Goal: Task Accomplishment & Management: Complete application form

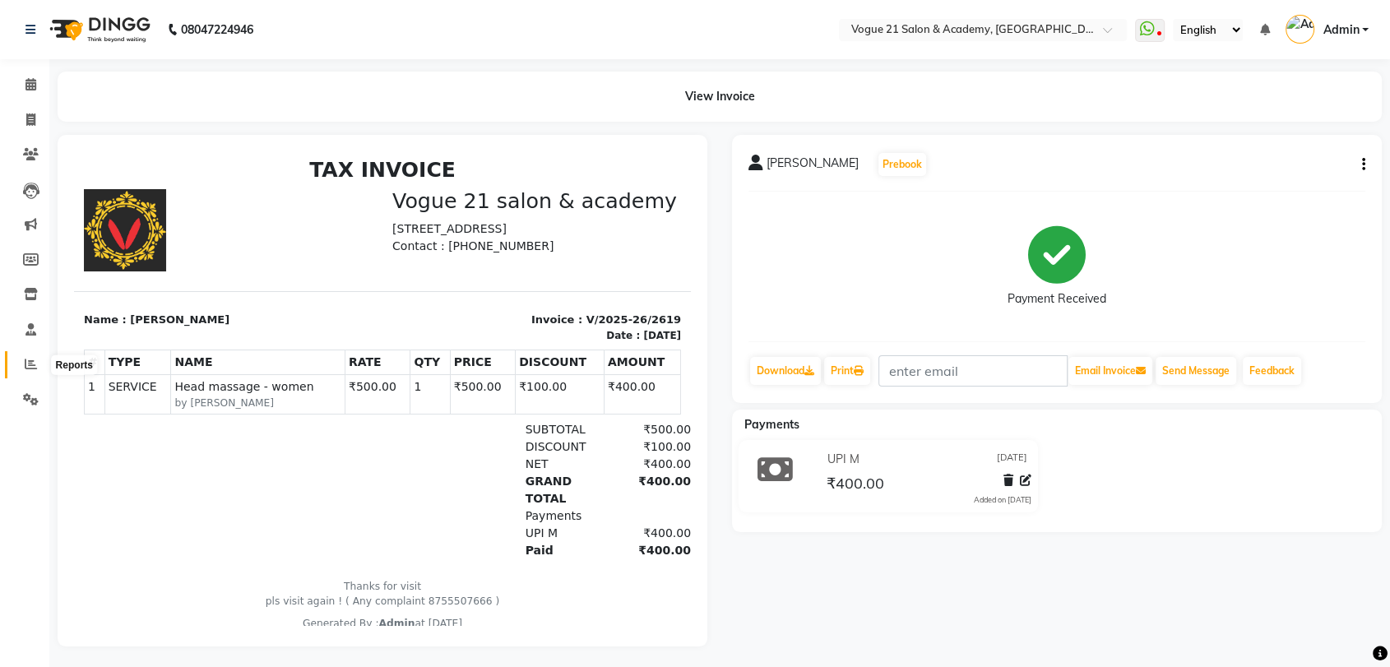
click at [19, 365] on span at bounding box center [30, 364] width 29 height 19
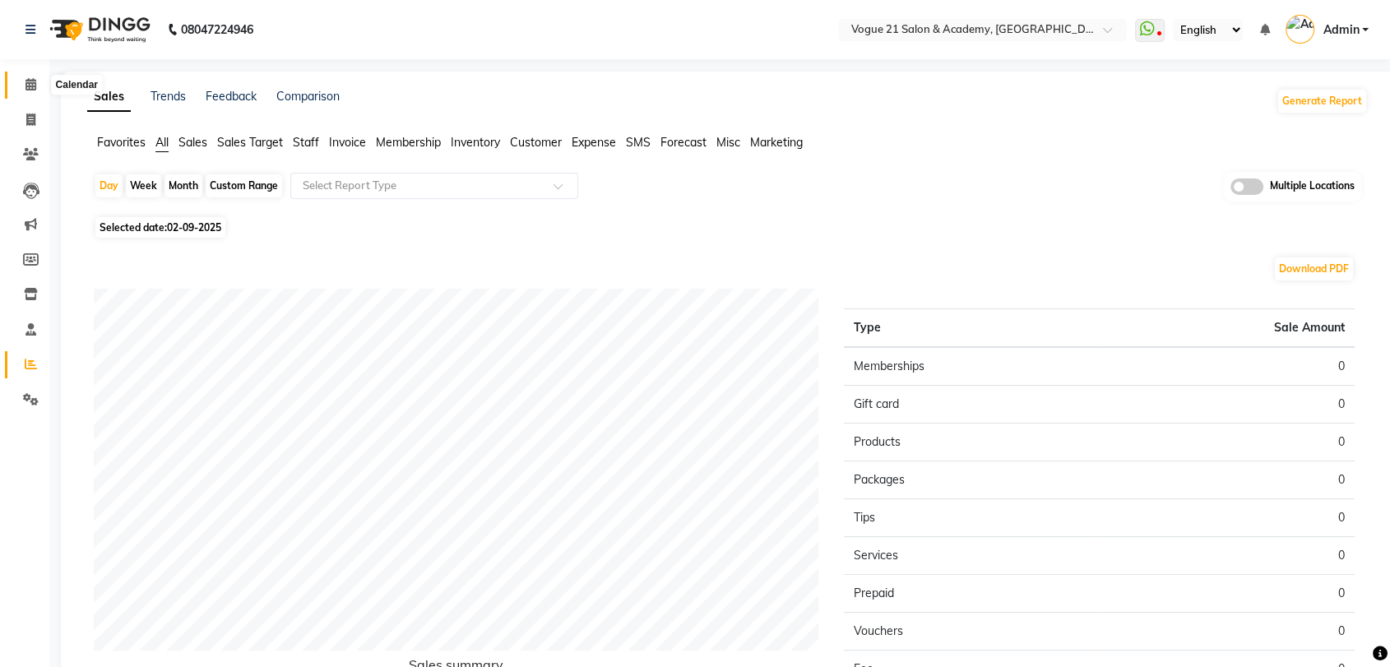
click at [35, 88] on icon at bounding box center [31, 84] width 11 height 12
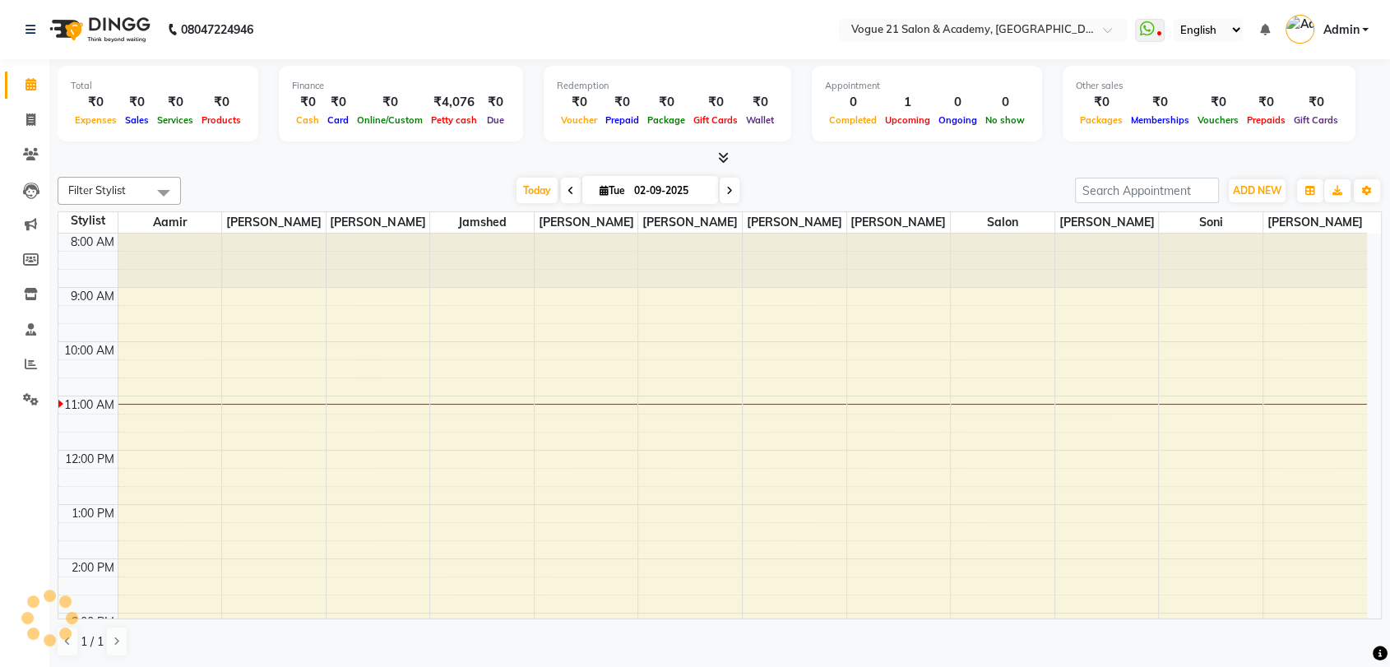
click at [568, 191] on icon at bounding box center [571, 191] width 7 height 10
type input "[DATE]"
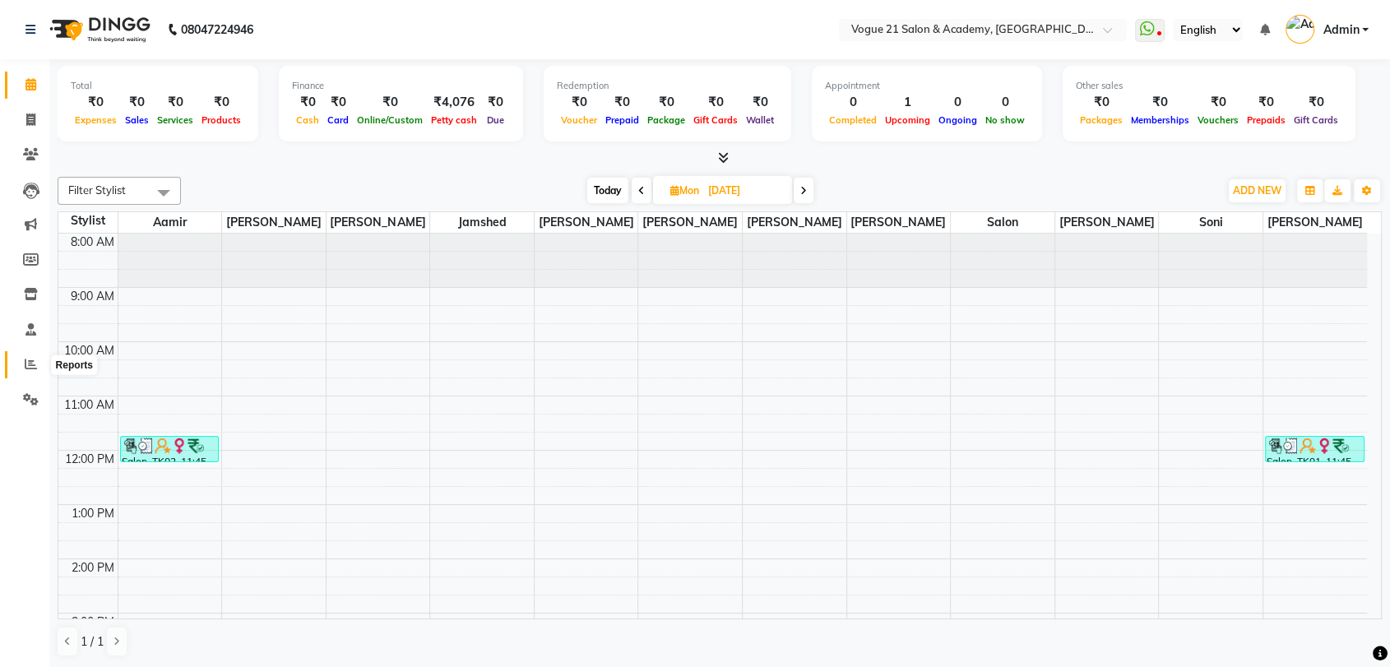
click at [25, 360] on icon at bounding box center [31, 364] width 12 height 12
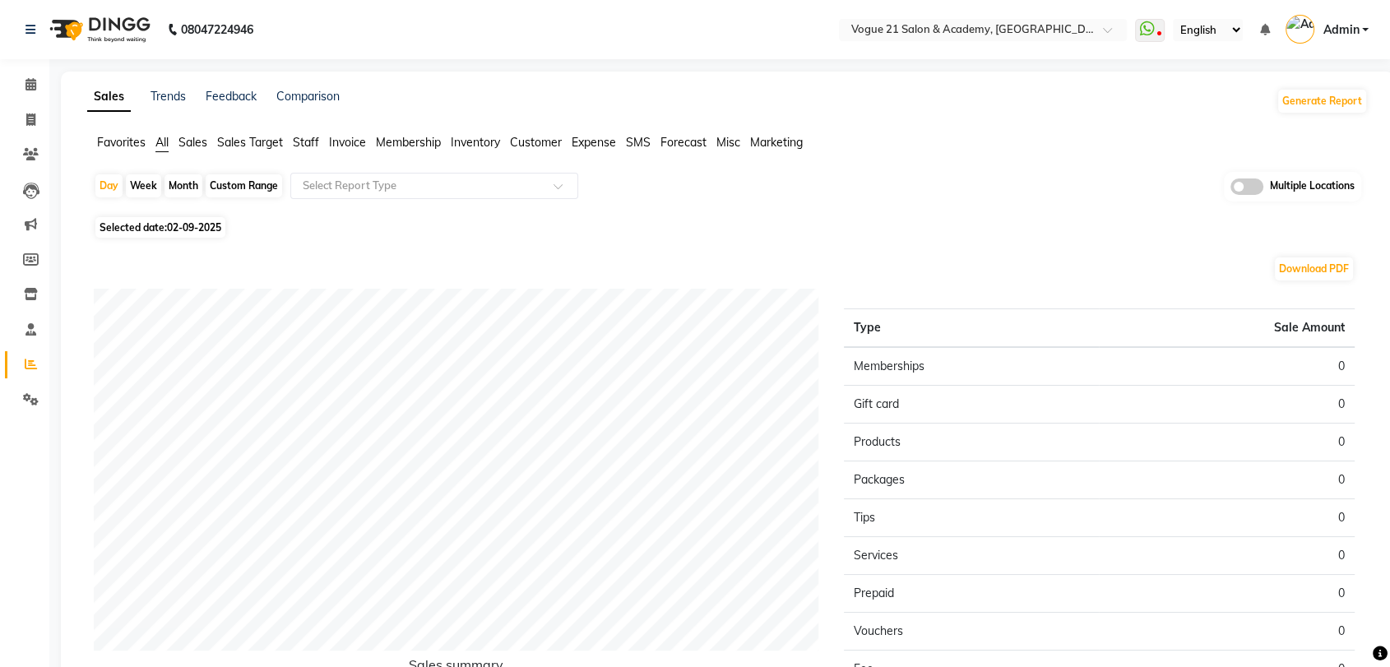
click at [316, 135] on span "Staff" at bounding box center [306, 142] width 26 height 15
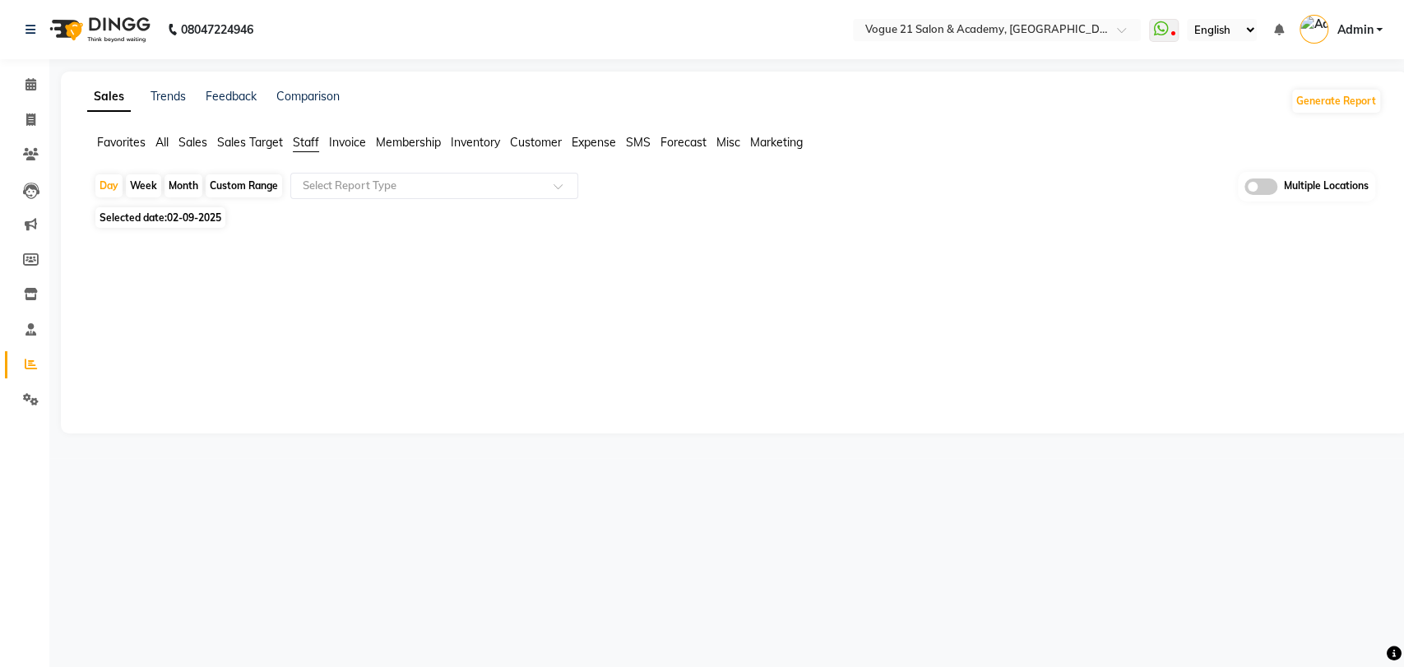
click at [130, 211] on span "Selected date: [DATE]" at bounding box center [160, 217] width 130 height 21
select select "9"
select select "2025"
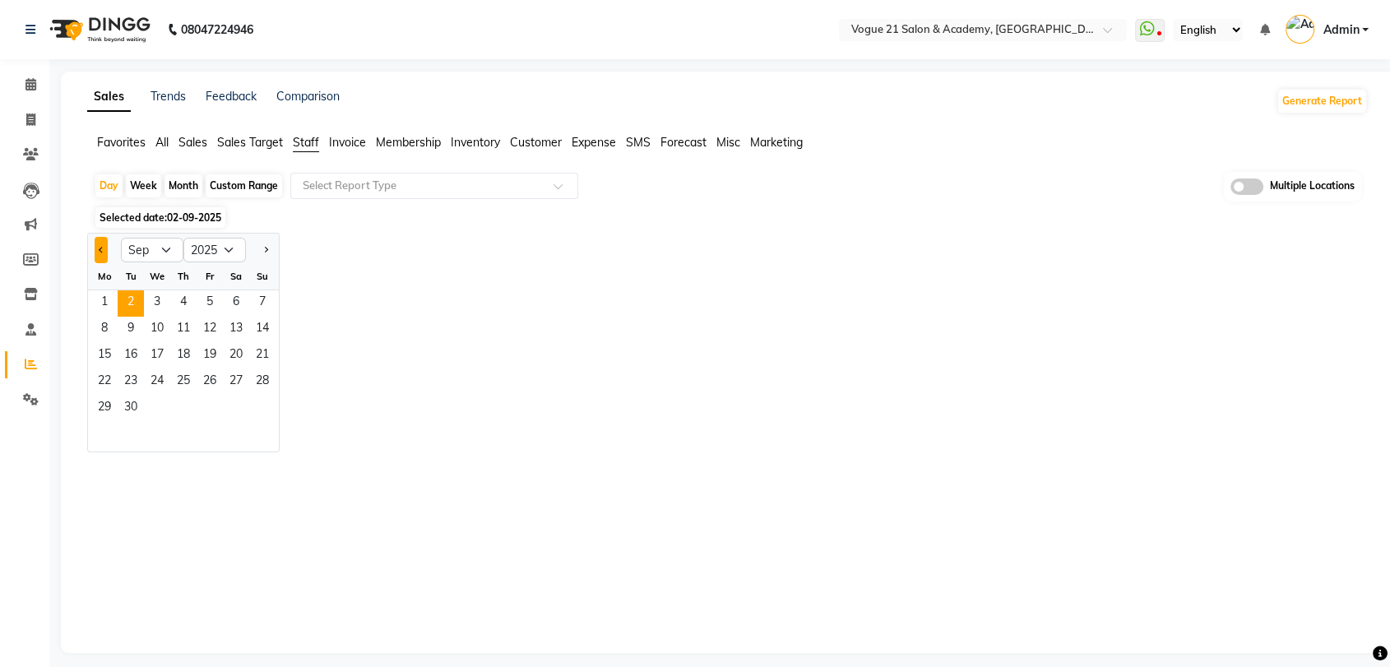
click at [99, 248] on span "Previous month" at bounding box center [102, 249] width 6 height 6
select select "8"
click at [260, 411] on span "31" at bounding box center [262, 409] width 26 height 26
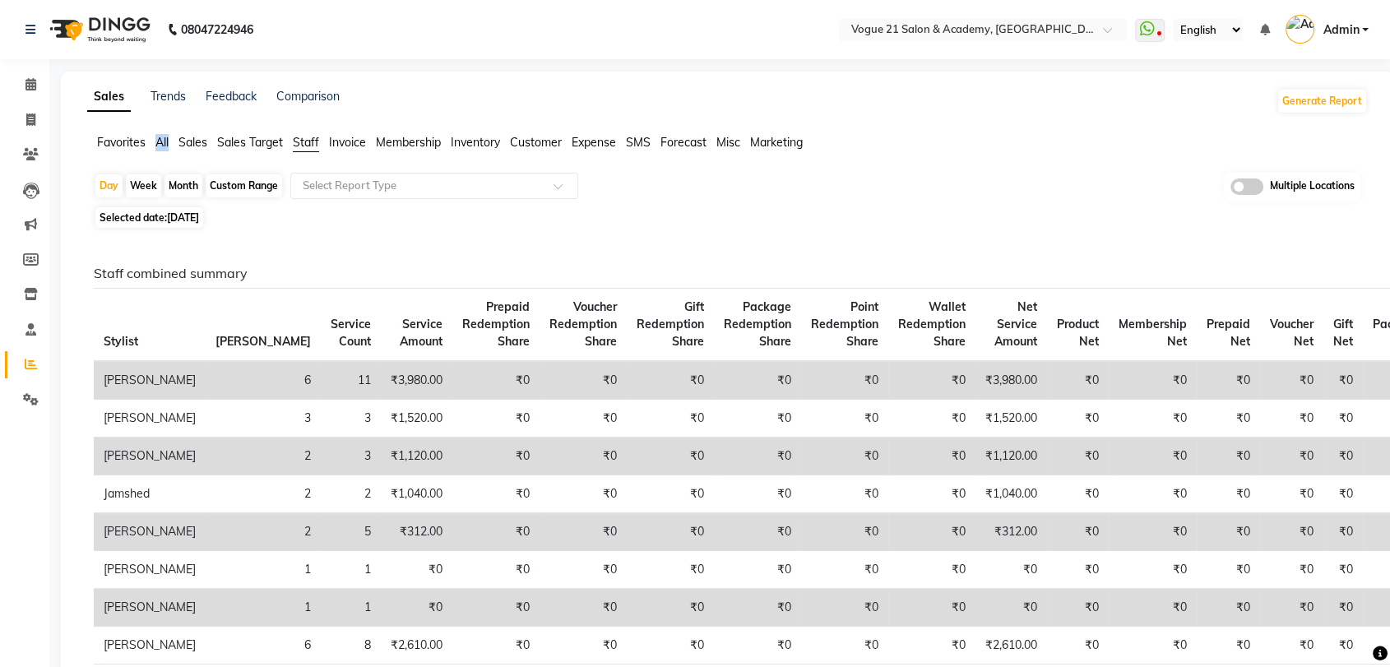
drag, startPoint x: 170, startPoint y: 149, endPoint x: 158, endPoint y: 143, distance: 13.6
click at [158, 143] on ul "Favorites All Sales Sales Target Staff Invoice Membership Inventory Customer Ex…" at bounding box center [727, 143] width 1281 height 18
click at [158, 143] on span "All" at bounding box center [162, 142] width 13 height 15
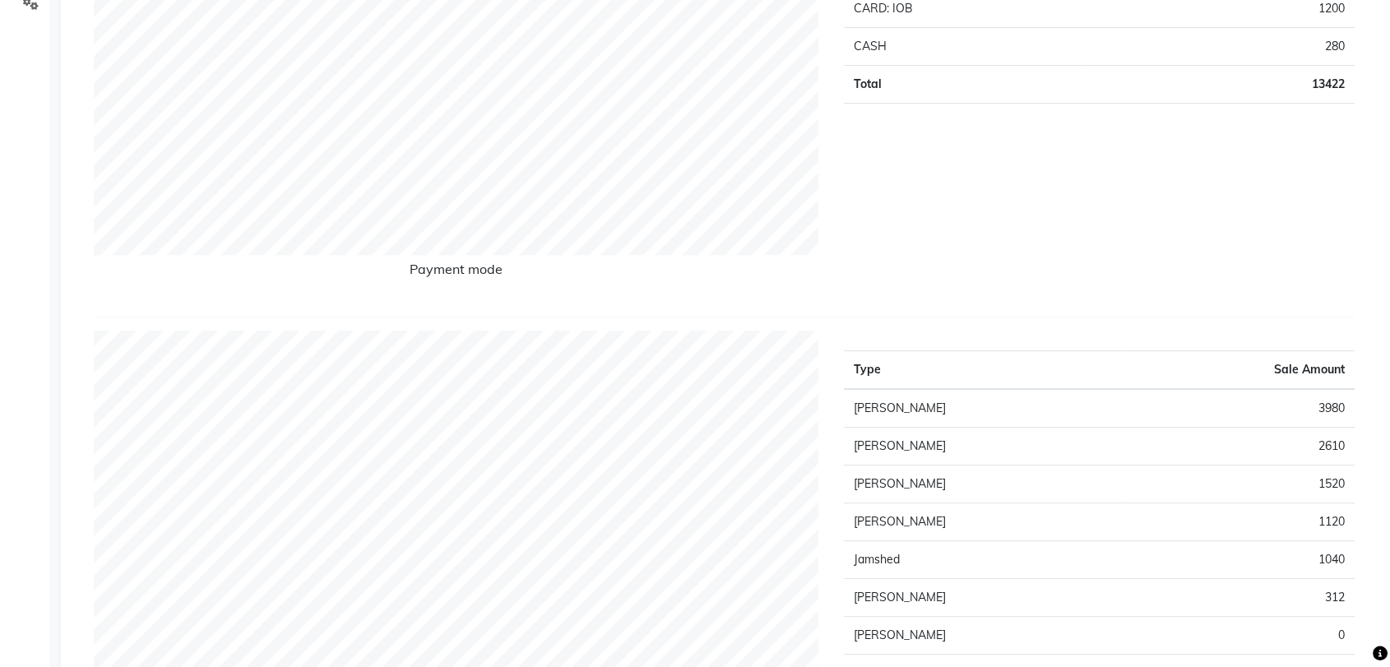
scroll to position [49, 0]
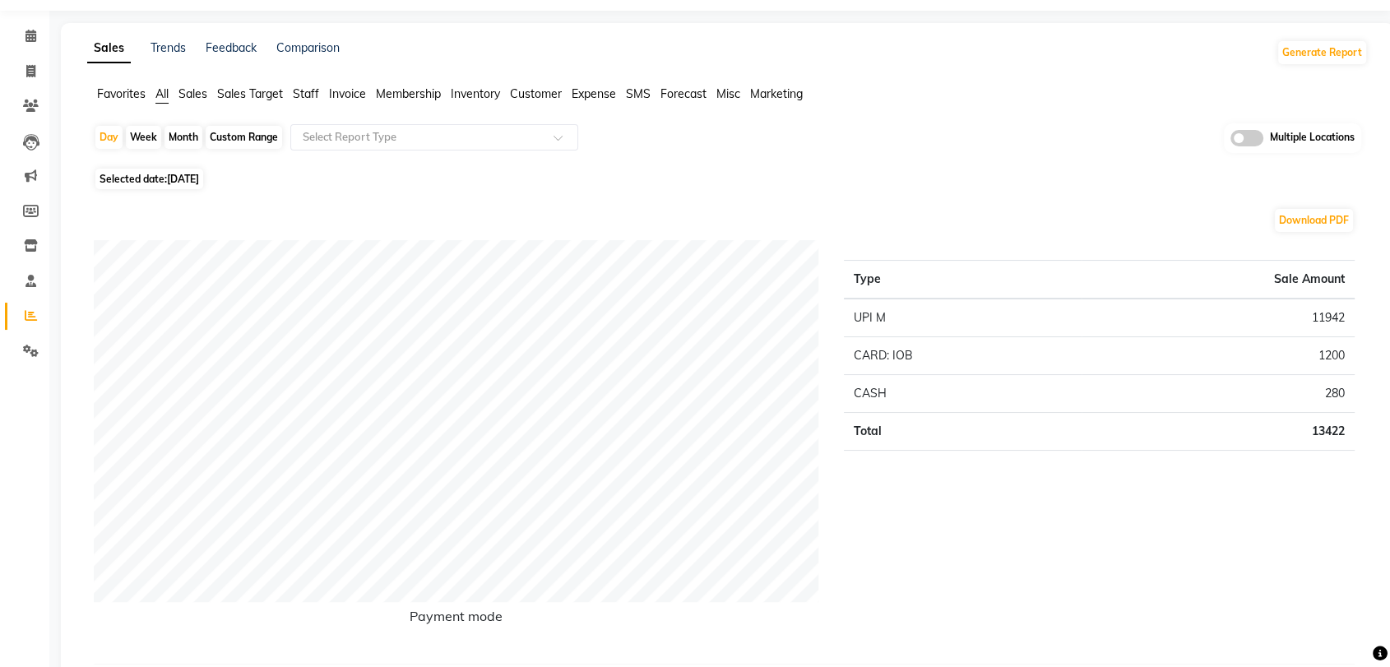
click at [1203, 355] on td "1200" at bounding box center [1218, 356] width 273 height 38
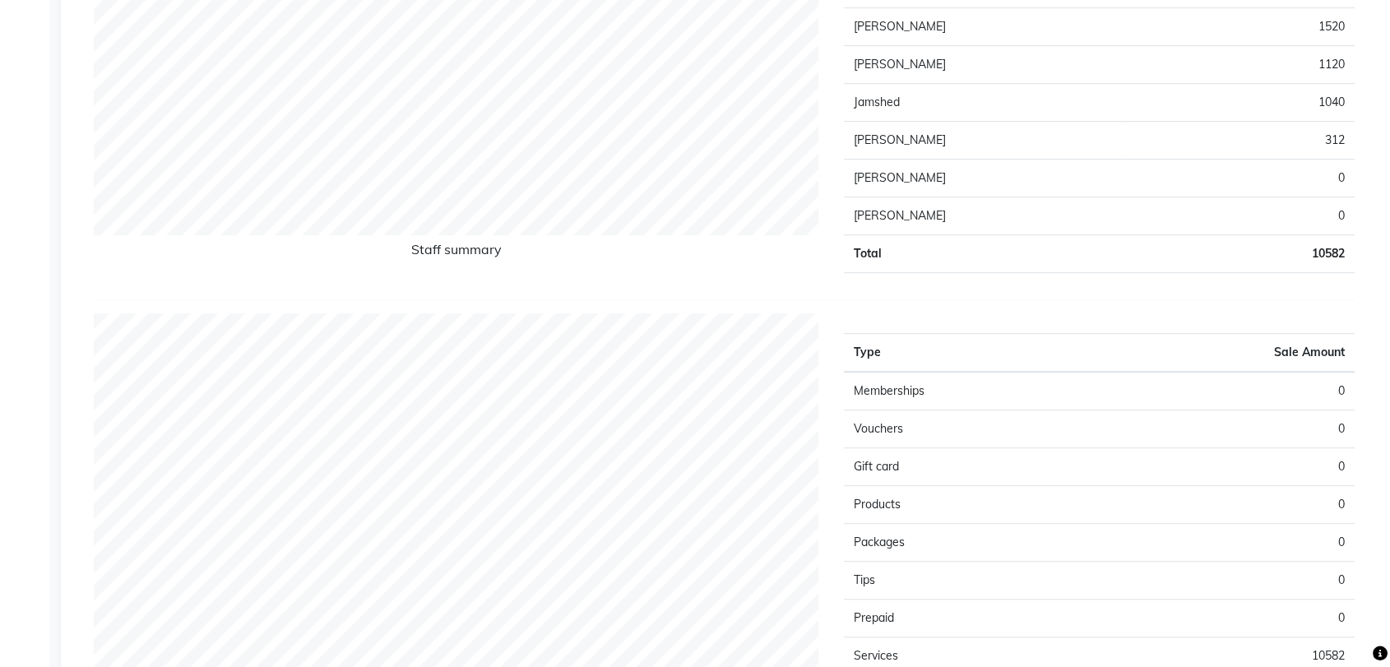
scroll to position [0, 0]
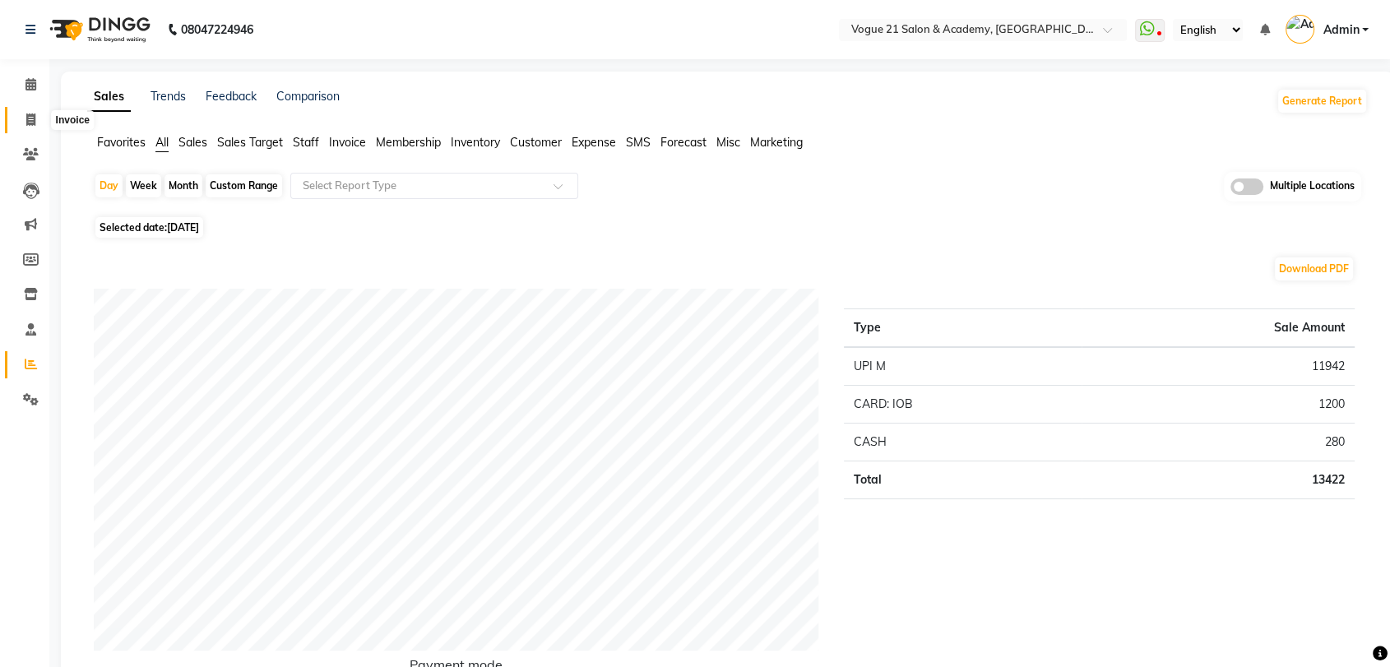
click at [25, 120] on span at bounding box center [30, 120] width 29 height 19
select select "4433"
select select "service"
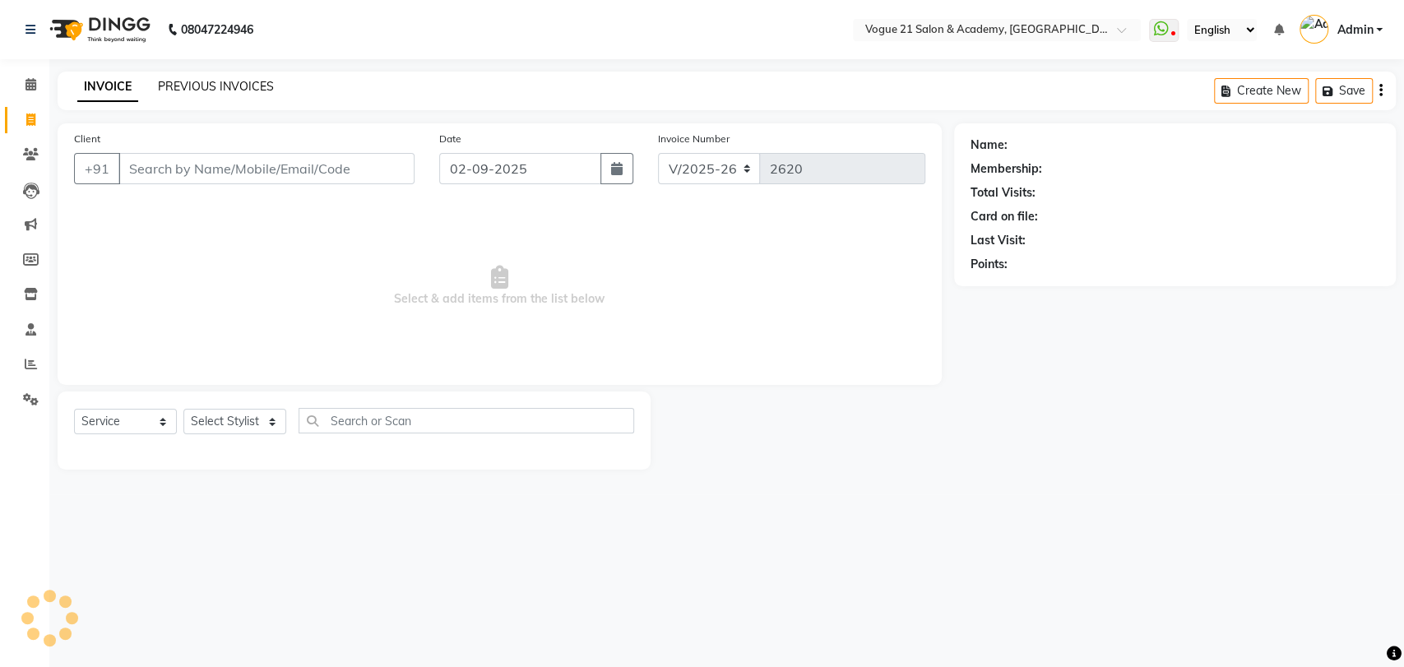
click at [224, 82] on link "PREVIOUS INVOICES" at bounding box center [216, 86] width 116 height 15
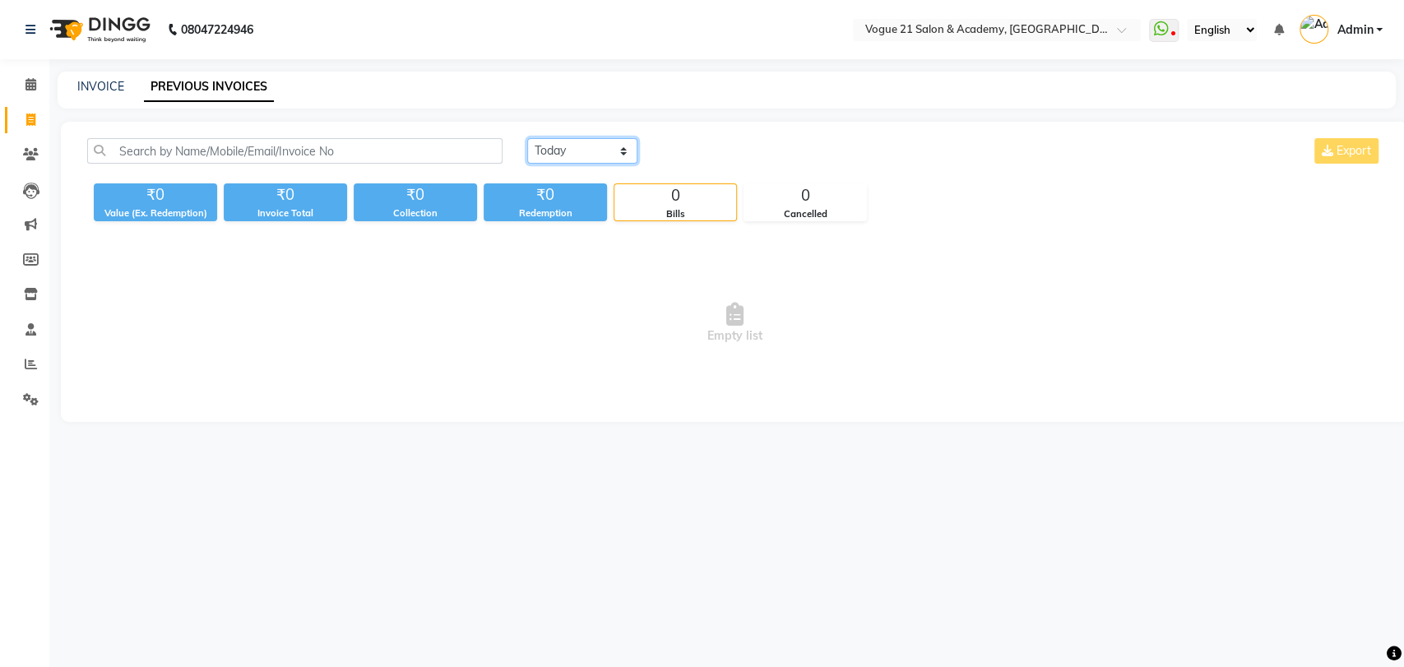
click at [562, 141] on select "[DATE] [DATE] Custom Range" at bounding box center [582, 151] width 110 height 26
click at [527, 138] on select "[DATE] [DATE] Custom Range" at bounding box center [582, 151] width 110 height 26
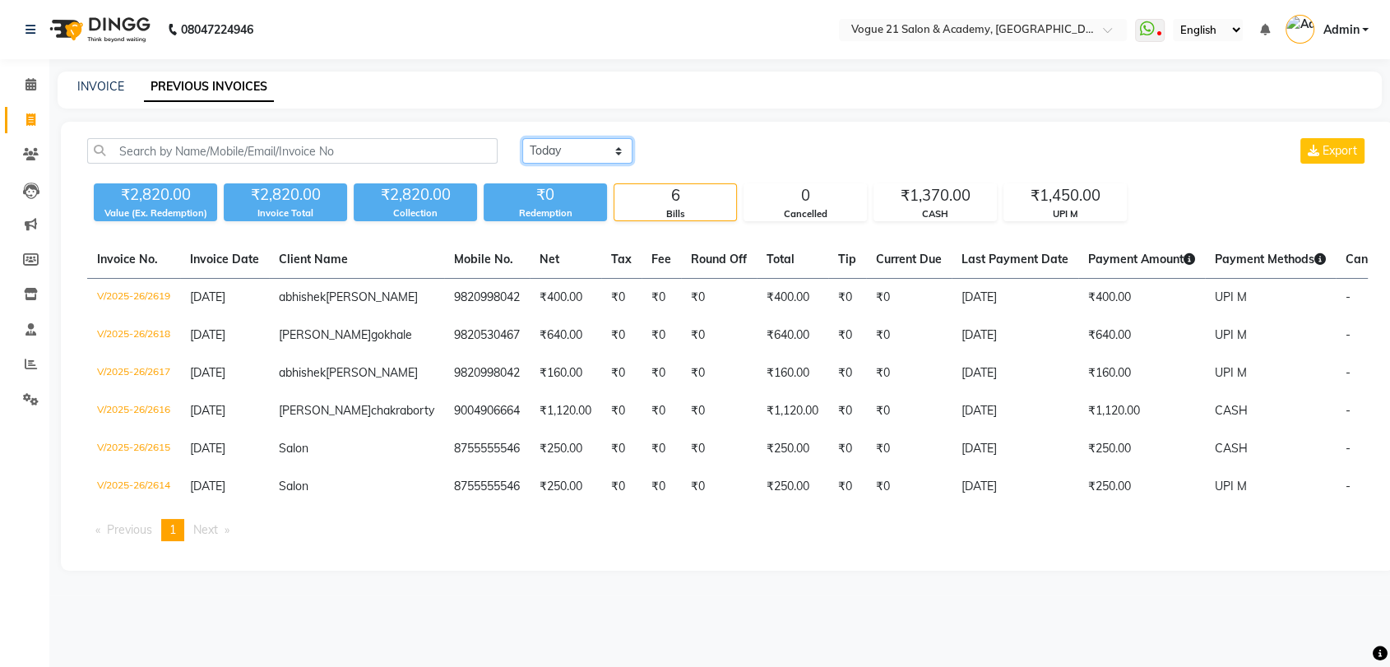
scroll to position [0, 47]
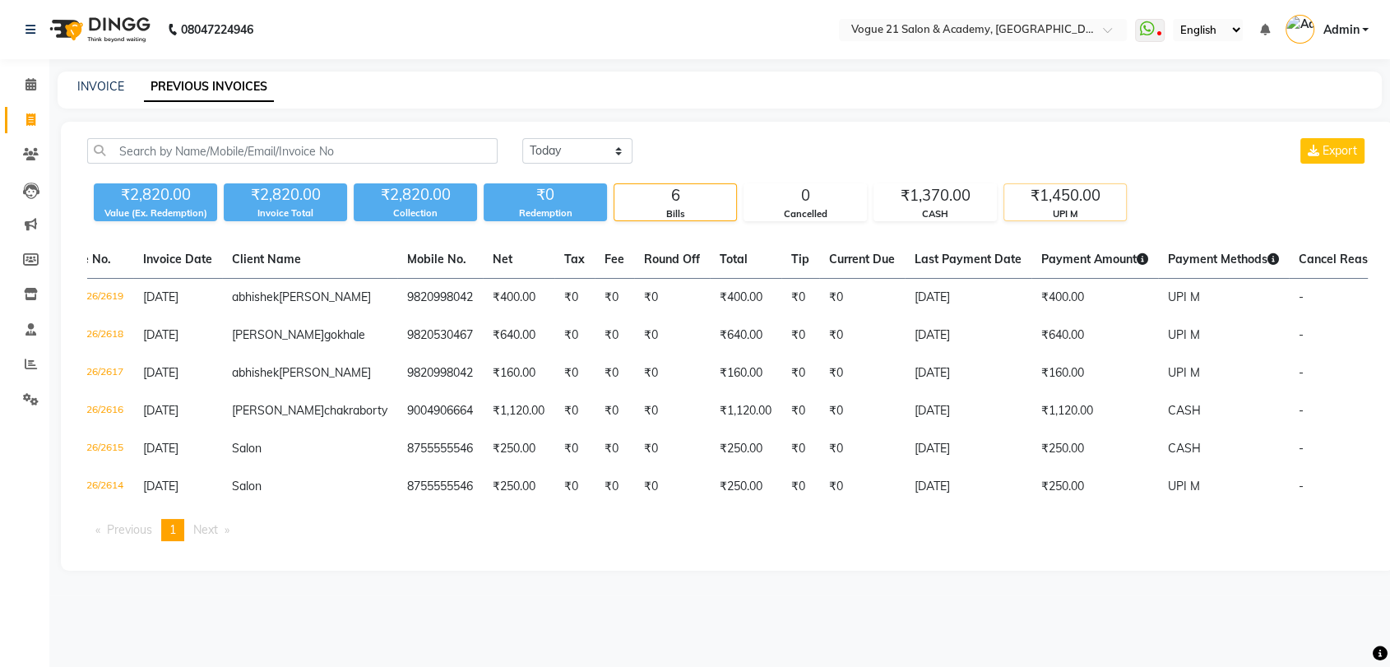
click at [1056, 196] on div "₹1,450.00" at bounding box center [1066, 195] width 122 height 23
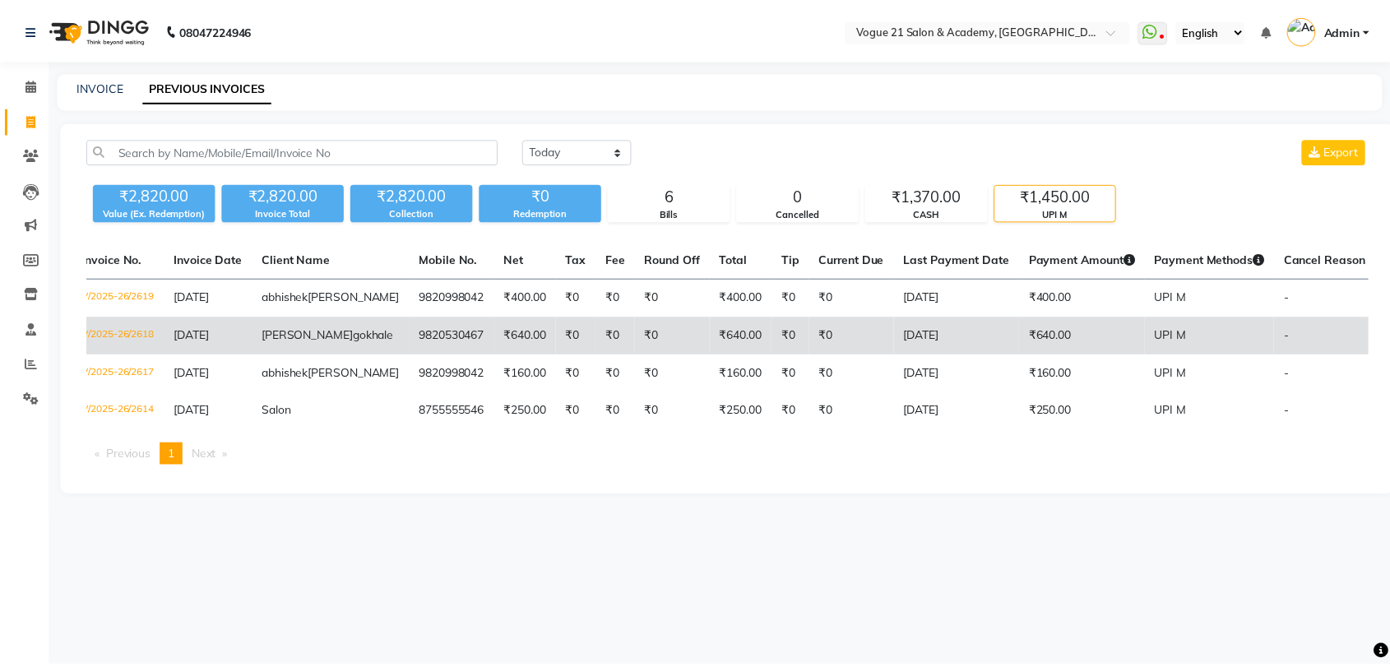
scroll to position [0, 14]
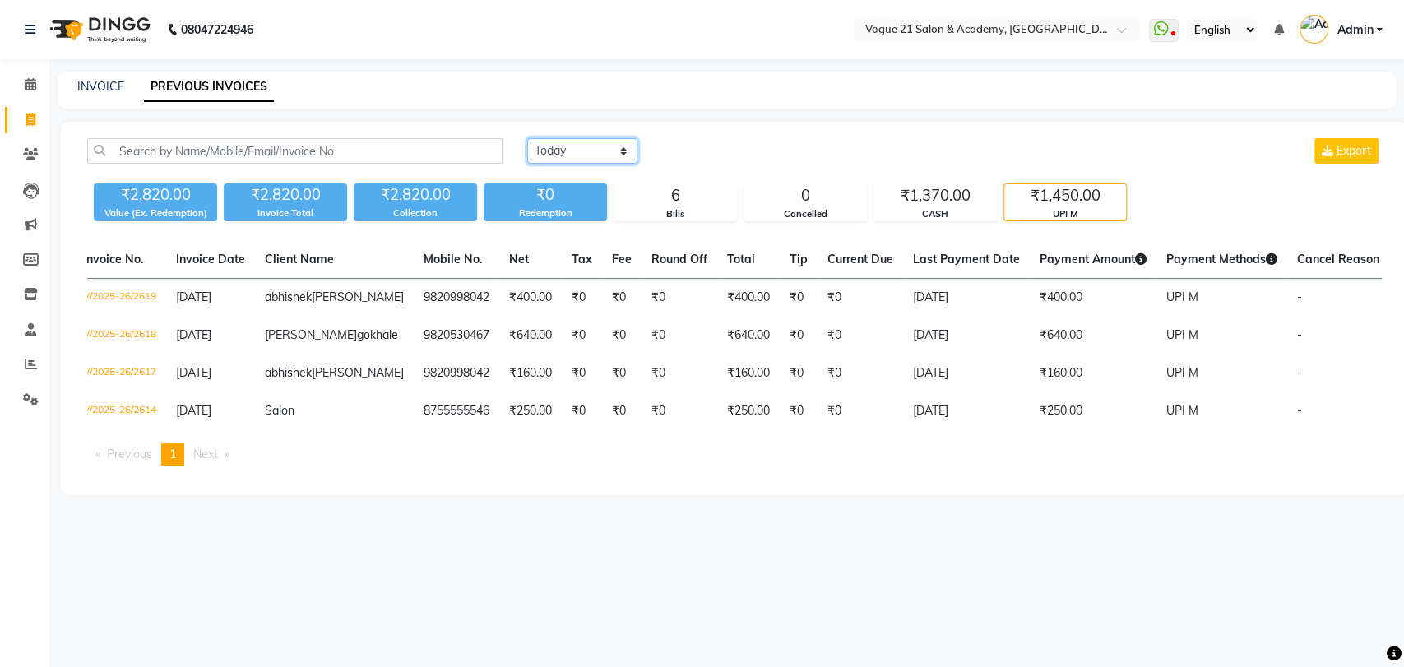
click at [610, 156] on select "[DATE] [DATE] Custom Range" at bounding box center [582, 151] width 110 height 26
select select "range"
click at [527, 138] on select "[DATE] [DATE] Custom Range" at bounding box center [582, 151] width 110 height 26
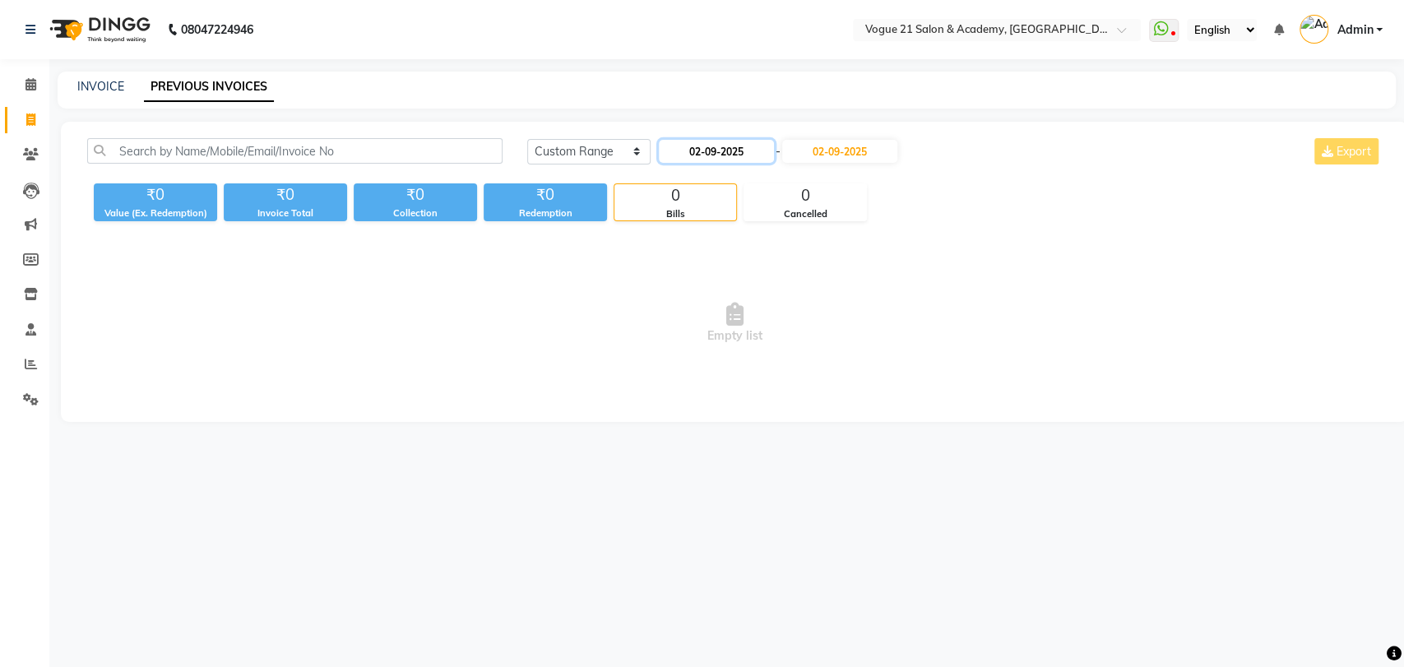
click at [736, 160] on input "02-09-2025" at bounding box center [716, 151] width 115 height 23
select select "9"
select select "2025"
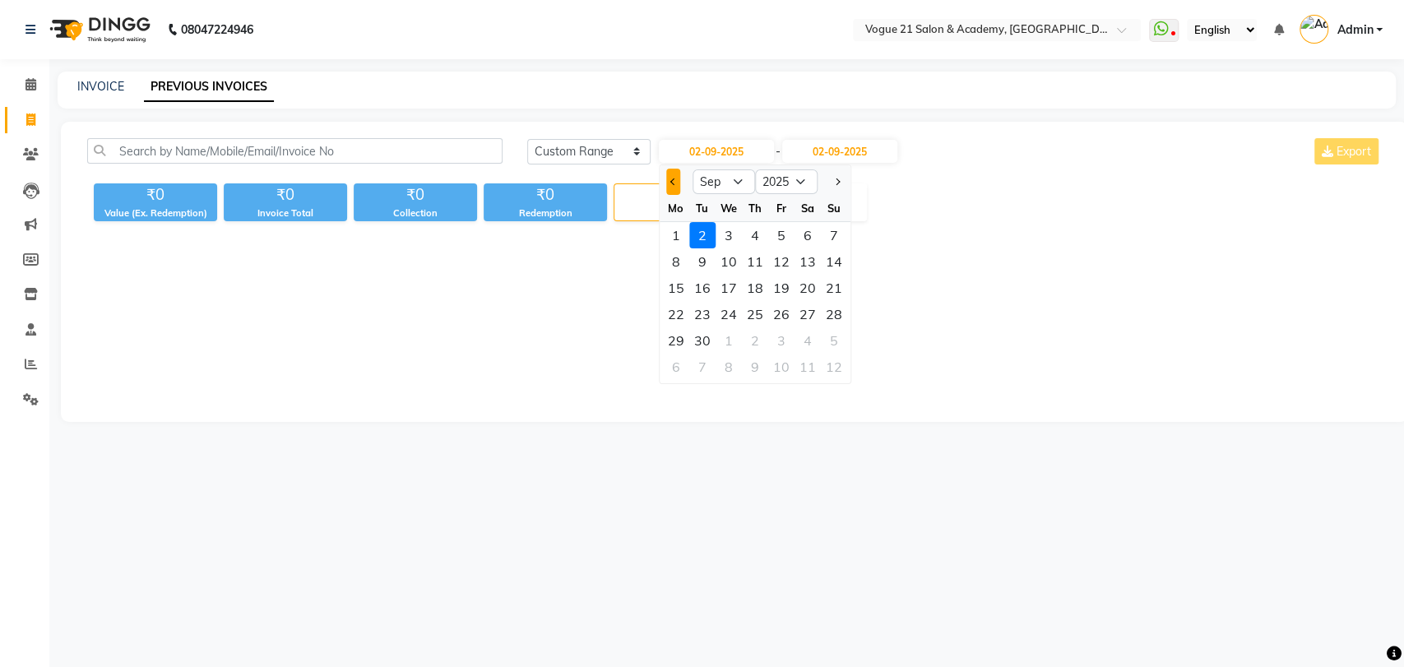
click at [679, 183] on button "Previous month" at bounding box center [673, 182] width 14 height 26
select select "8"
click at [826, 340] on div "31" at bounding box center [834, 340] width 26 height 26
type input "[DATE]"
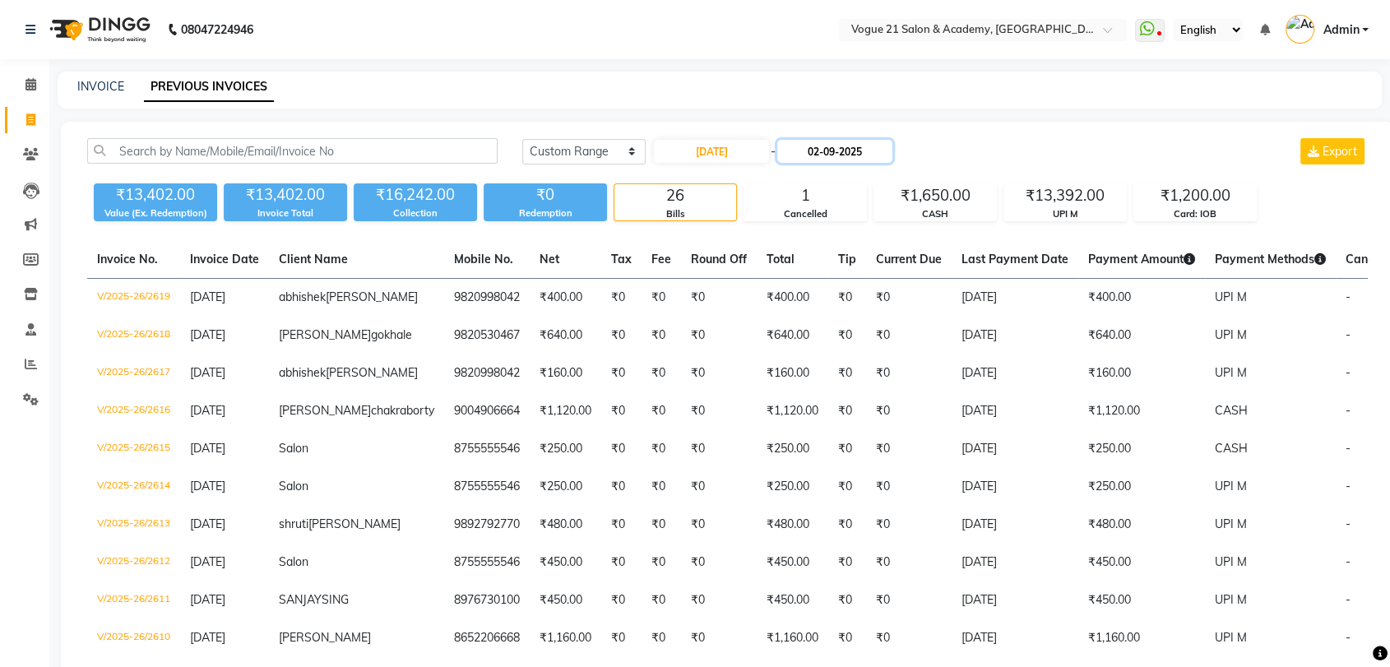
click at [873, 146] on input "02-09-2025" at bounding box center [835, 151] width 115 height 23
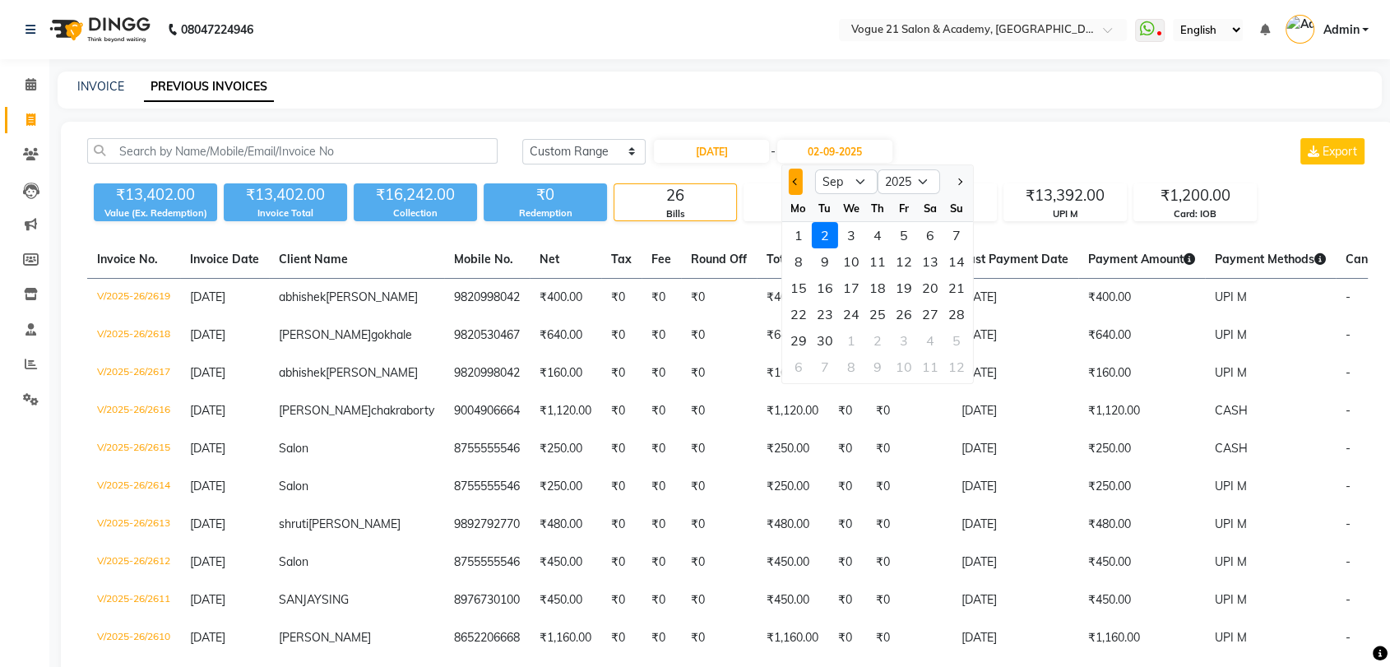
click at [794, 174] on button "Previous month" at bounding box center [796, 182] width 14 height 26
select select "8"
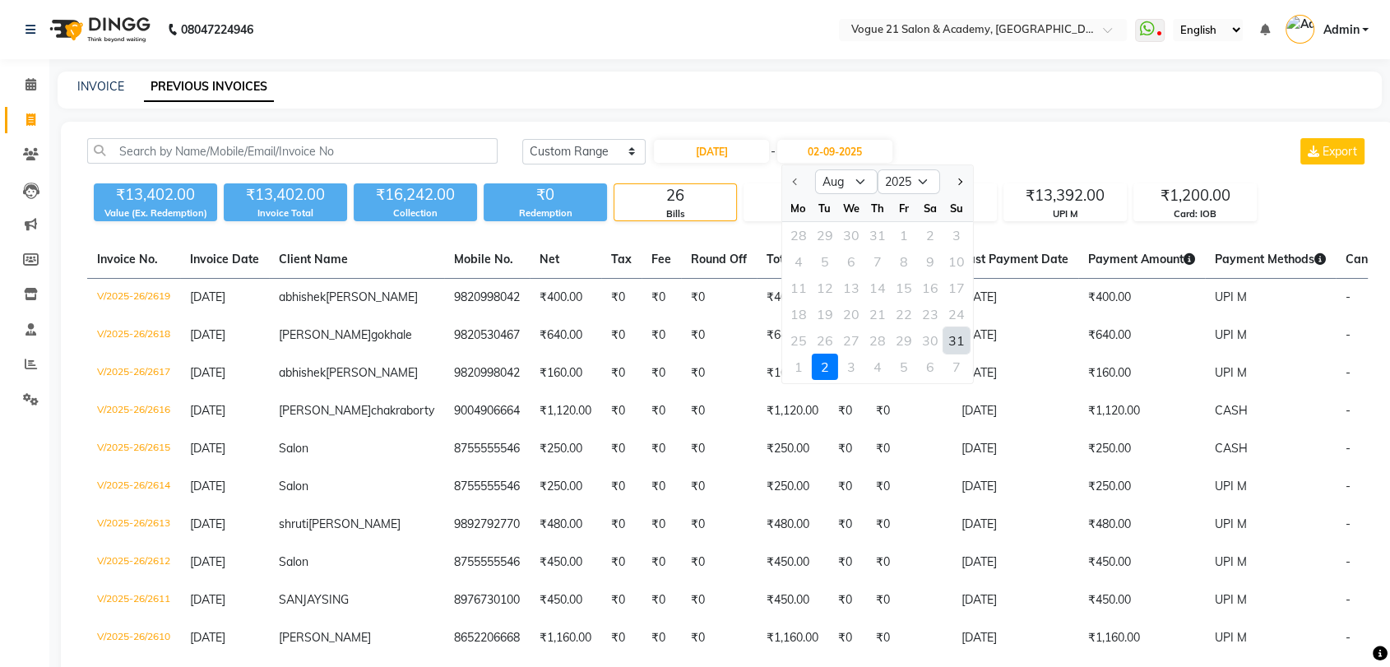
click at [959, 341] on div "31" at bounding box center [957, 340] width 26 height 26
type input "[DATE]"
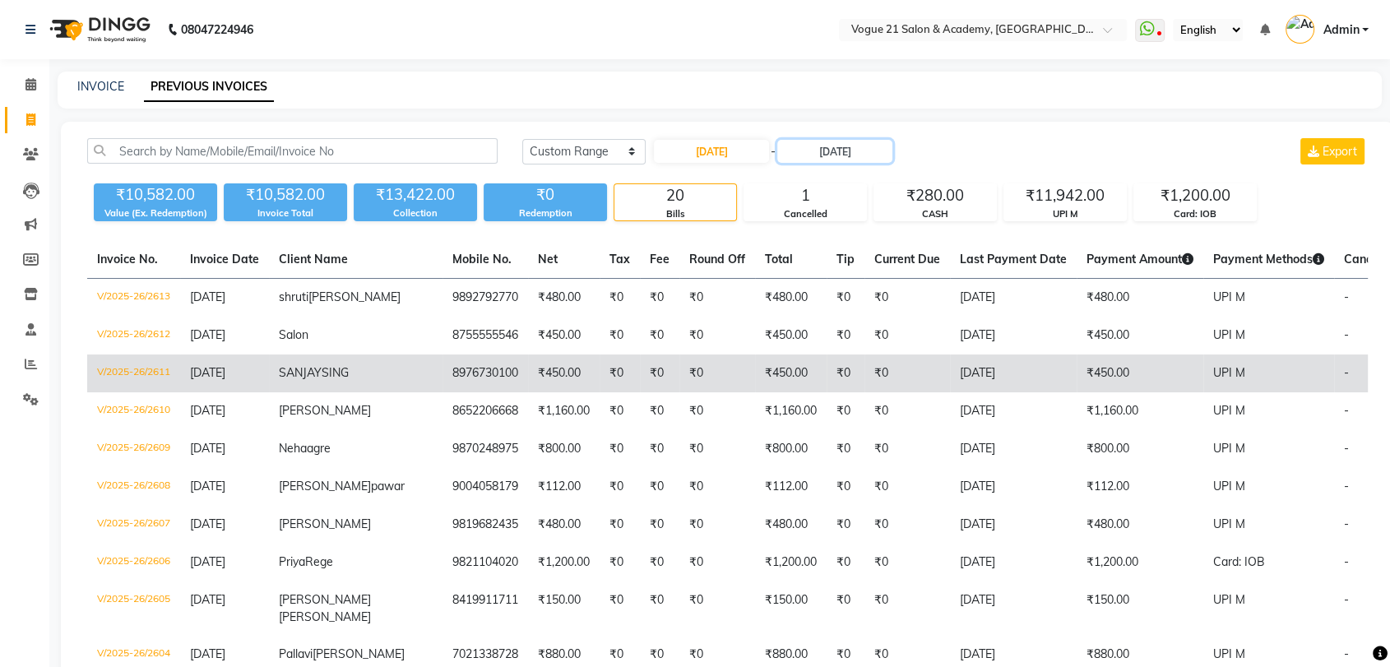
scroll to position [128, 0]
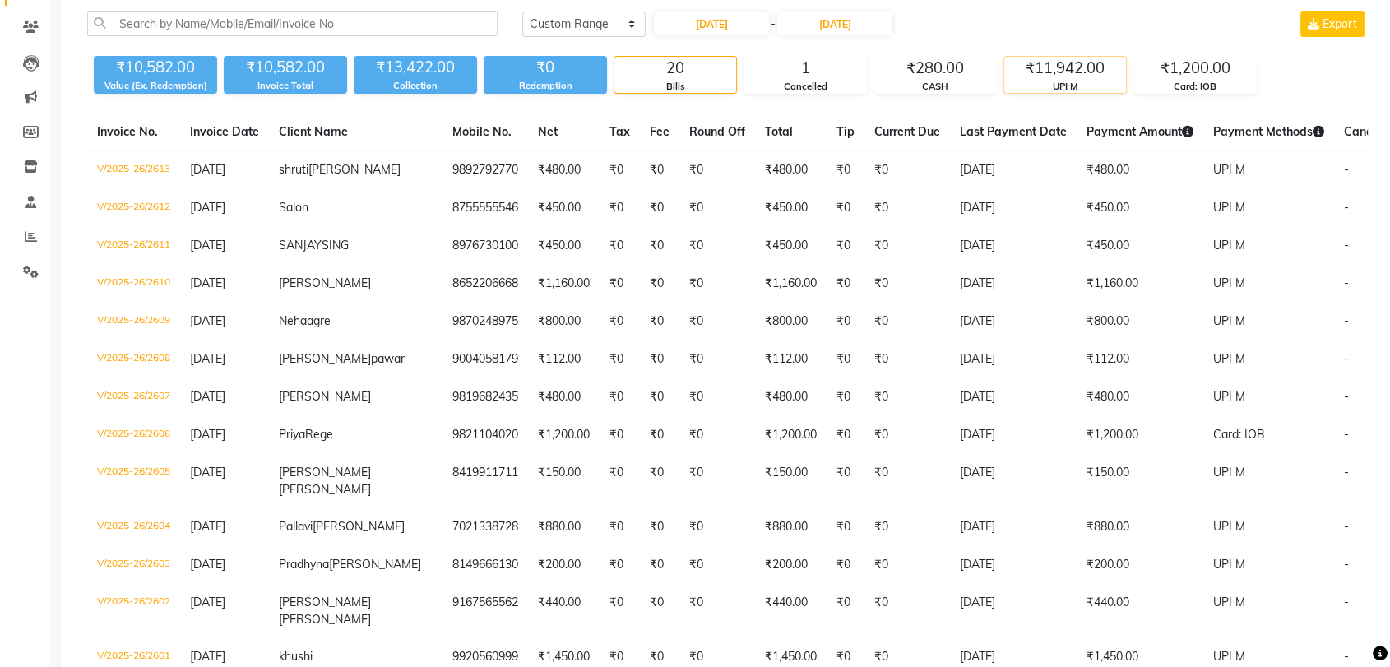
click at [1105, 67] on div "₹11,942.00" at bounding box center [1066, 68] width 122 height 23
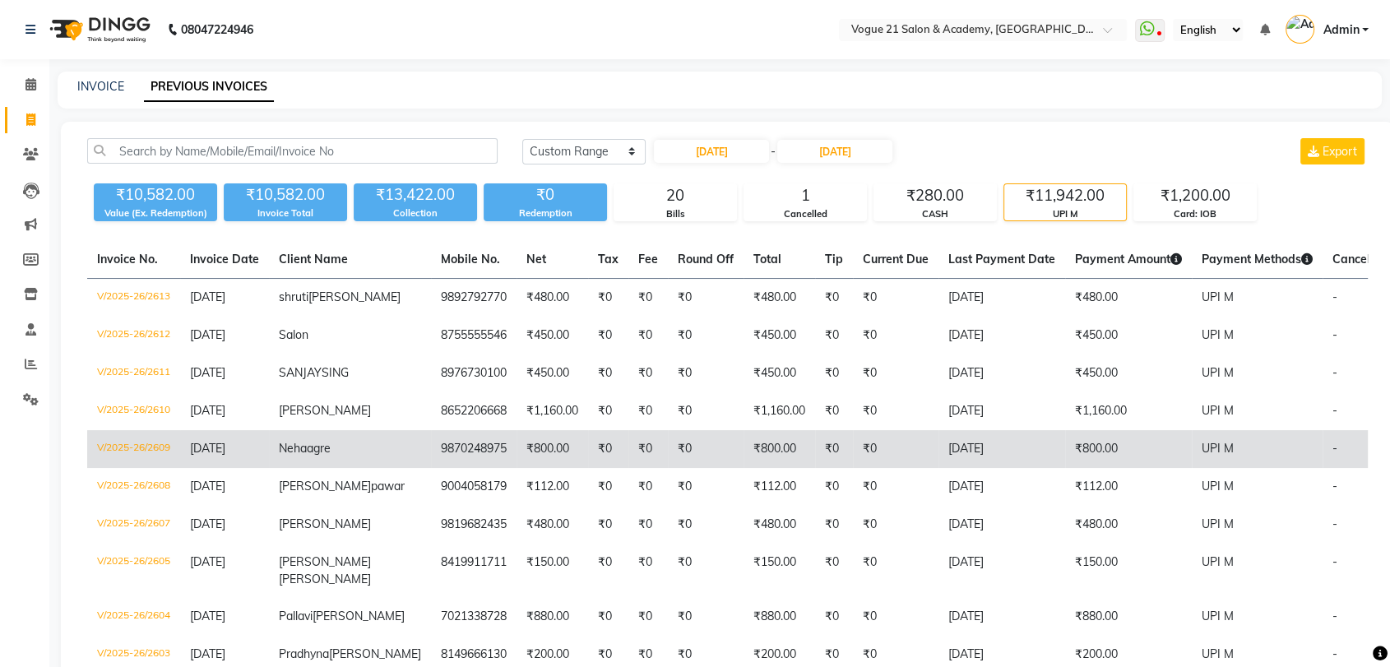
scroll to position [507, 0]
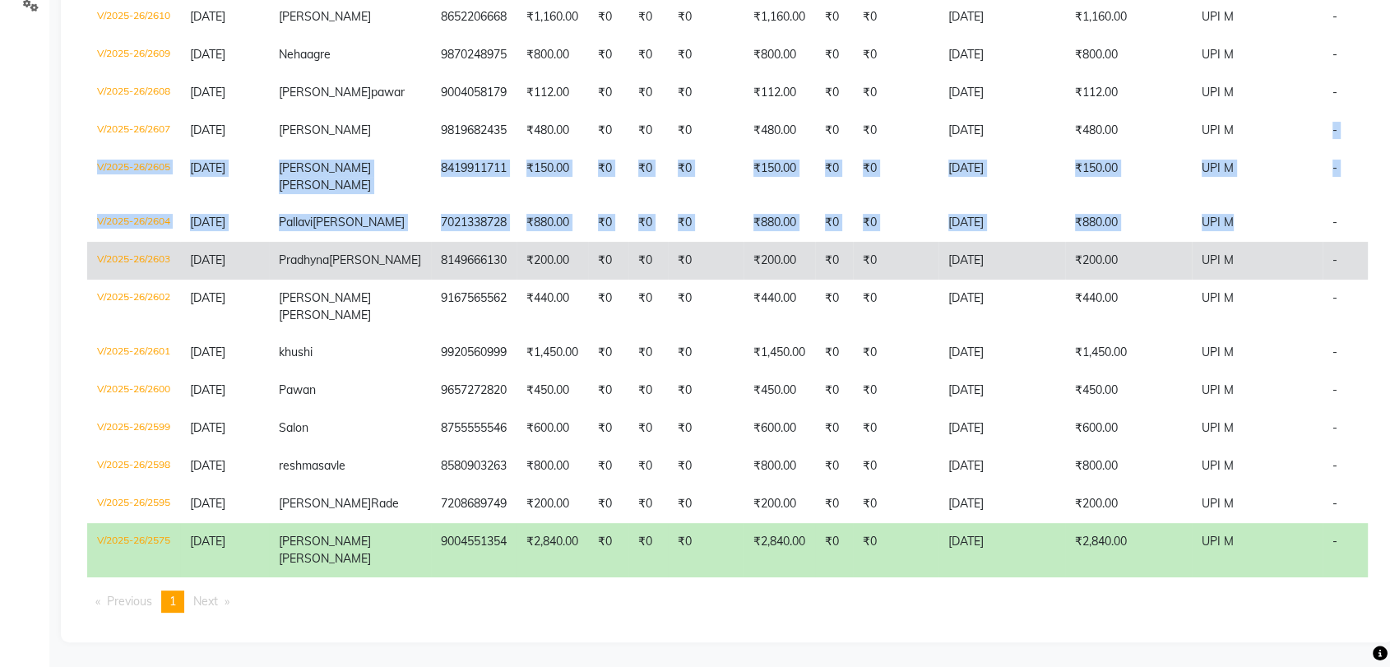
drag, startPoint x: 1205, startPoint y: 87, endPoint x: 1191, endPoint y: 200, distance: 113.6
click at [1191, 200] on tbody "V/2025-26/2613 [DATE] shruti [PERSON_NAME] 9892792770 ₹480.00 ₹0 ₹0 ₹0 ₹480.00 …" at bounding box center [783, 232] width 1393 height 694
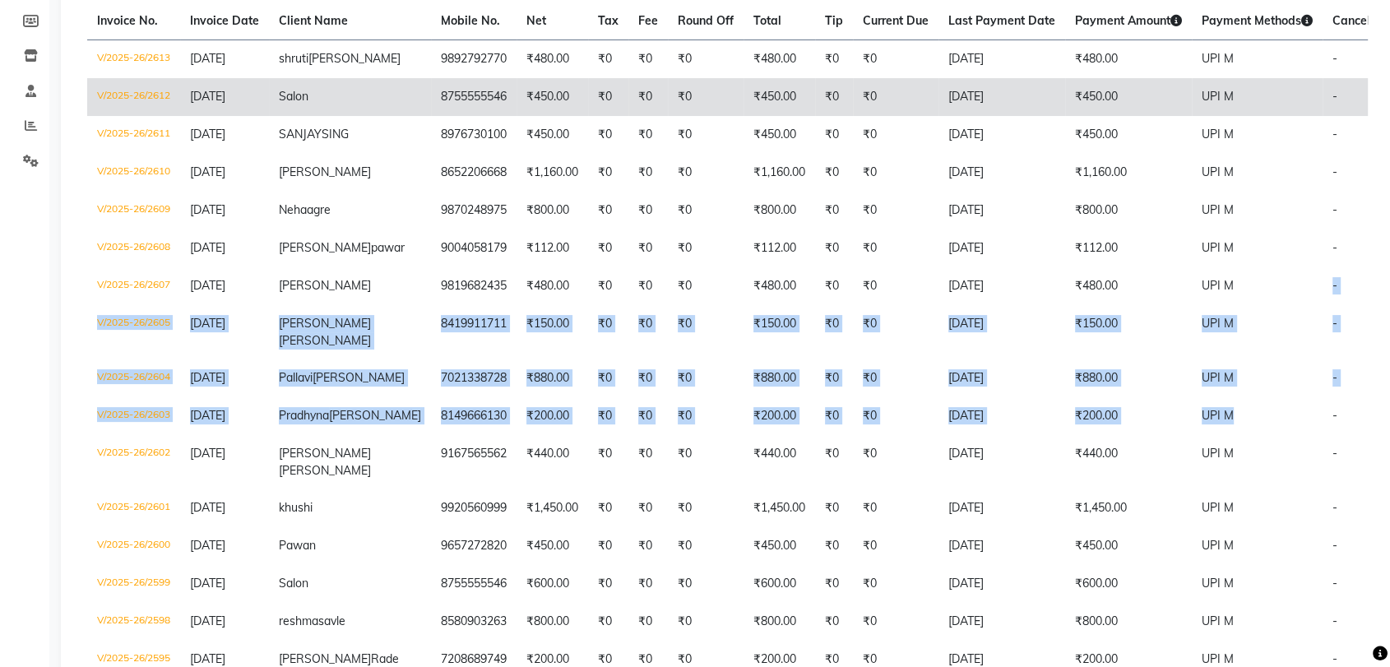
scroll to position [105, 0]
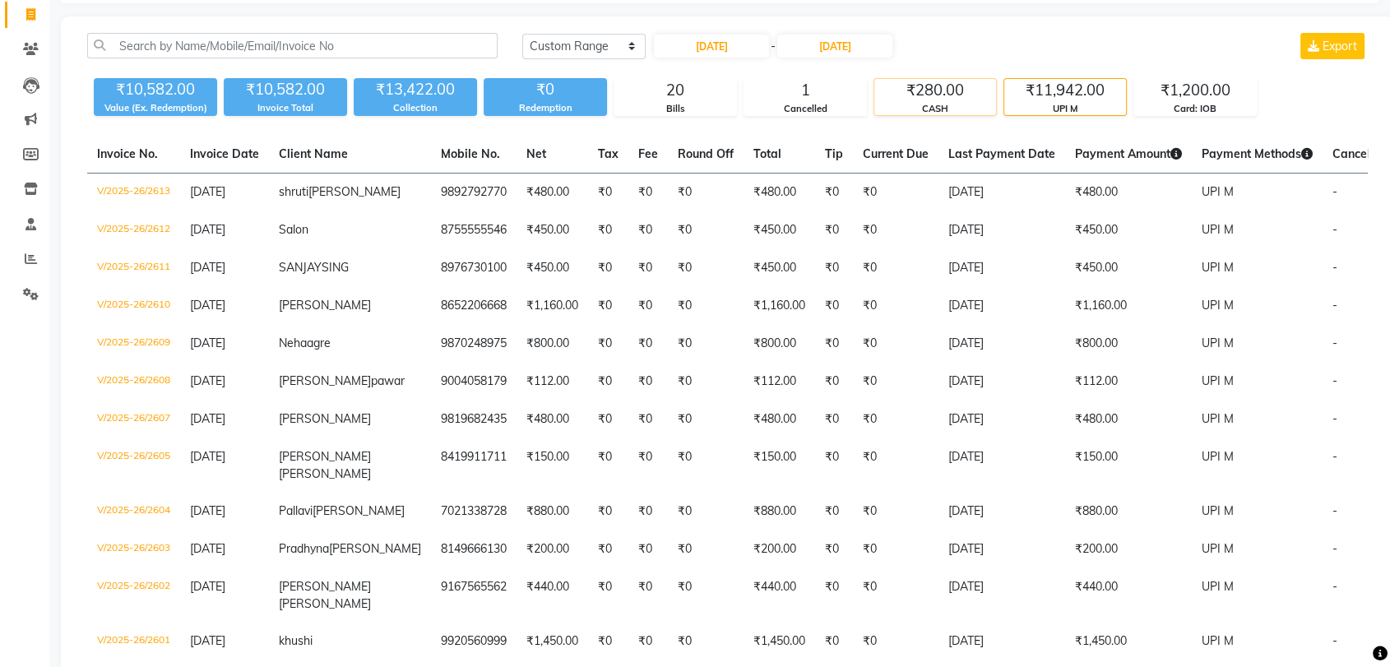
click at [941, 99] on div "₹280.00" at bounding box center [936, 90] width 122 height 23
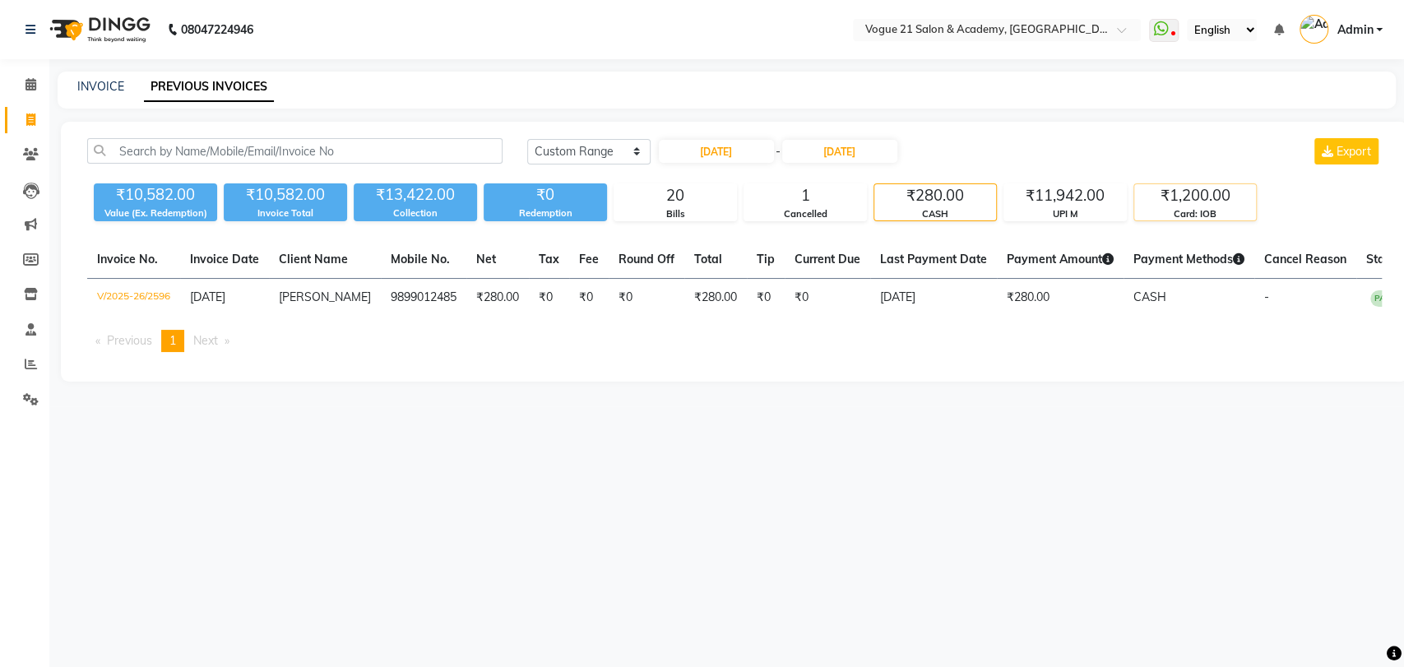
click at [1192, 188] on div "₹1,200.00" at bounding box center [1196, 195] width 122 height 23
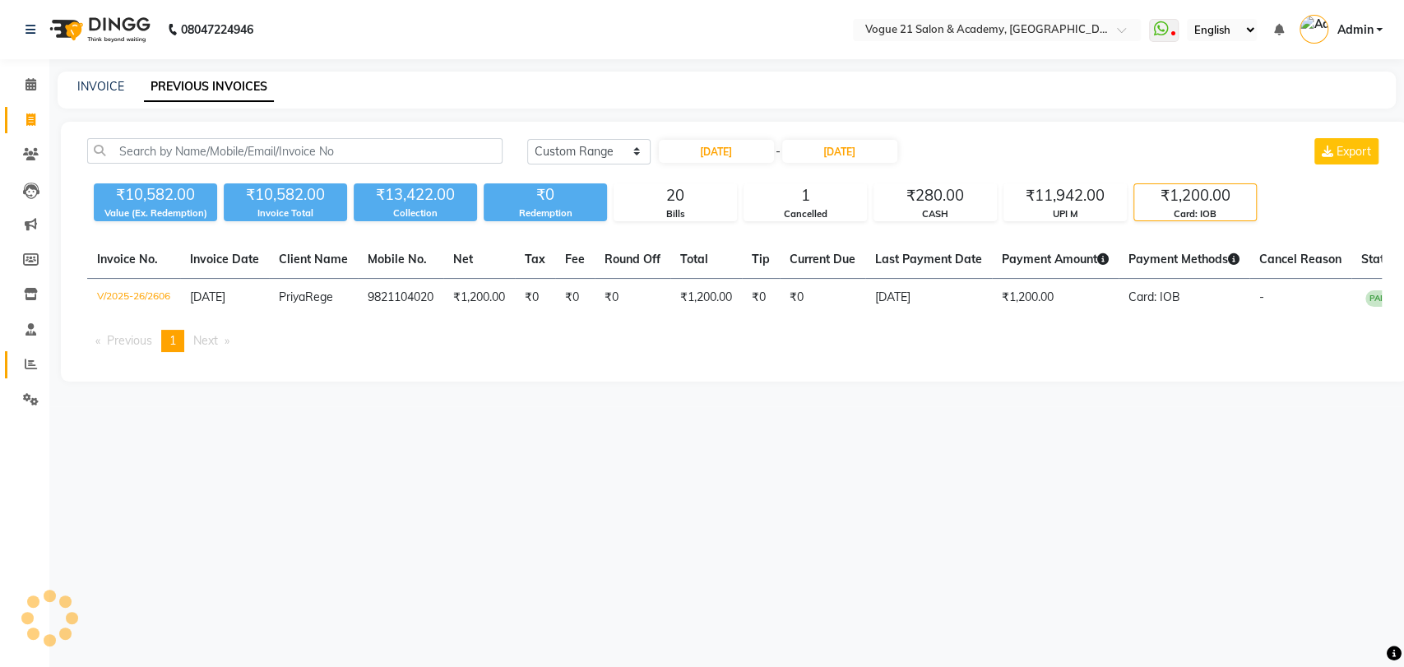
click at [35, 355] on link "Reports" at bounding box center [24, 364] width 39 height 27
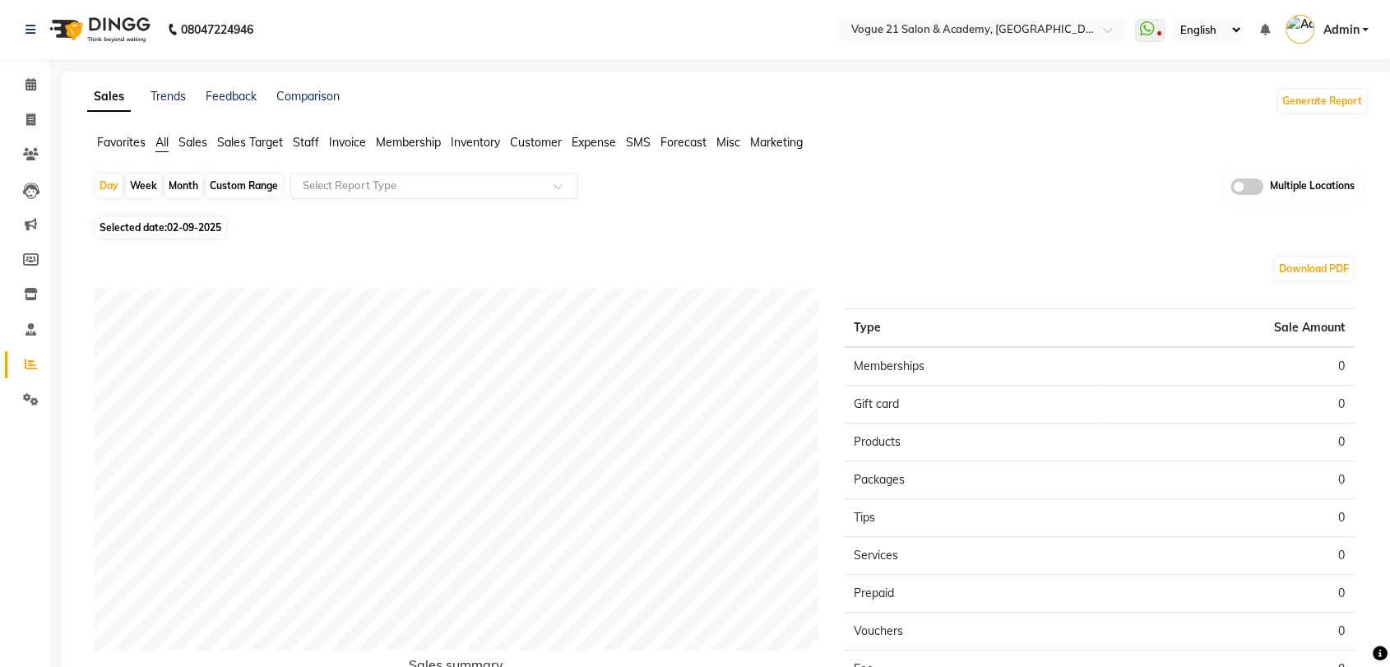
click at [191, 226] on span "02-09-2025" at bounding box center [194, 227] width 54 height 12
select select "9"
select select "2025"
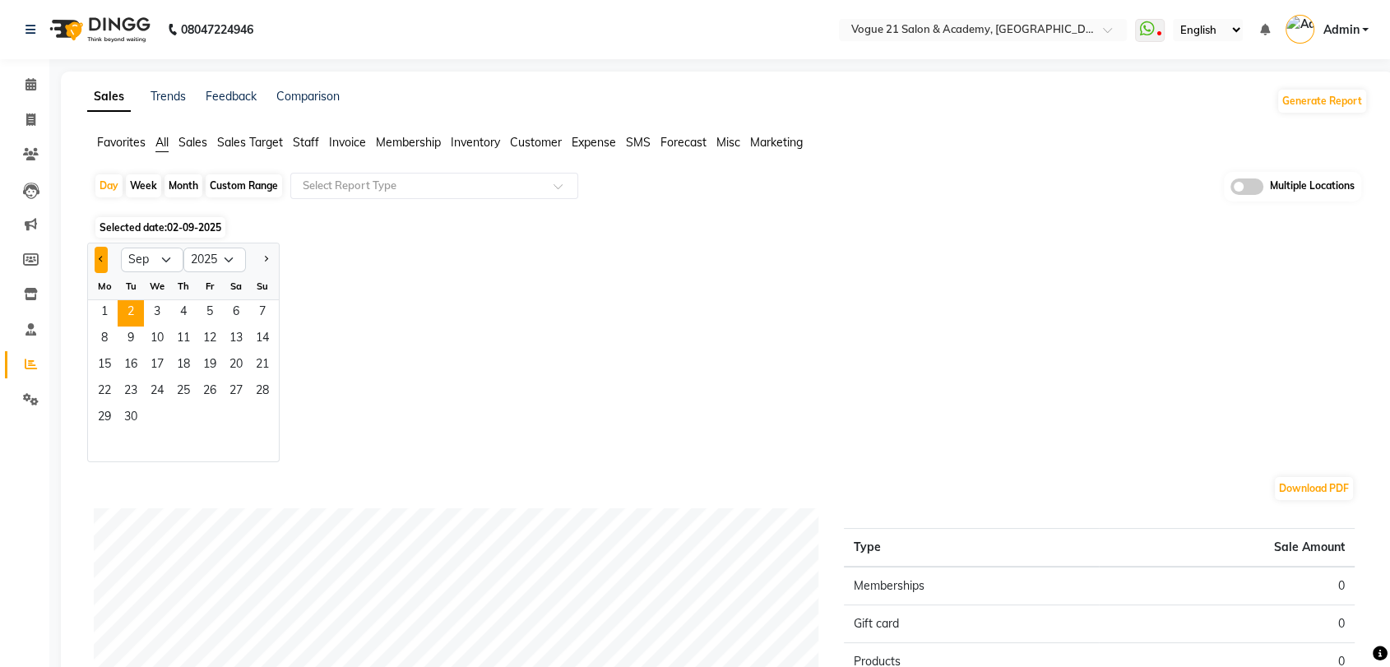
click at [100, 258] on span "Previous month" at bounding box center [102, 259] width 6 height 6
select select "8"
click at [263, 411] on span "31" at bounding box center [262, 419] width 26 height 26
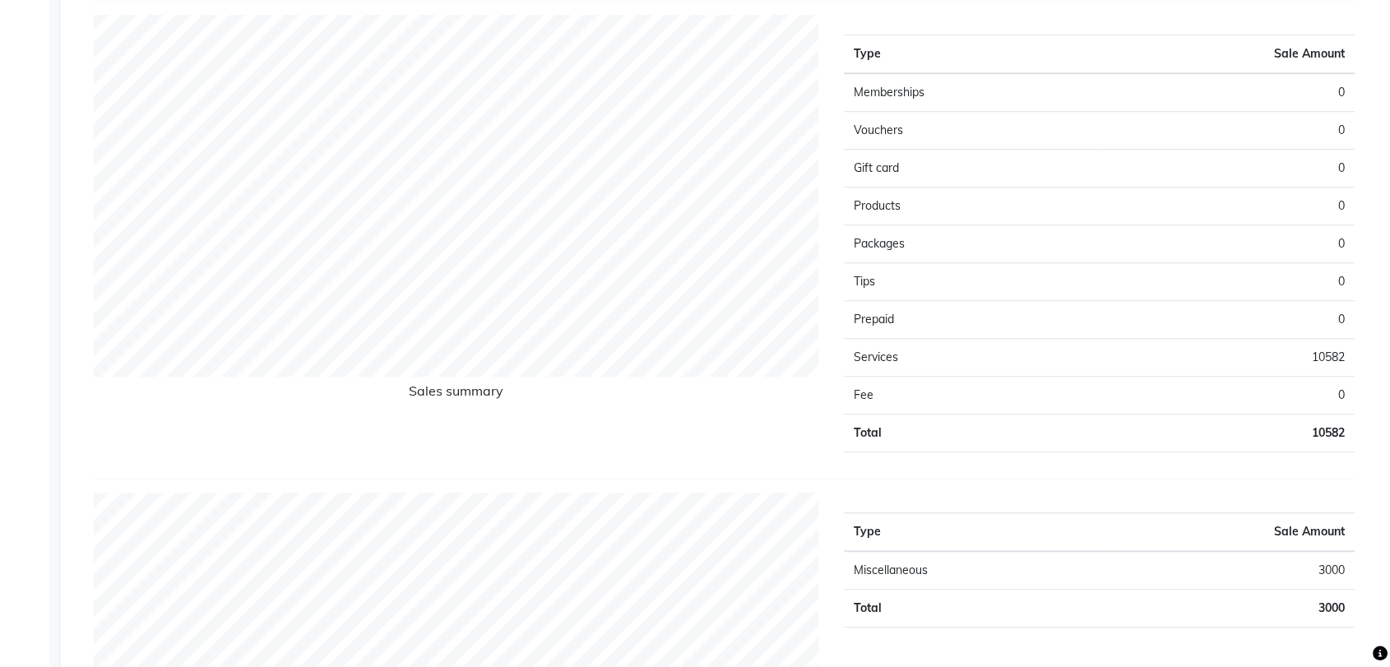
scroll to position [1176, 0]
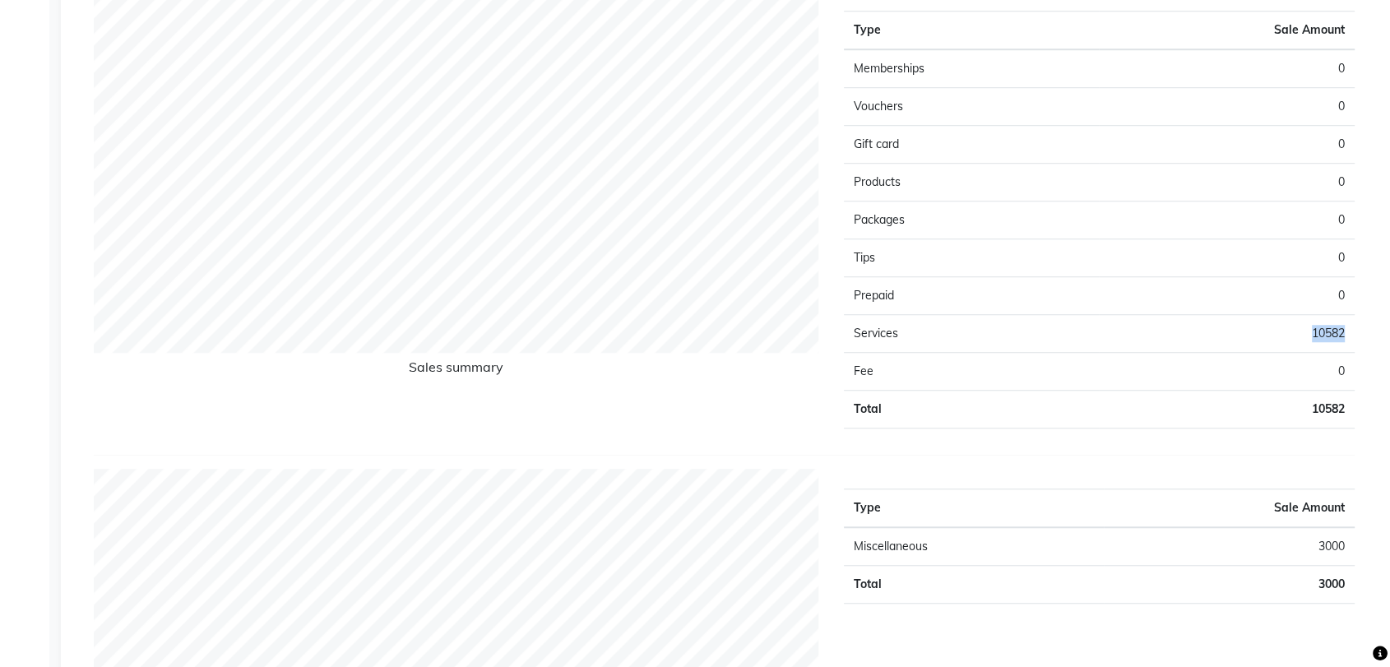
drag, startPoint x: 1352, startPoint y: 332, endPoint x: 1307, endPoint y: 333, distance: 45.3
click at [1307, 333] on td "10582" at bounding box center [1227, 333] width 256 height 38
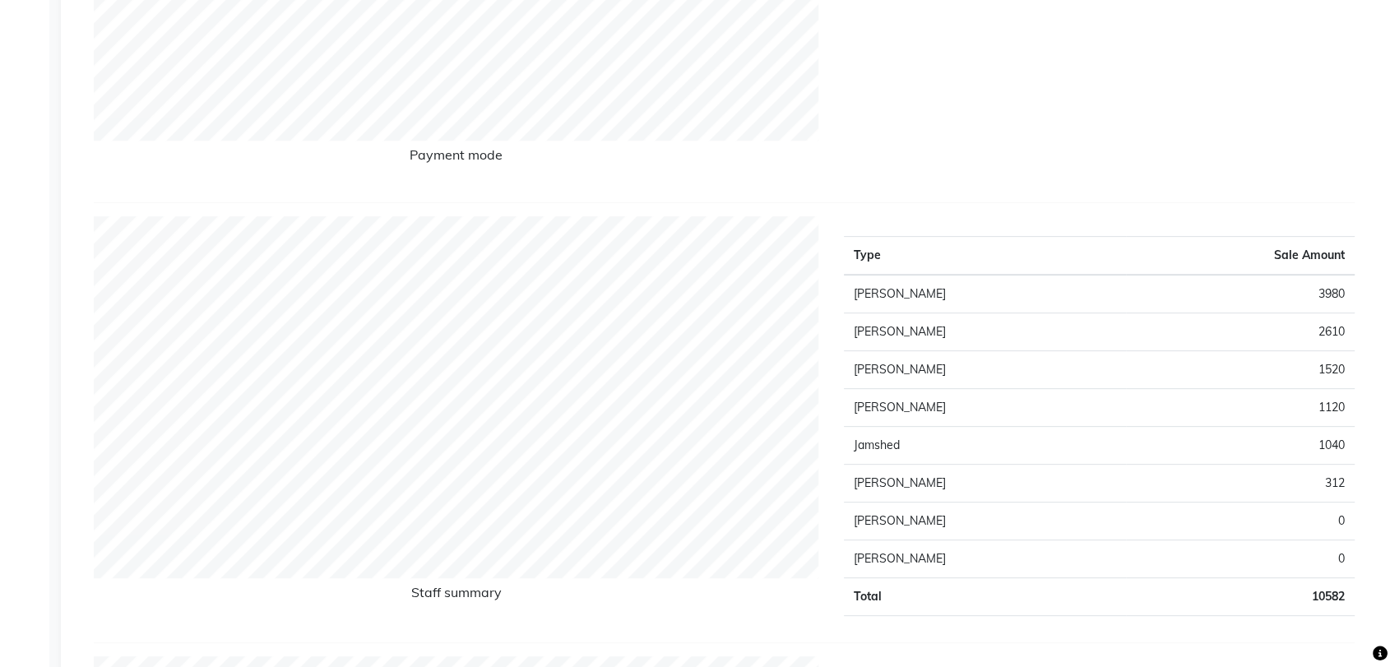
scroll to position [378, 0]
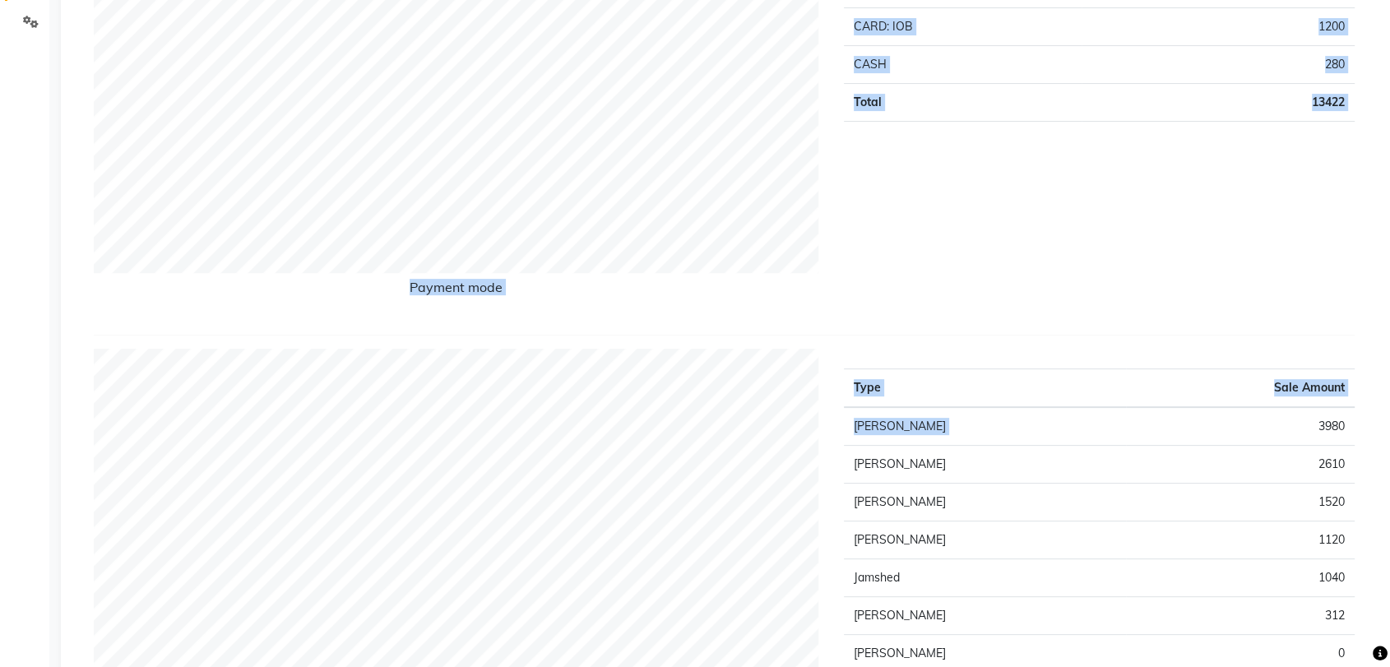
drag, startPoint x: 1307, startPoint y: 333, endPoint x: 1311, endPoint y: 418, distance: 84.9
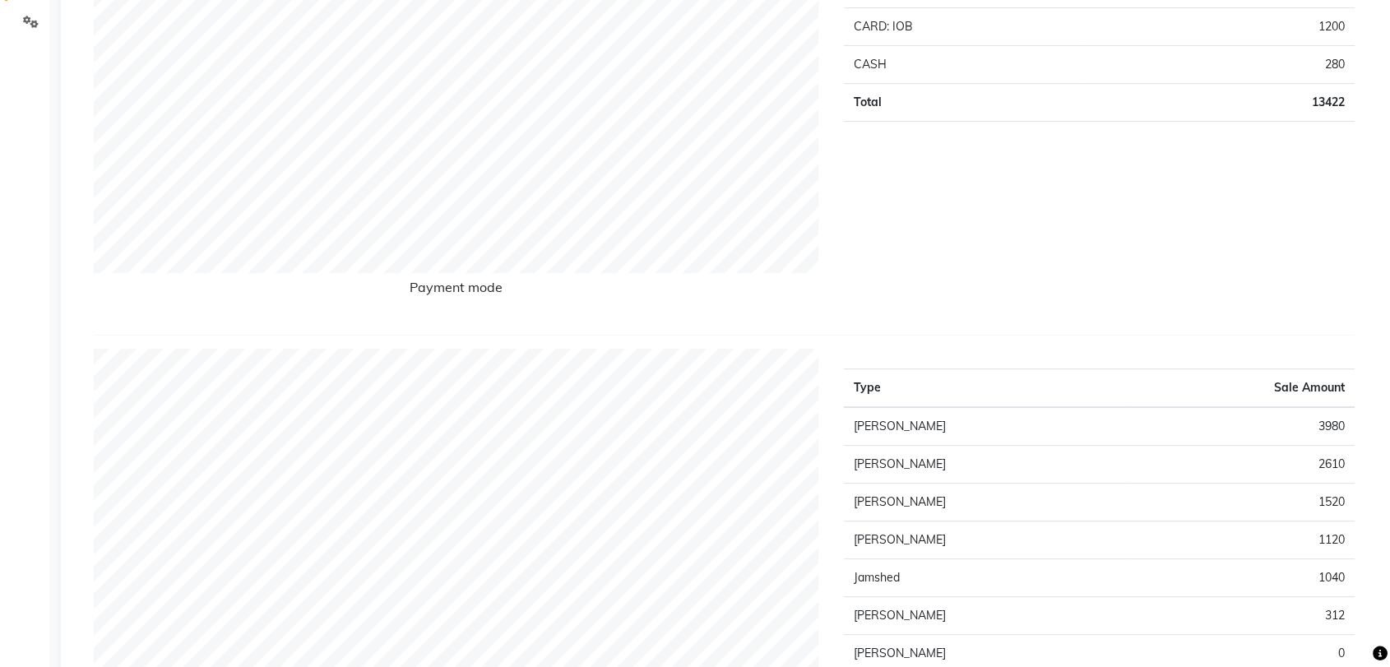
click at [1365, 277] on div "Type Sale Amount UPI M 11942 CARD: IOB 1200 CASH 280 Total 13422" at bounding box center [1100, 116] width 536 height 411
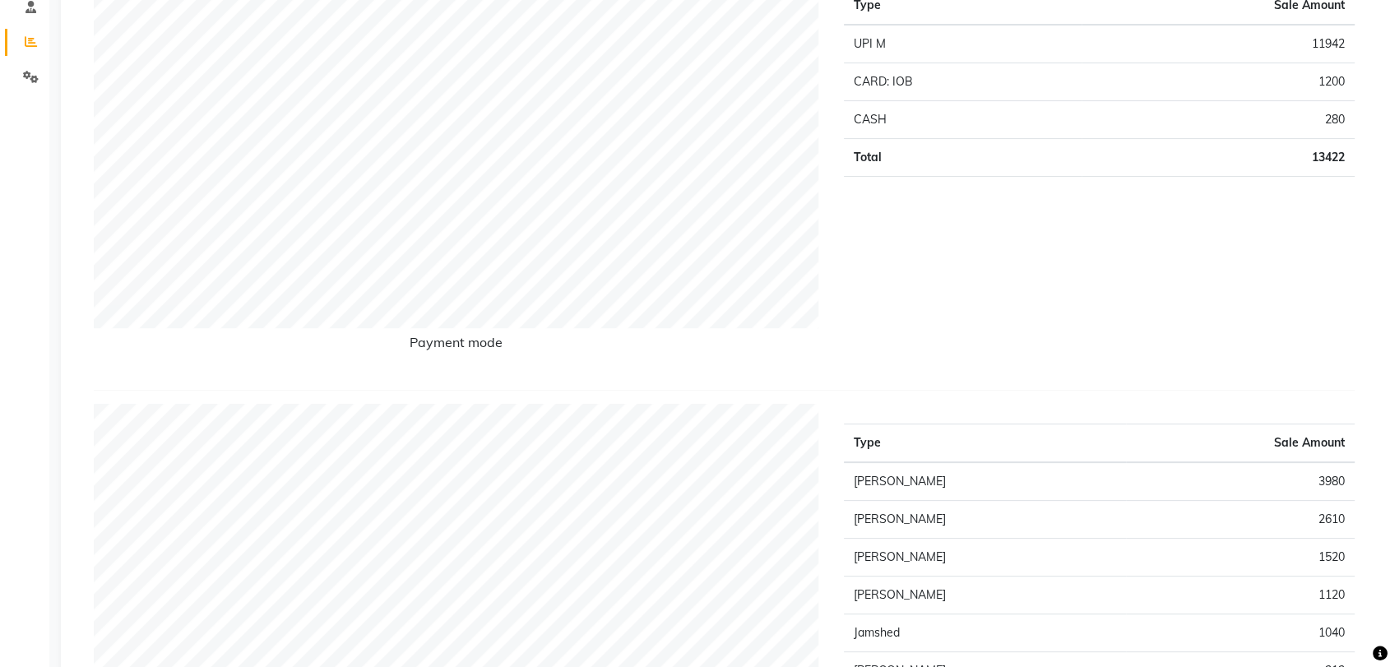
scroll to position [0, 0]
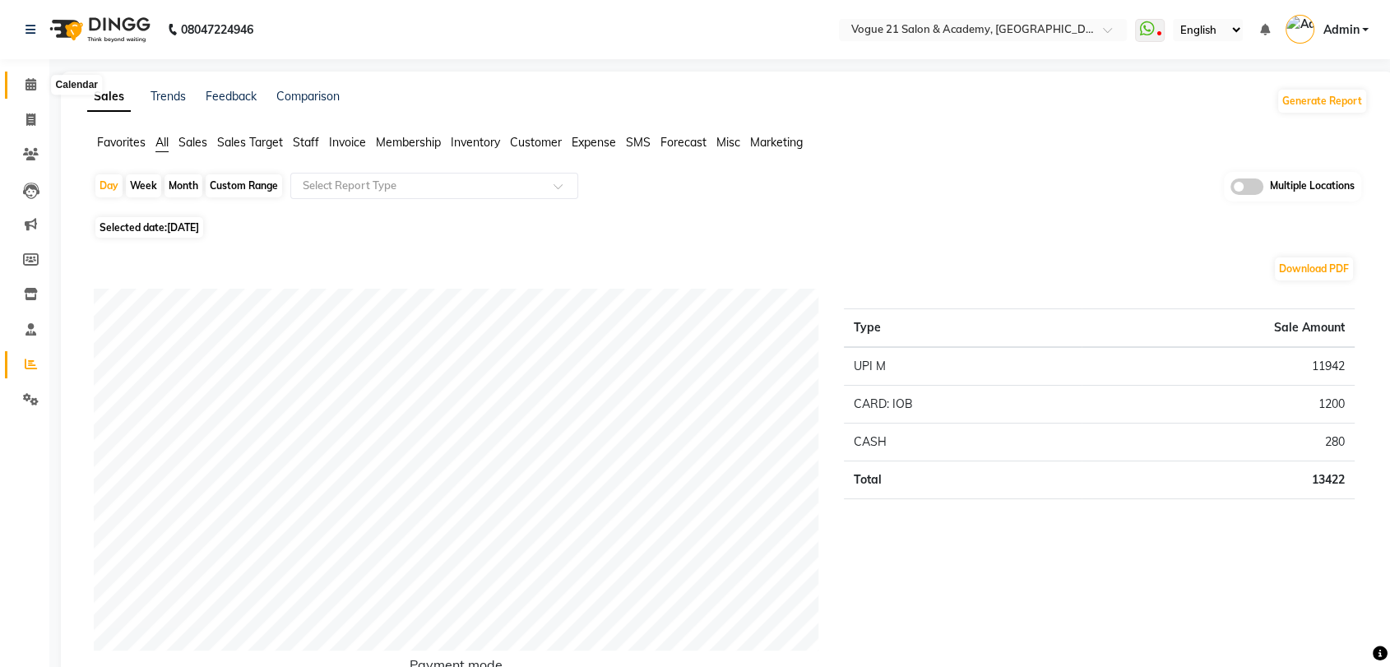
click at [29, 82] on icon at bounding box center [31, 84] width 11 height 12
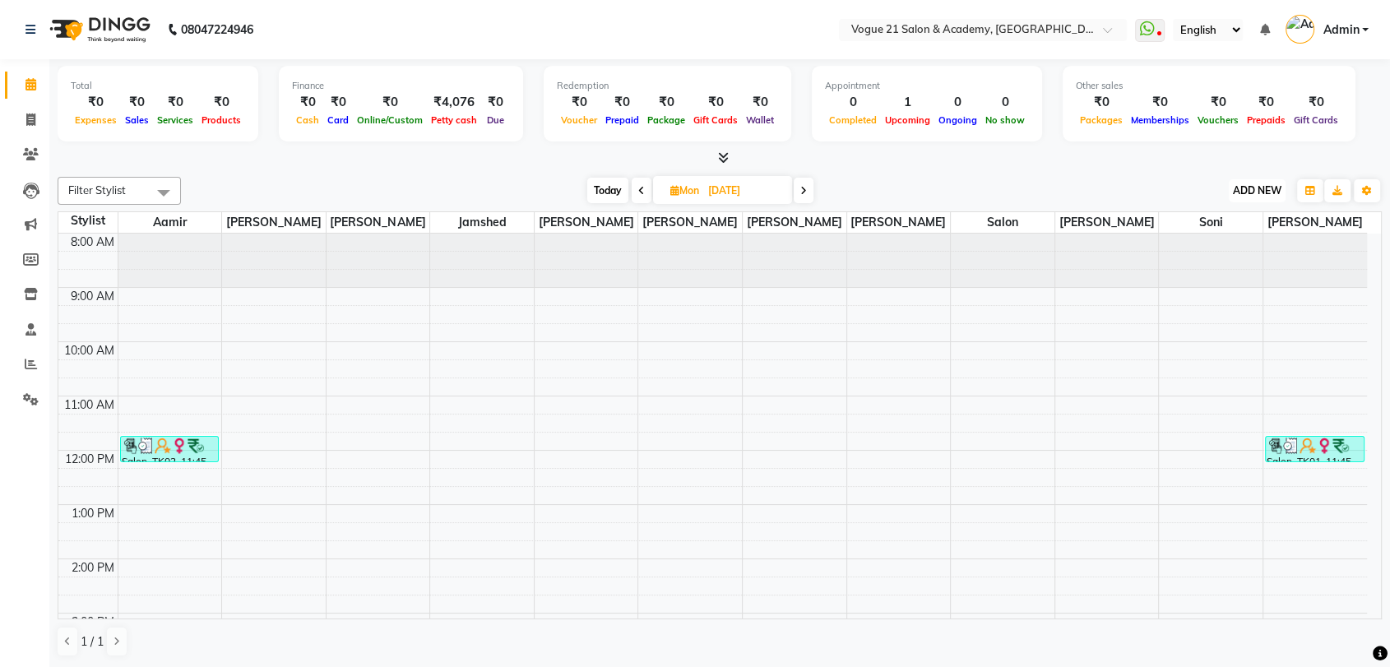
click at [1260, 193] on span "ADD NEW" at bounding box center [1257, 190] width 49 height 12
click at [1181, 258] on link "Add Expense" at bounding box center [1220, 264] width 130 height 21
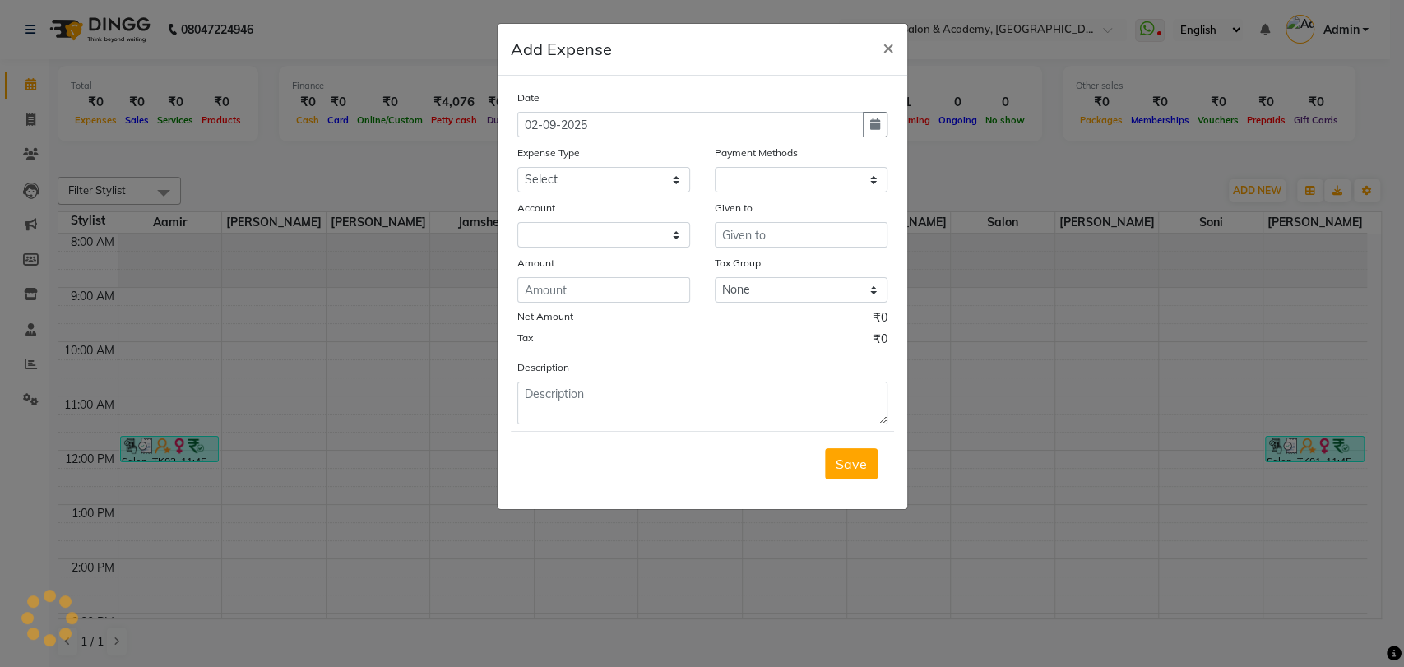
select select "1"
select select "3250"
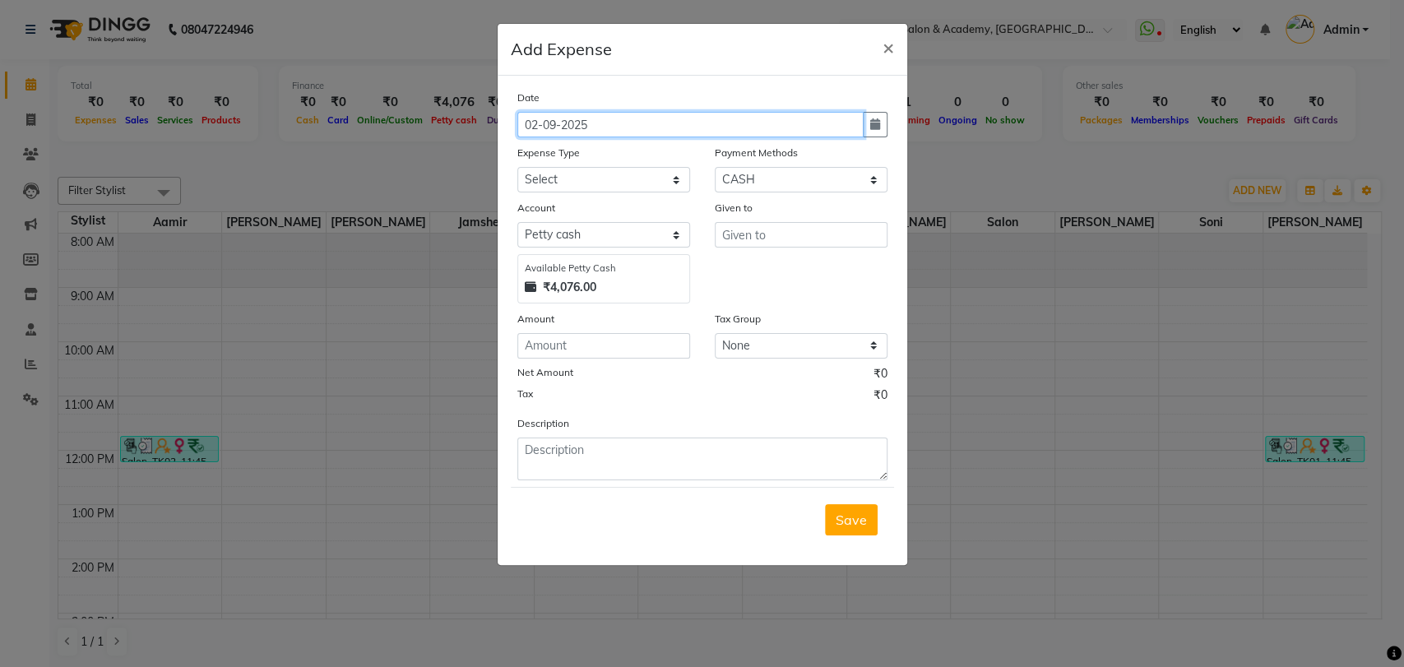
click at [673, 129] on input "02-09-2025" at bounding box center [691, 125] width 346 height 26
click at [885, 133] on button "button" at bounding box center [875, 125] width 25 height 26
select select "9"
select select "2025"
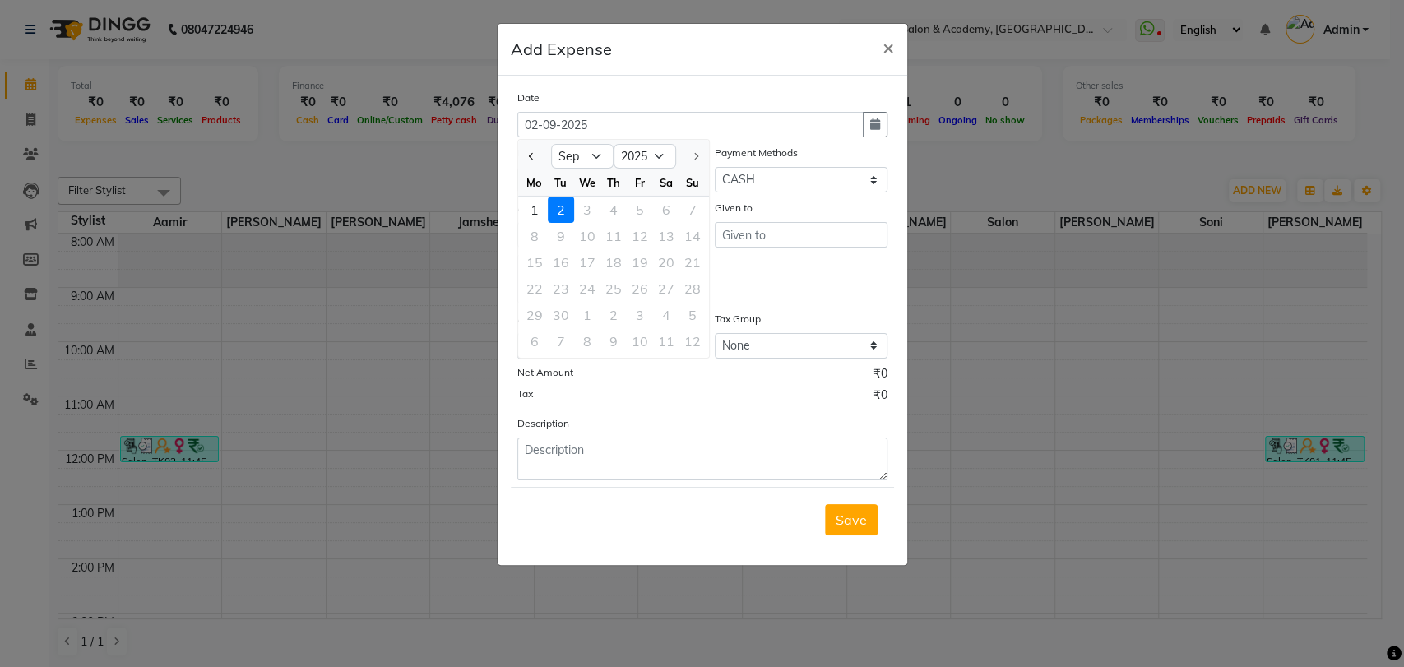
click at [538, 153] on div at bounding box center [534, 156] width 33 height 26
click at [532, 153] on span "Previous month" at bounding box center [531, 156] width 7 height 7
select select "8"
click at [689, 315] on div "31" at bounding box center [693, 315] width 26 height 26
type input "[DATE]"
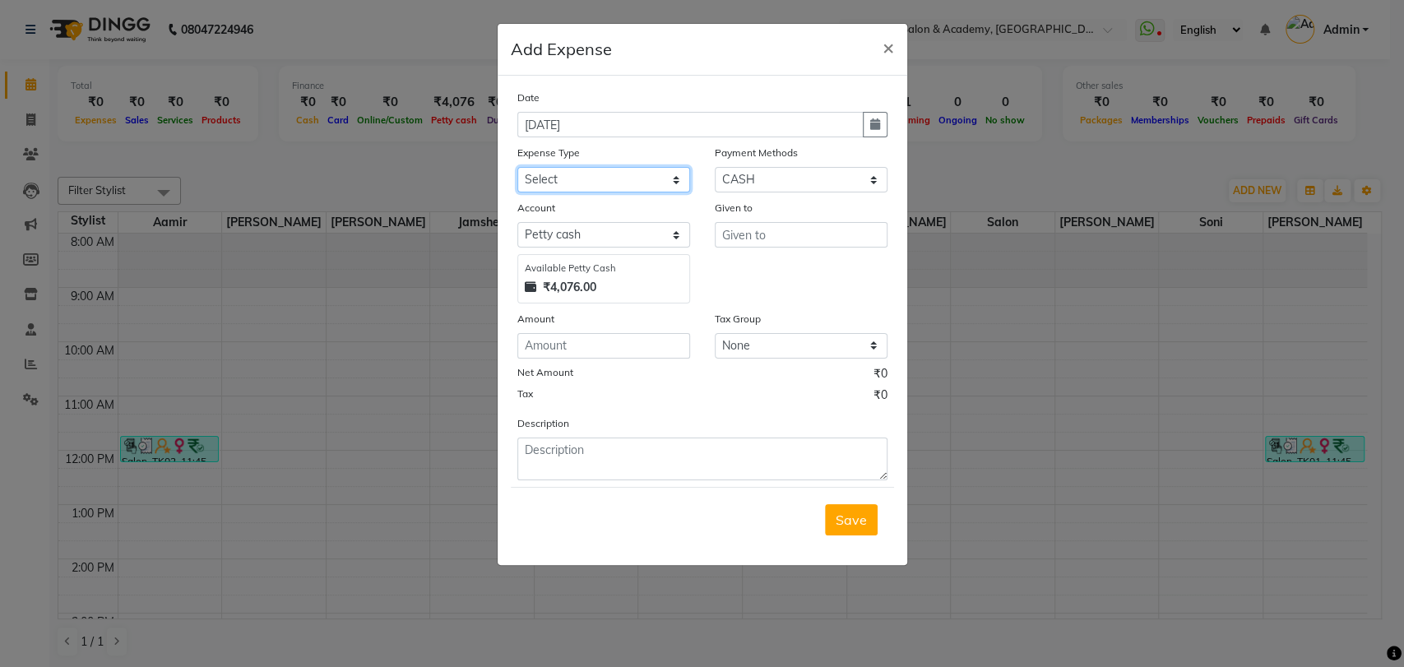
click at [636, 183] on select "Select Advance Salary Bank charges Cash transfer to bank Client Snacks Equipmen…" at bounding box center [604, 180] width 173 height 26
select select "23399"
click at [518, 167] on select "Select Advance Salary Bank charges Cash transfer to bank Client Snacks Equipmen…" at bounding box center [604, 180] width 173 height 26
click at [789, 230] on input "text" at bounding box center [801, 235] width 173 height 26
type input "sahil"
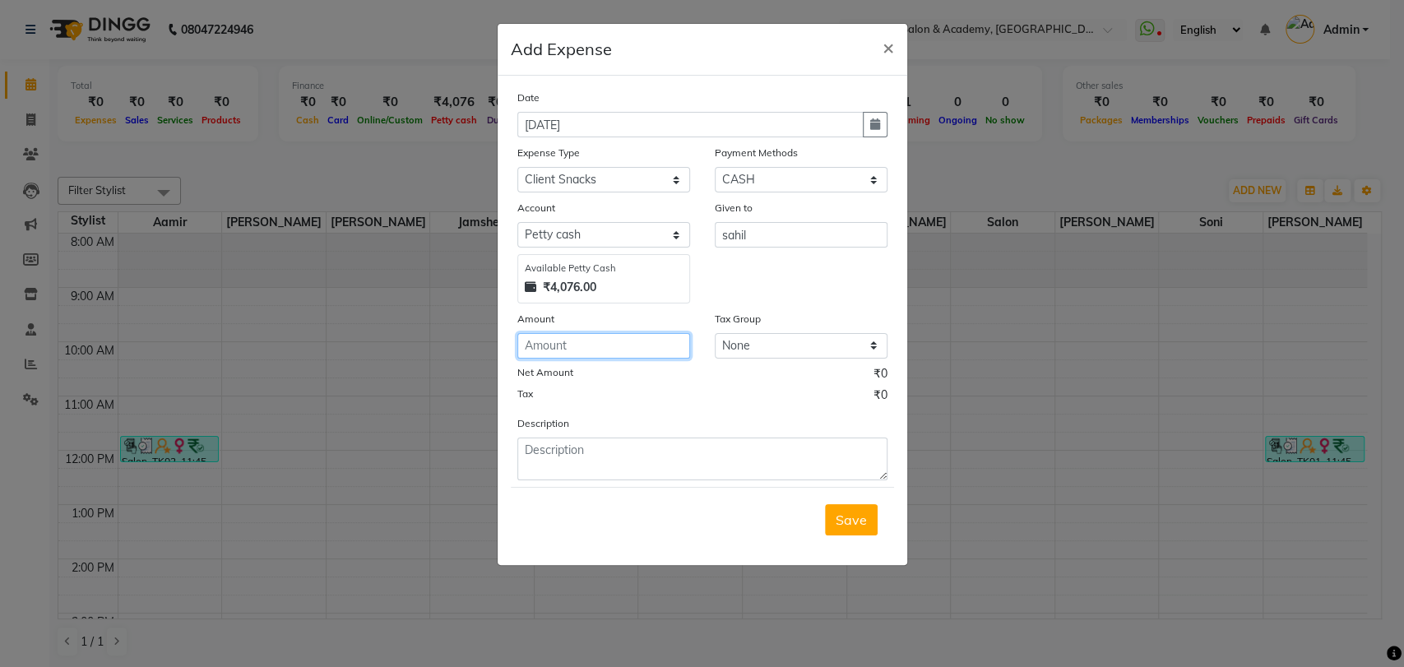
click at [620, 349] on input "number" at bounding box center [604, 346] width 173 height 26
type input "20"
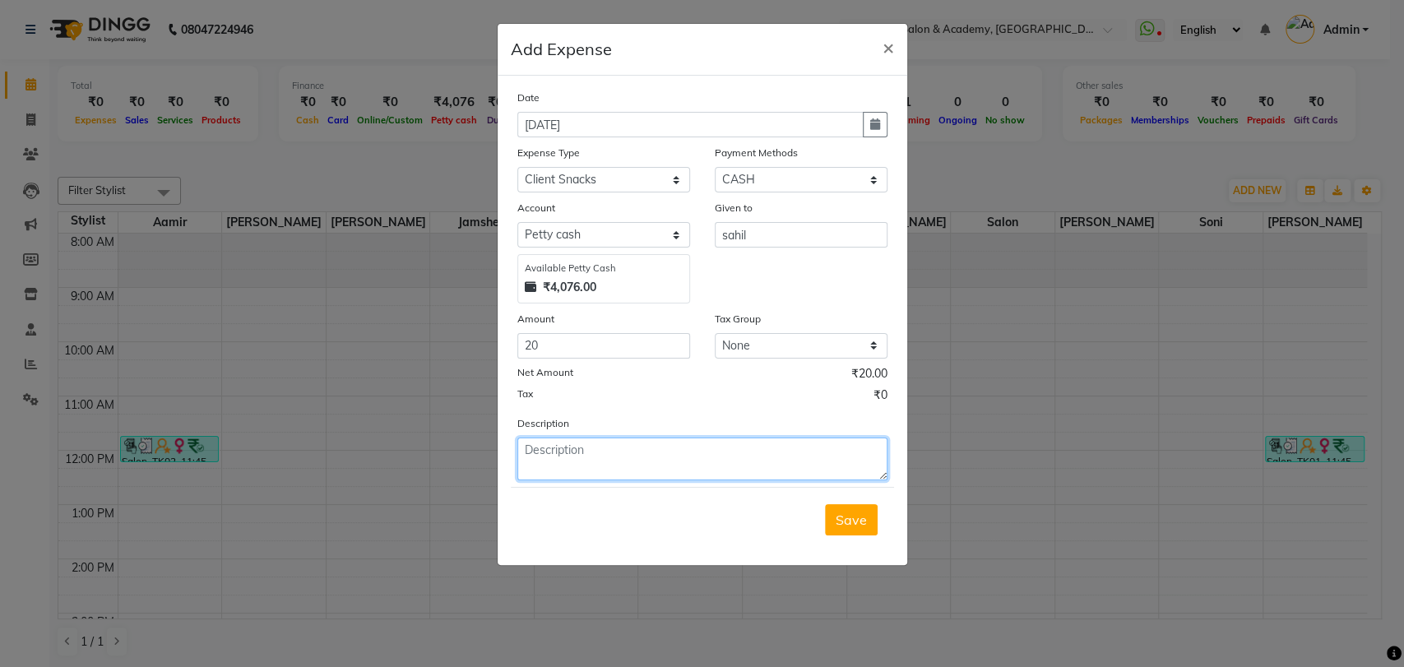
click at [652, 469] on textarea at bounding box center [703, 459] width 370 height 43
type textarea "client coffee"
click at [857, 518] on span "Save" at bounding box center [851, 520] width 31 height 16
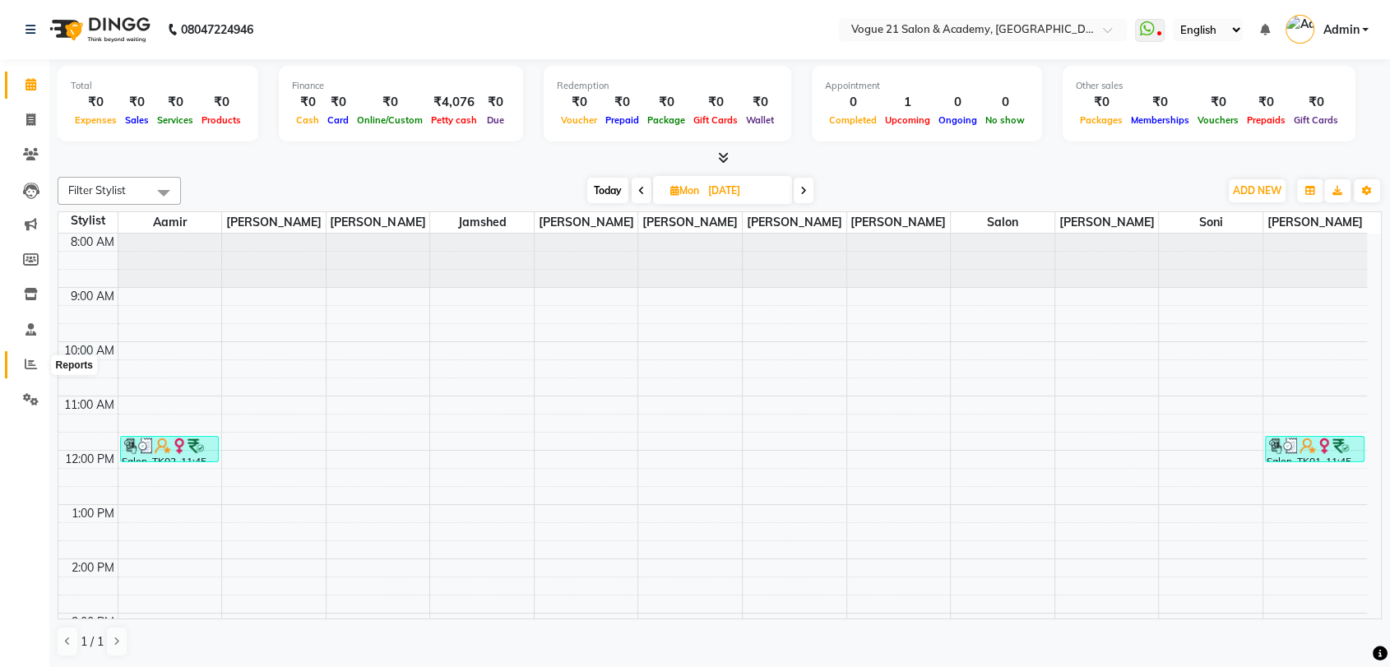
click at [26, 369] on icon at bounding box center [31, 364] width 12 height 12
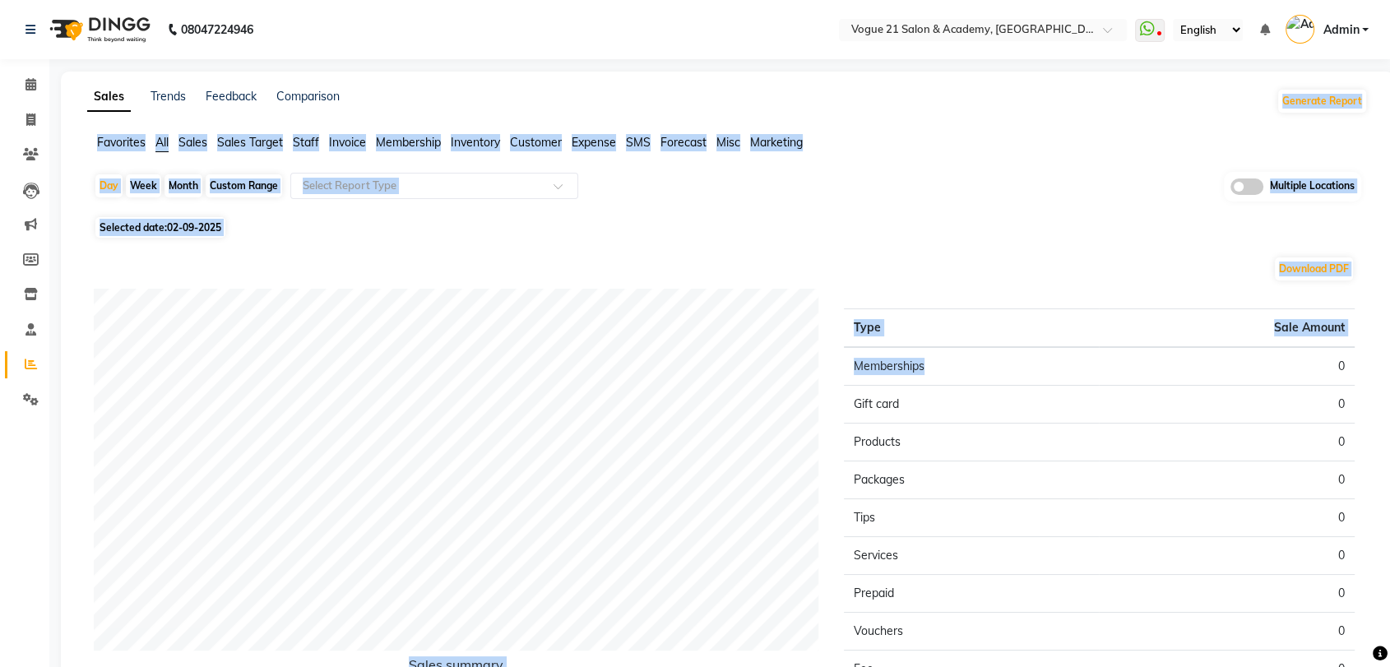
drag, startPoint x: 1020, startPoint y: 294, endPoint x: 1014, endPoint y: 72, distance: 222.2
click at [1014, 72] on div "Sales Trends Feedback Comparison Generate Report Favorites All Sales Sales Targ…" at bounding box center [728, 434] width 1334 height 725
click at [1012, 141] on ul "Favorites All Sales Sales Target Staff Invoice Membership Inventory Customer Ex…" at bounding box center [727, 143] width 1281 height 18
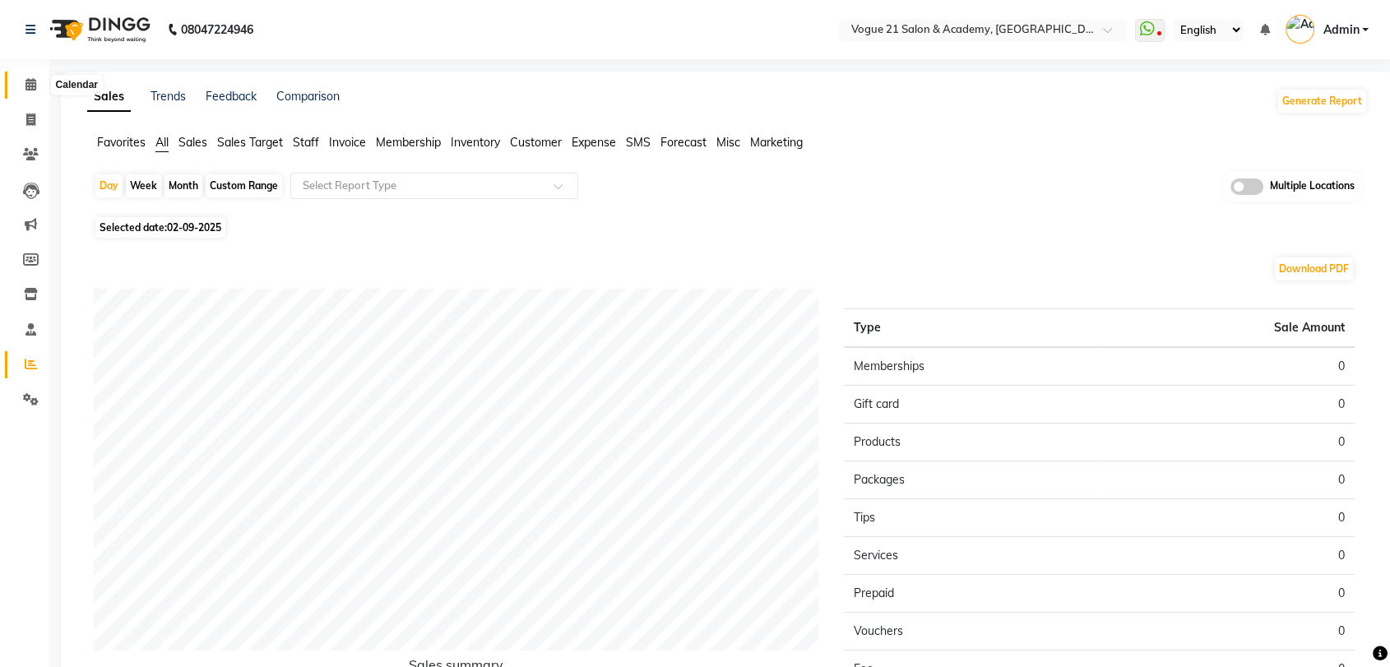
click at [33, 91] on icon at bounding box center [31, 84] width 11 height 12
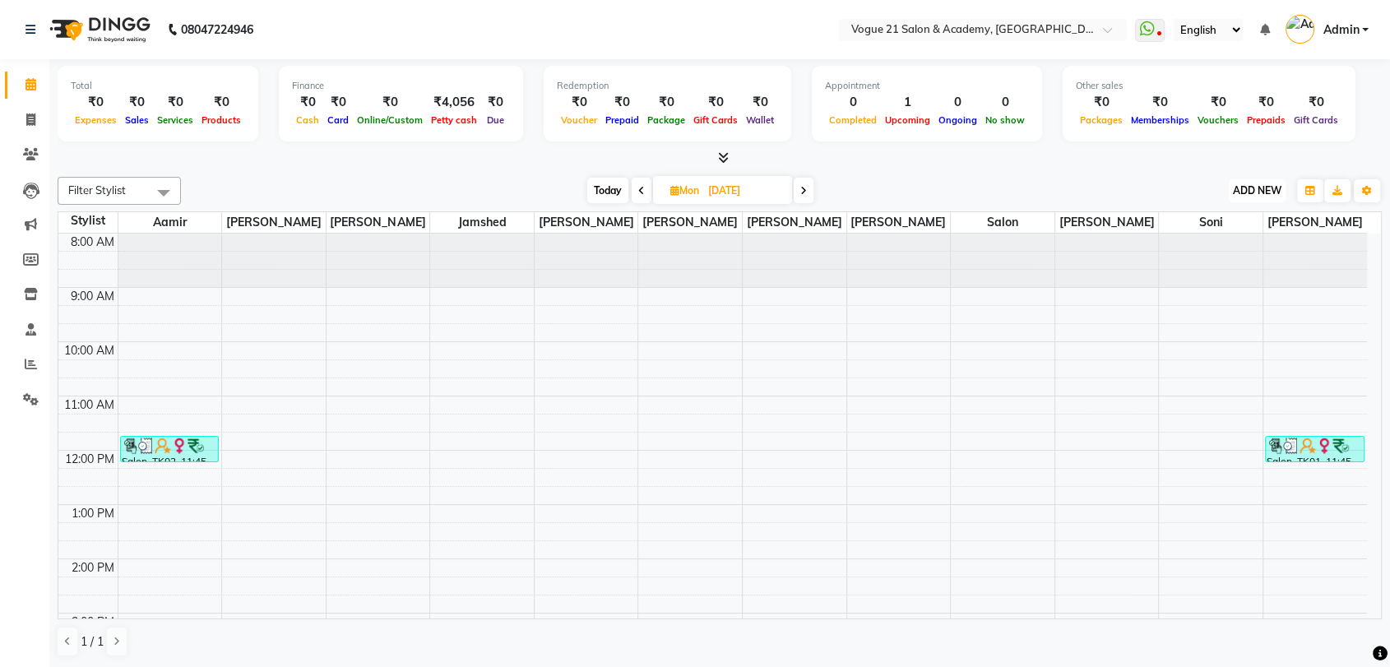
click at [1239, 193] on span "ADD NEW" at bounding box center [1257, 190] width 49 height 12
click at [1215, 267] on link "Add Expense" at bounding box center [1220, 264] width 130 height 21
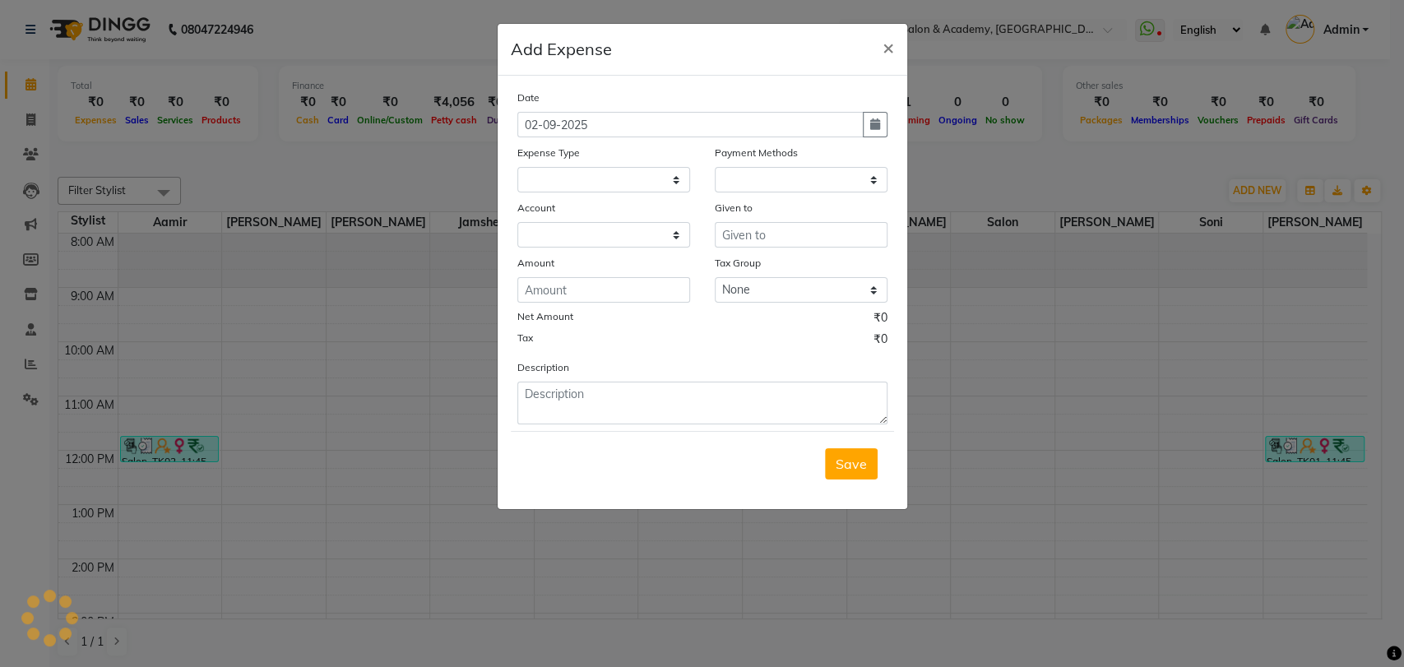
select select "1"
select select "3250"
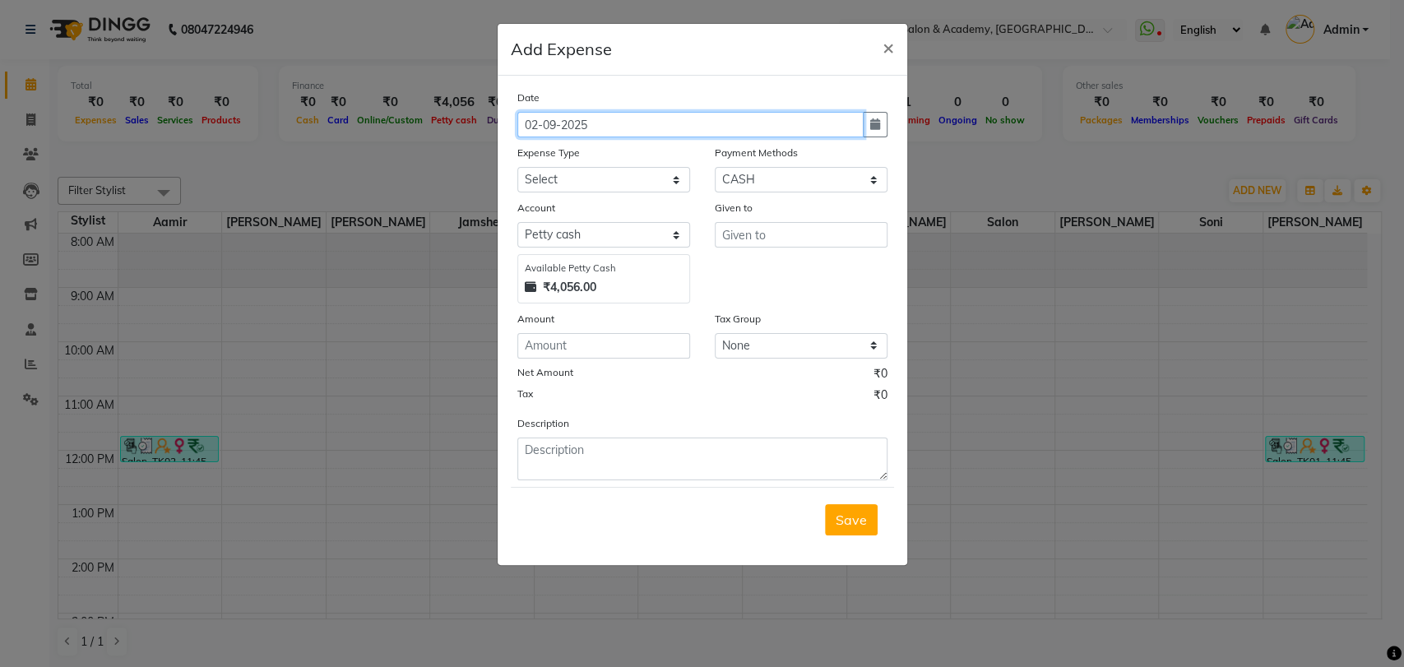
click at [674, 123] on input "02-09-2025" at bounding box center [691, 125] width 346 height 26
click at [877, 126] on icon "button" at bounding box center [875, 124] width 10 height 12
select select "9"
select select "2025"
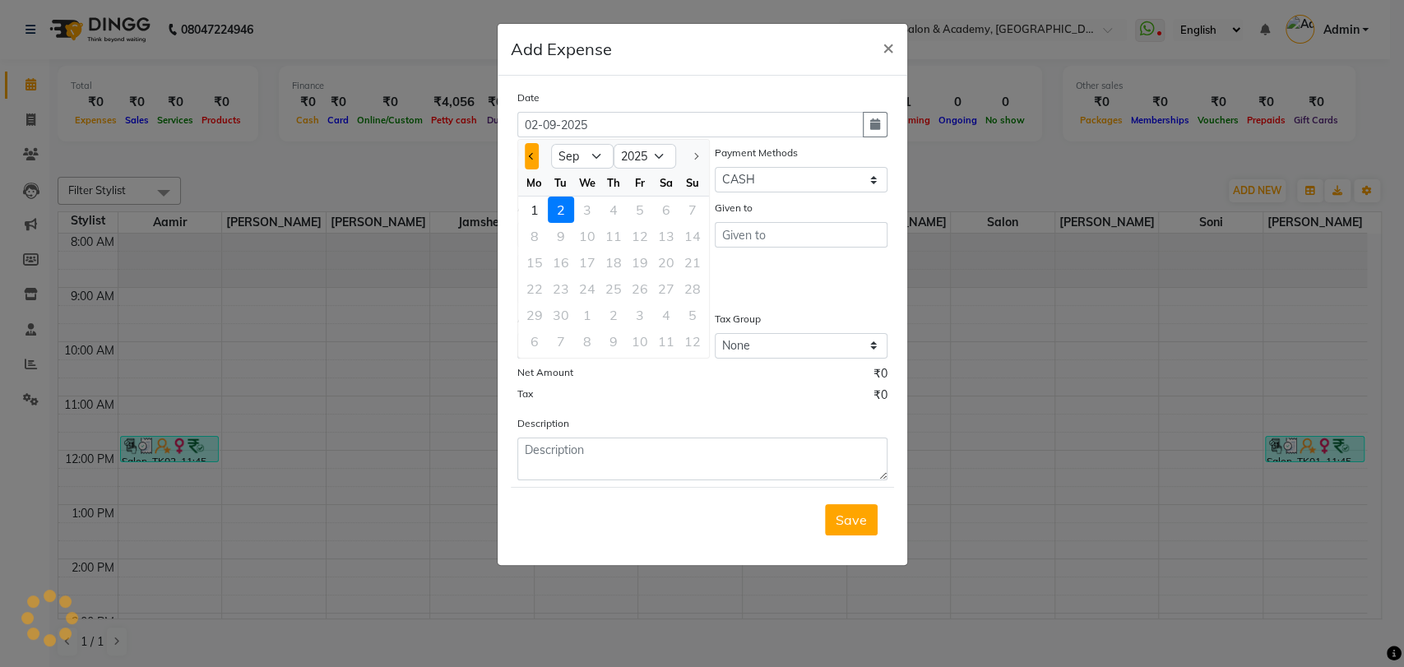
click at [533, 167] on button "Previous month" at bounding box center [532, 156] width 14 height 26
select select "8"
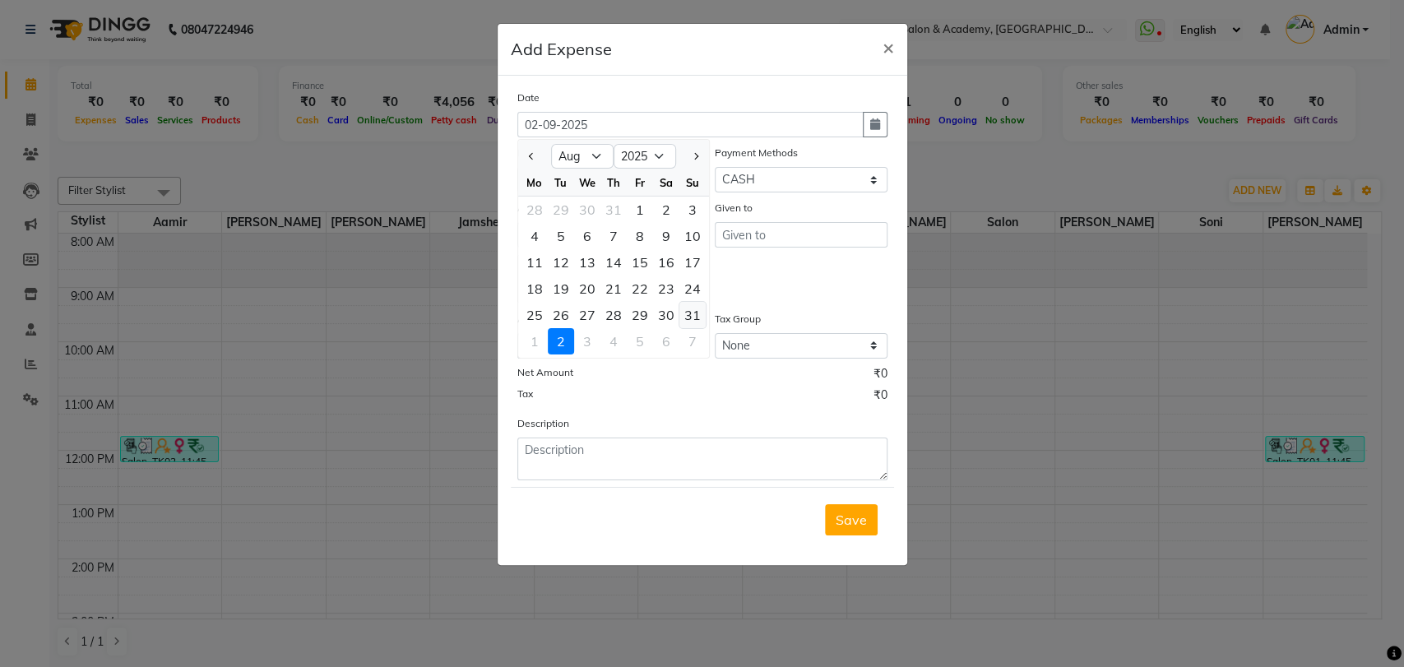
click at [688, 321] on div "31" at bounding box center [693, 315] width 26 height 26
type input "[DATE]"
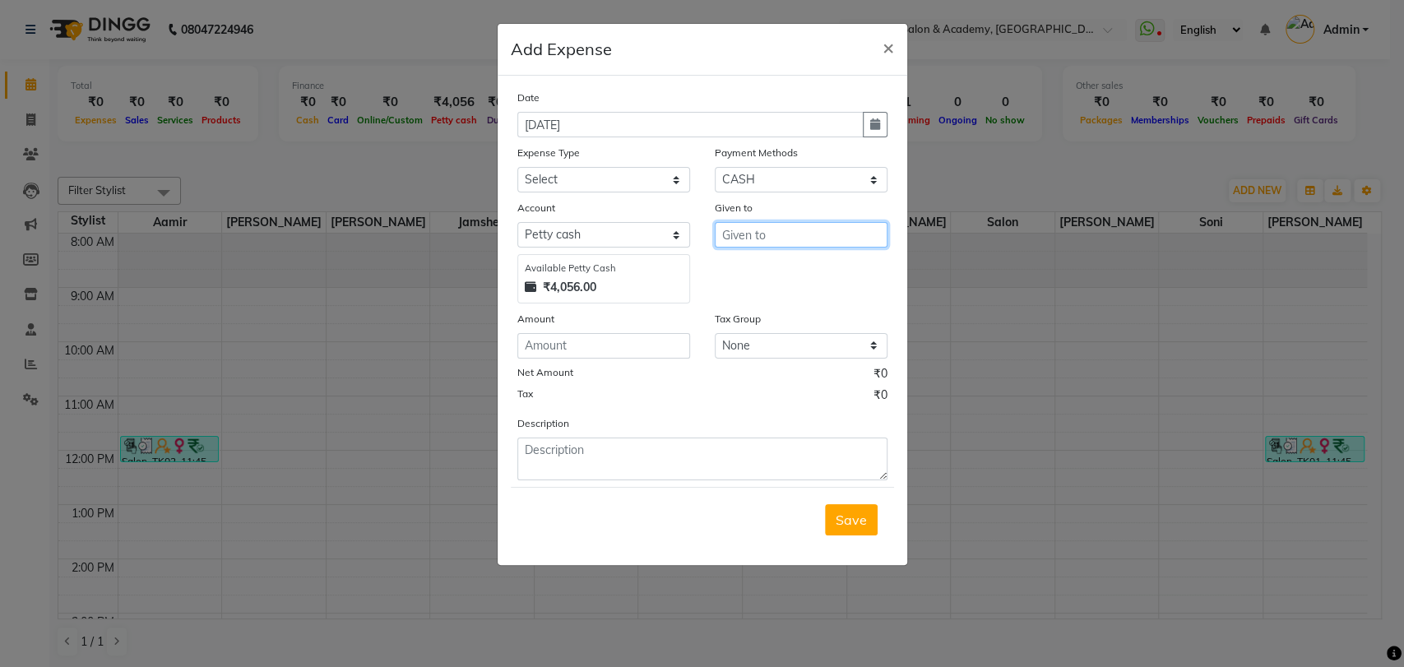
click at [768, 228] on input "text" at bounding box center [801, 235] width 173 height 26
type input "sahil"
click at [609, 181] on select "Select Advance Salary Bank charges Cash transfer to bank Client Snacks Equipmen…" at bounding box center [604, 180] width 173 height 26
select select "23417"
click at [518, 167] on select "Select Advance Salary Bank charges Cash transfer to bank Client Snacks Equipmen…" at bounding box center [604, 180] width 173 height 26
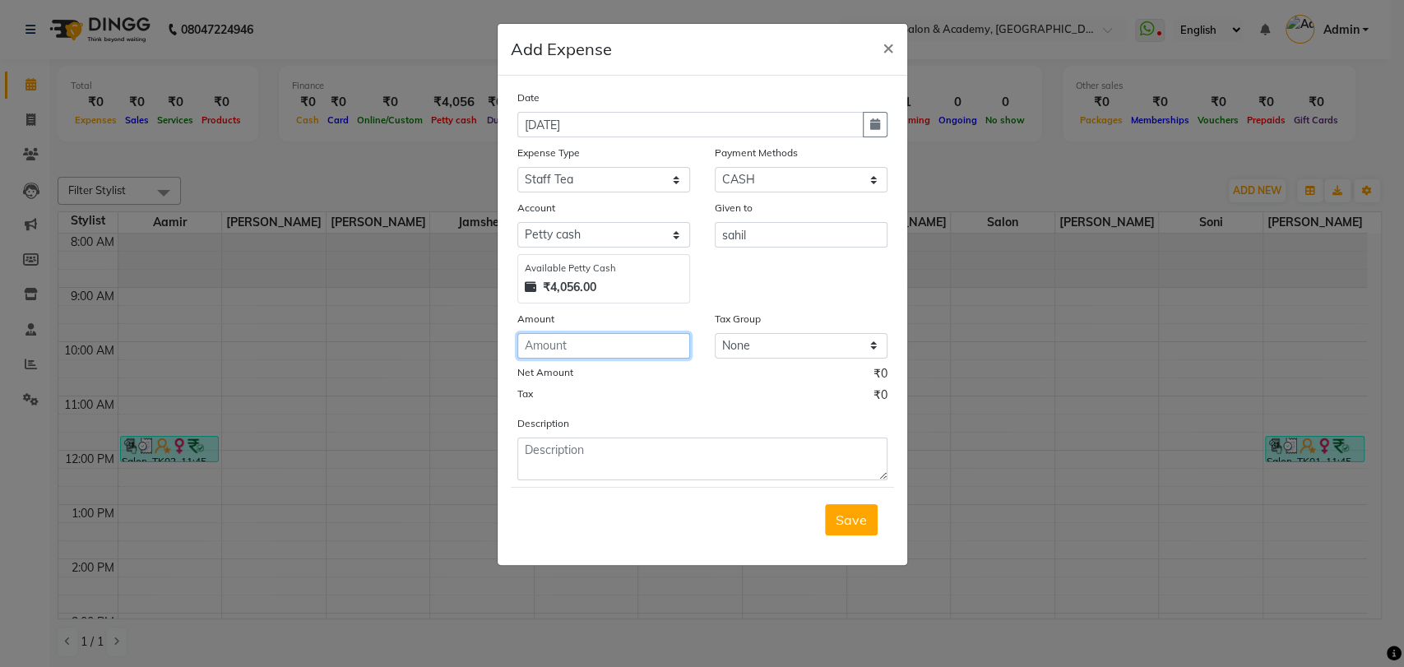
click at [636, 336] on input "number" at bounding box center [604, 346] width 173 height 26
type input "100"
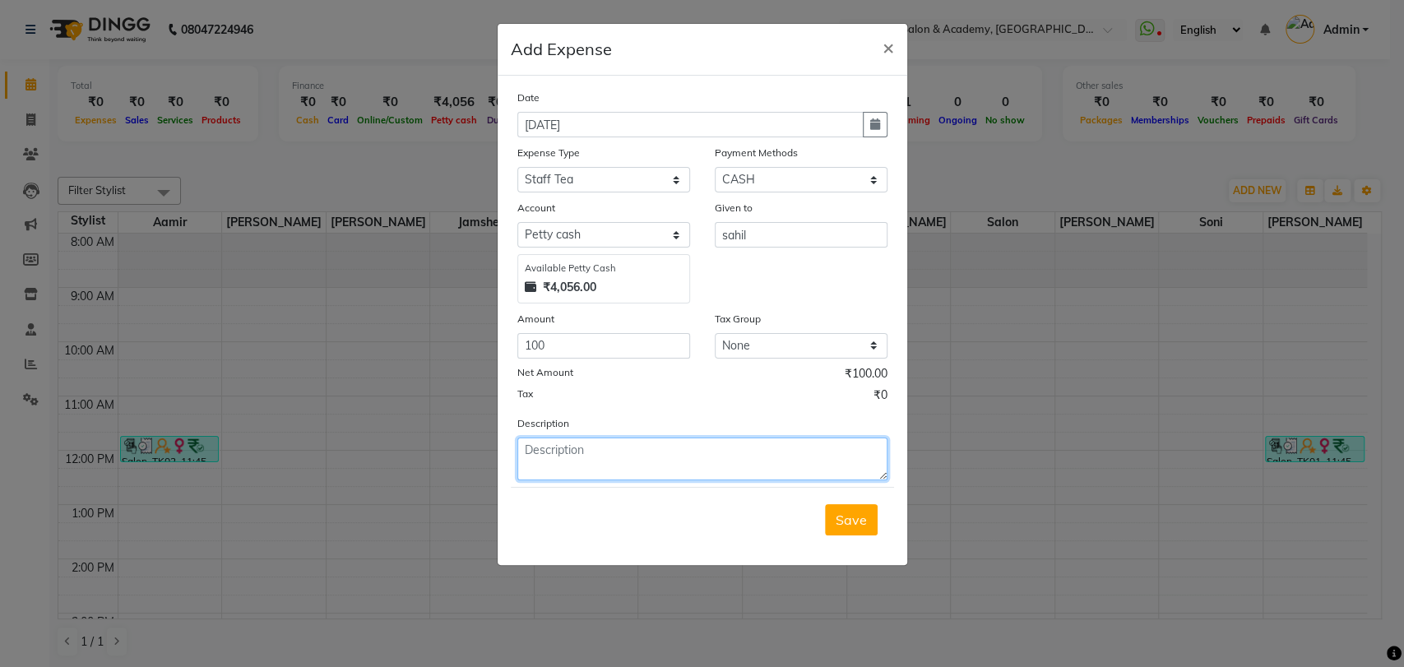
click at [698, 452] on textarea at bounding box center [703, 459] width 370 height 43
type textarea "staff tea"
click at [849, 514] on span "Save" at bounding box center [851, 520] width 31 height 16
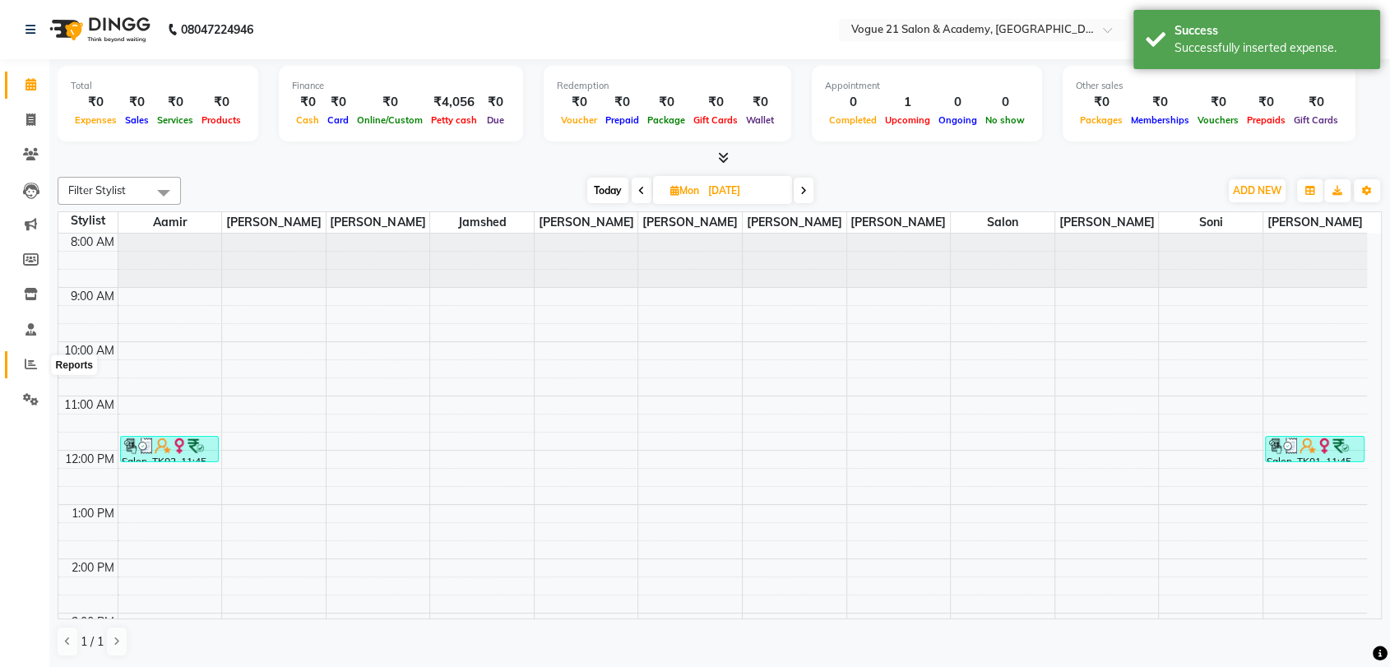
click at [26, 370] on icon at bounding box center [31, 364] width 12 height 12
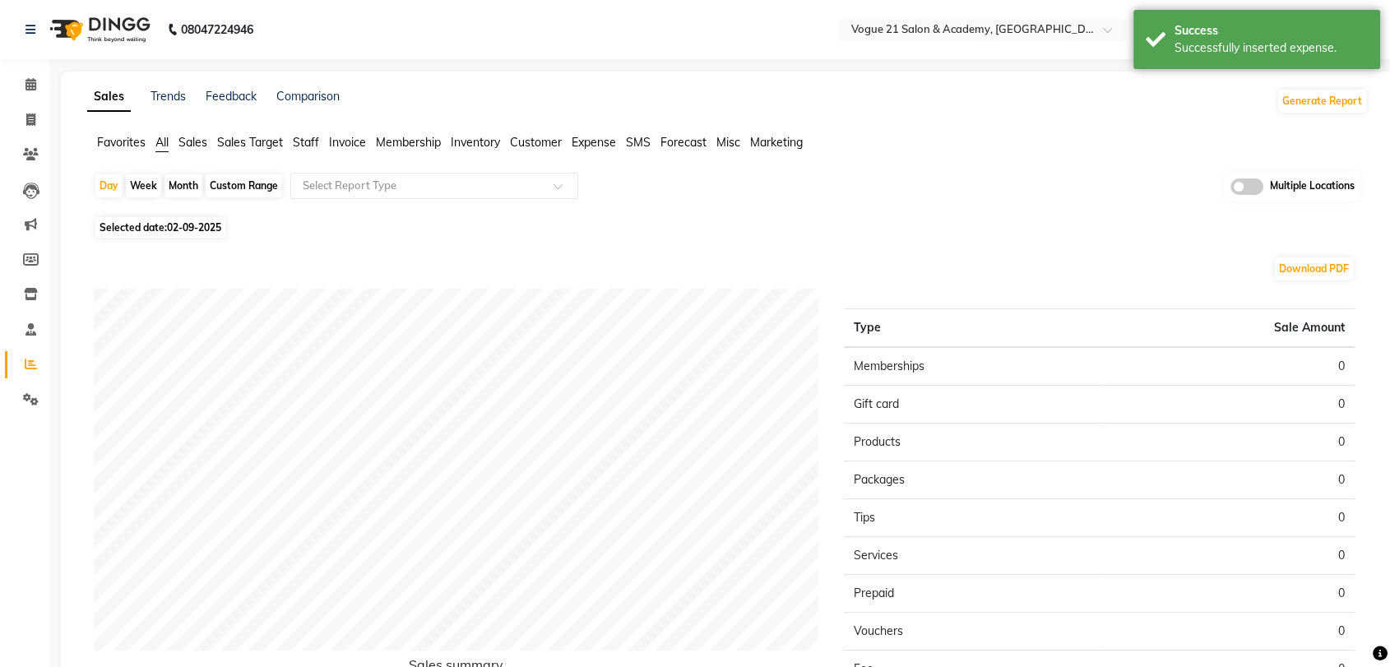
click at [309, 140] on span "Staff" at bounding box center [306, 142] width 26 height 15
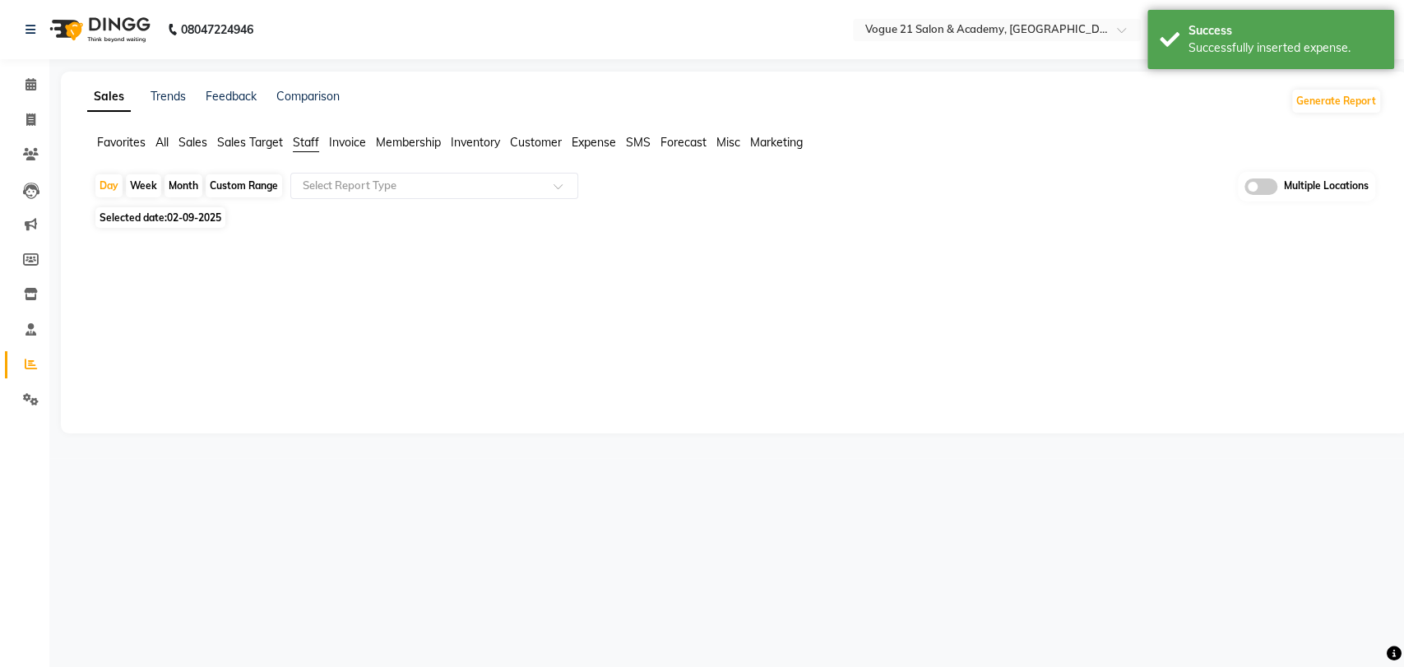
click at [179, 186] on div "Month" at bounding box center [184, 185] width 38 height 23
select select "9"
select select "2025"
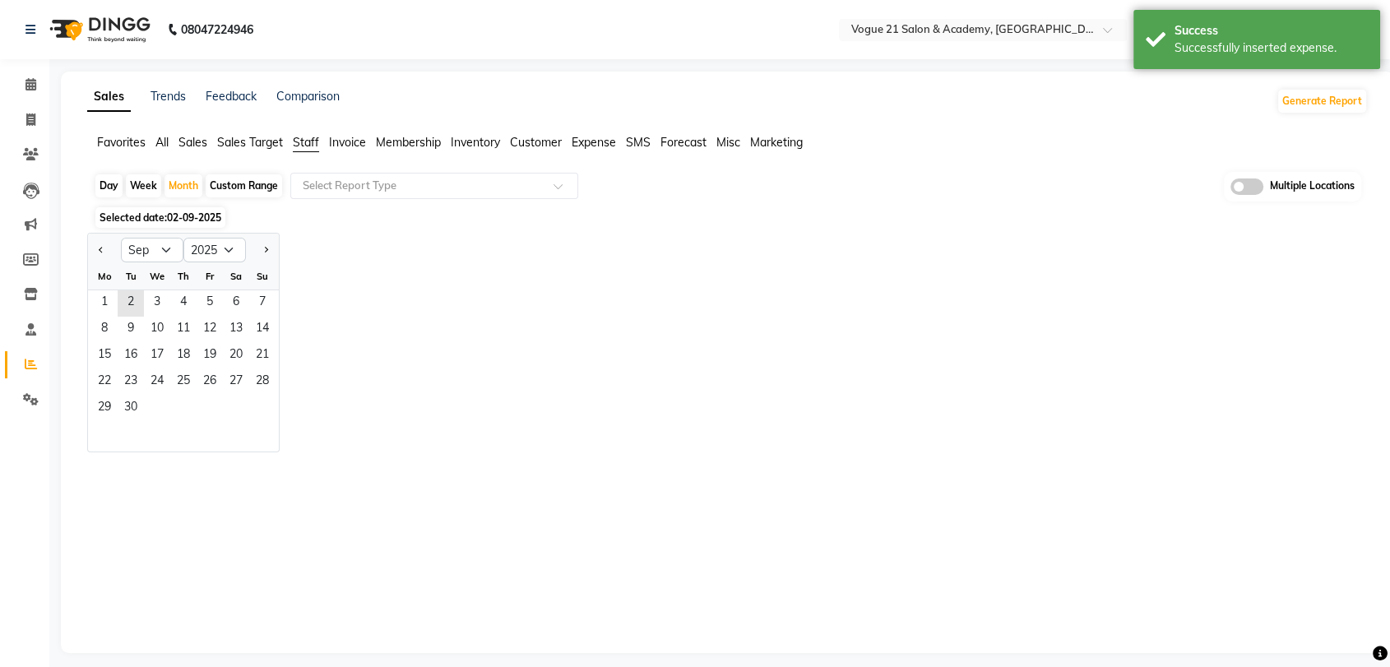
click at [118, 178] on div "Day" at bounding box center [108, 185] width 27 height 23
select select "9"
select select "2025"
click at [191, 211] on span "02-09-2025" at bounding box center [194, 217] width 54 height 12
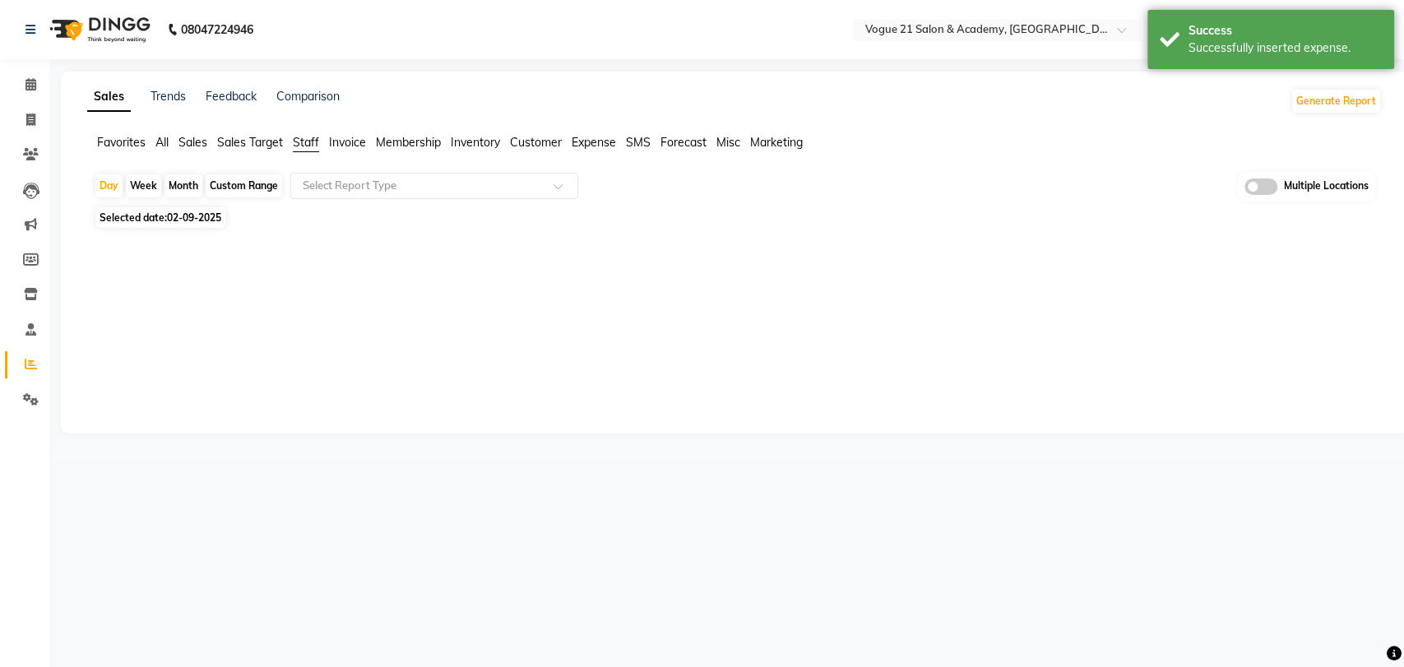
click at [183, 224] on span "Selected date: [DATE]" at bounding box center [160, 217] width 130 height 21
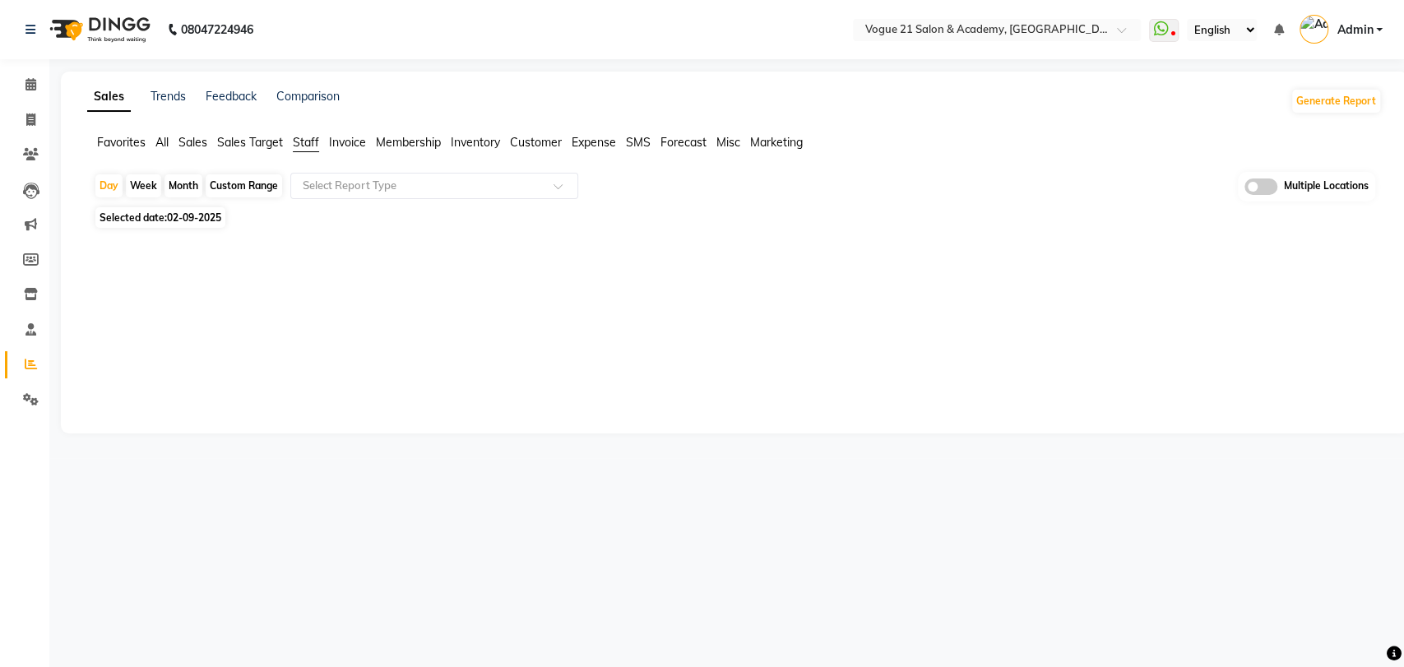
select select "9"
select select "2025"
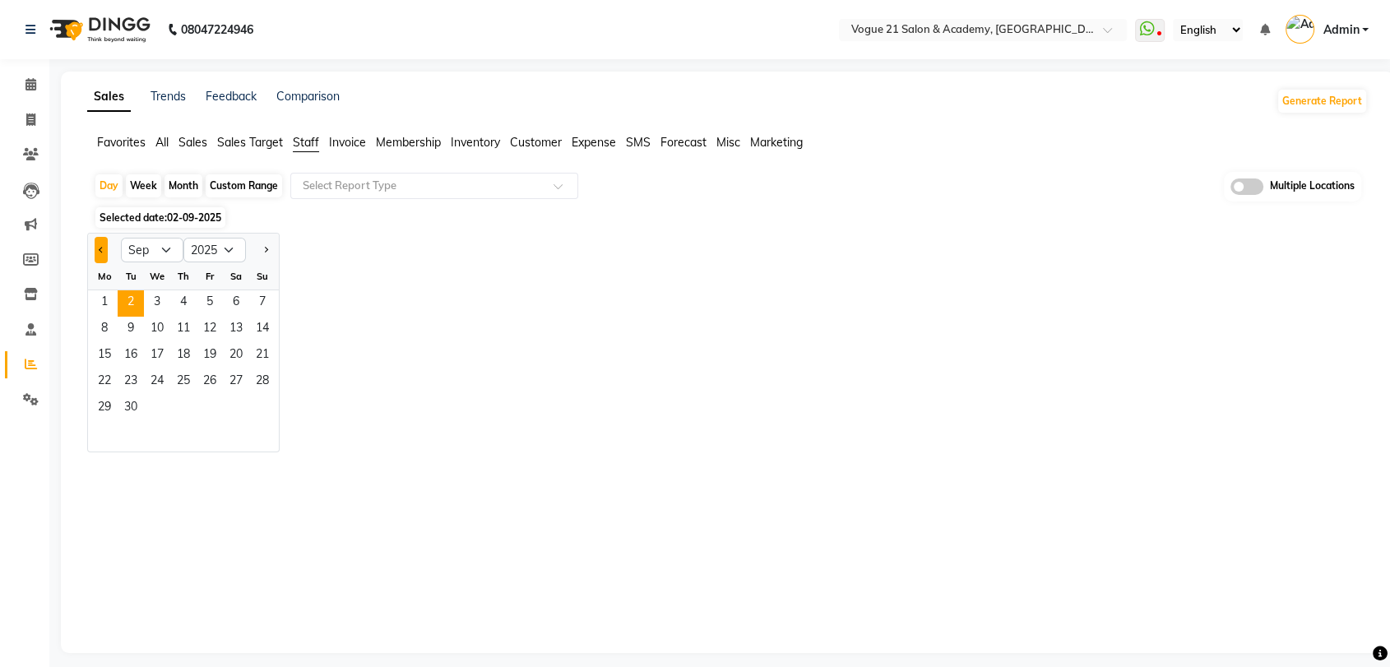
click at [99, 248] on span "Previous month" at bounding box center [102, 249] width 6 height 6
select select "8"
click at [267, 402] on span "31" at bounding box center [262, 409] width 26 height 26
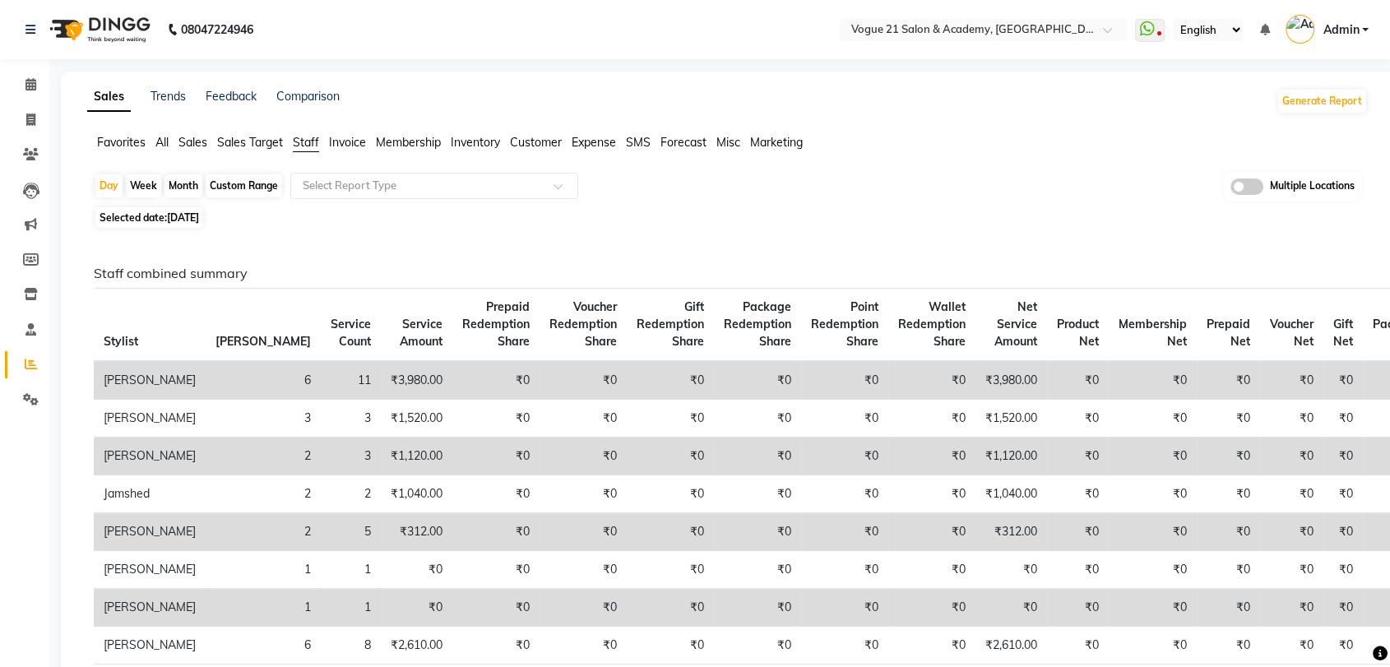
click at [155, 145] on ul "Favorites All Sales Sales Target Staff Invoice Membership Inventory Customer Ex…" at bounding box center [727, 143] width 1281 height 18
click at [167, 137] on span "All" at bounding box center [162, 142] width 13 height 15
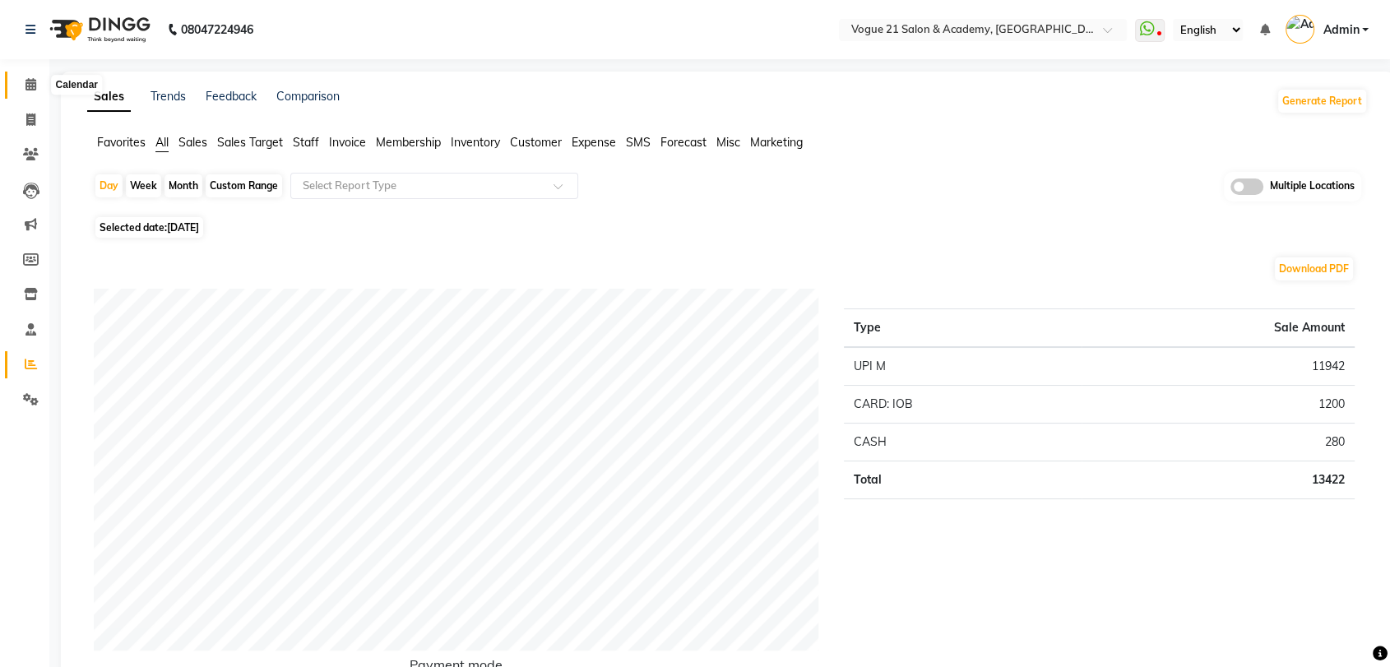
click at [20, 91] on span at bounding box center [30, 85] width 29 height 19
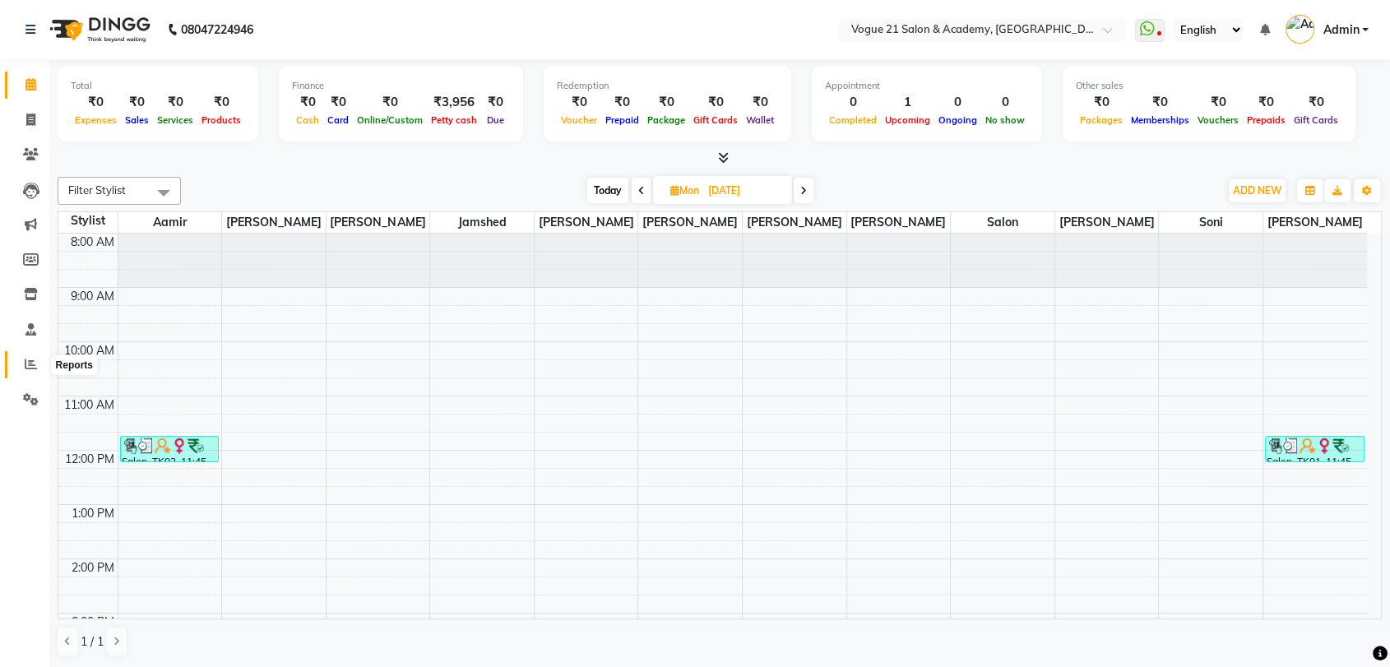
click at [26, 373] on span at bounding box center [30, 364] width 29 height 19
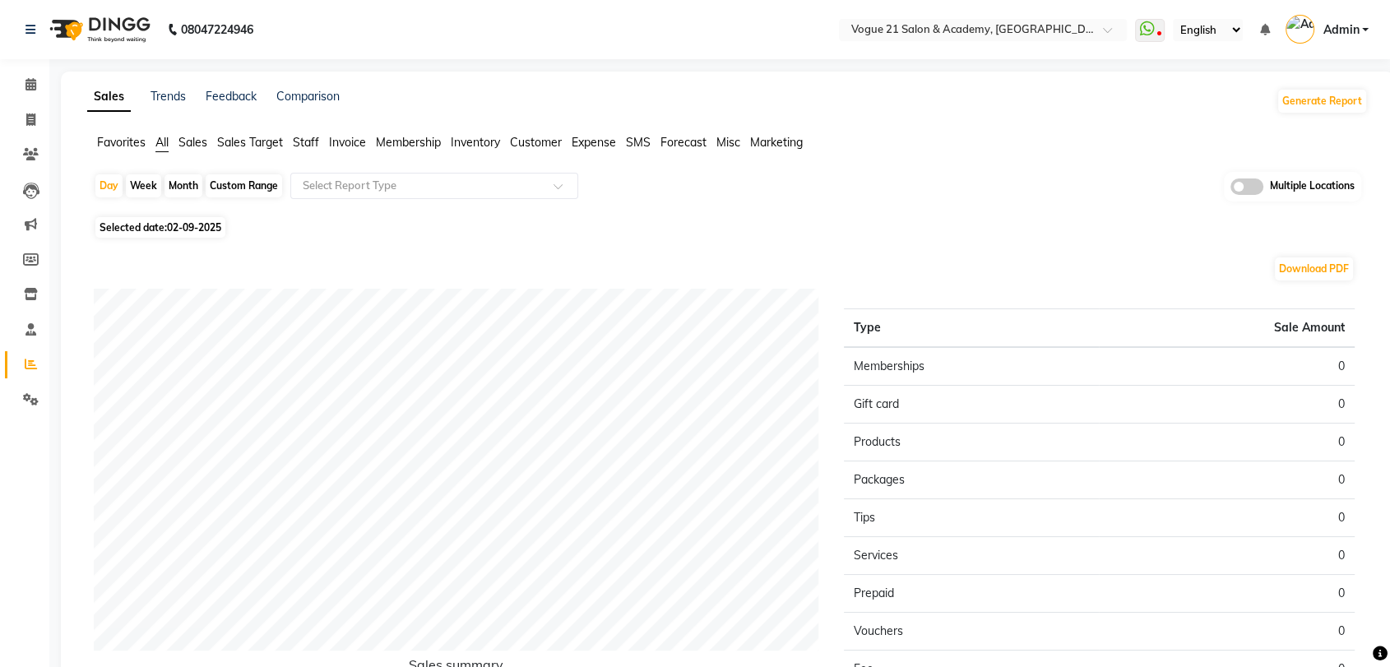
click at [180, 225] on span "02-09-2025" at bounding box center [194, 227] width 54 height 12
select select "9"
select select "2025"
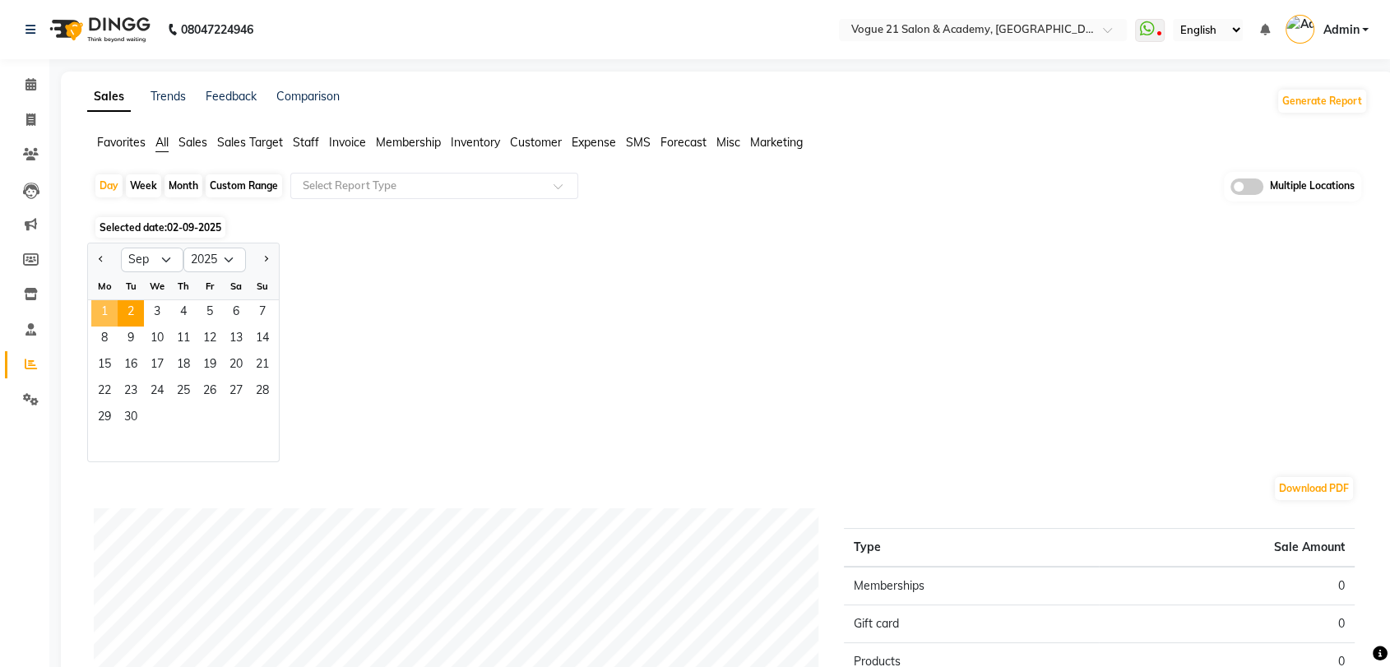
click at [107, 305] on span "1" at bounding box center [104, 313] width 26 height 26
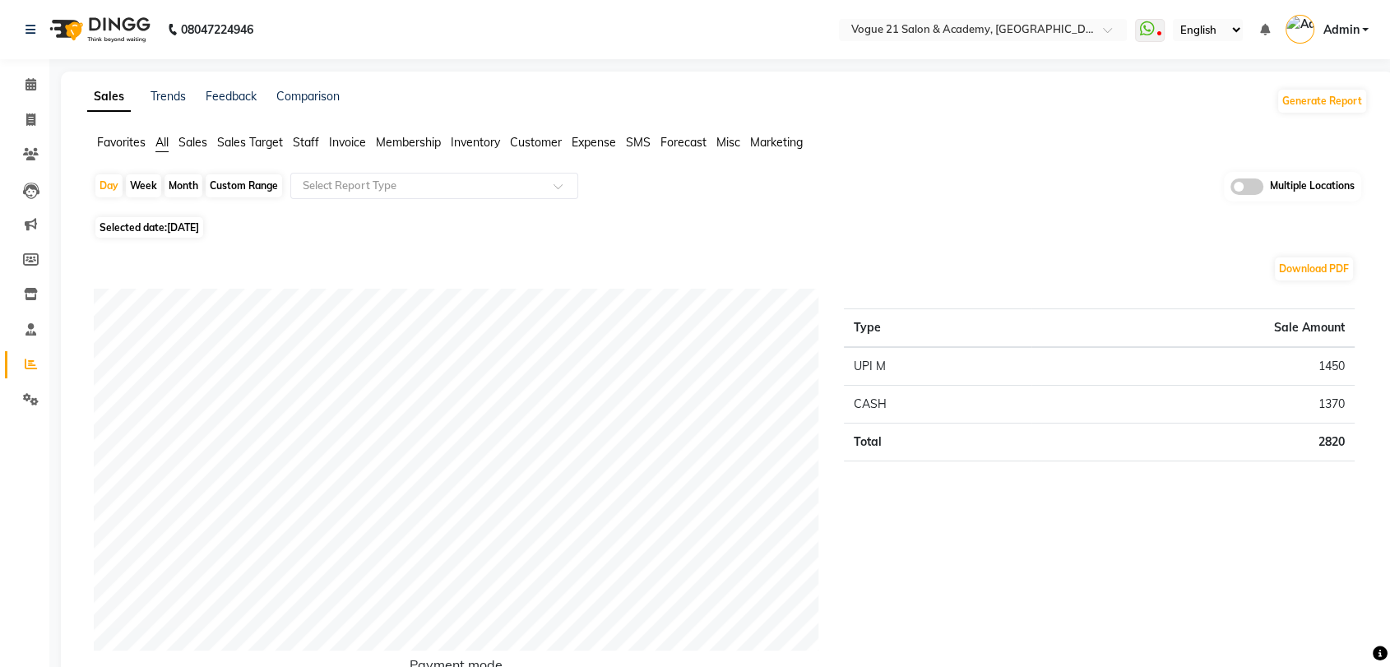
click at [345, 145] on span "Invoice" at bounding box center [347, 142] width 37 height 15
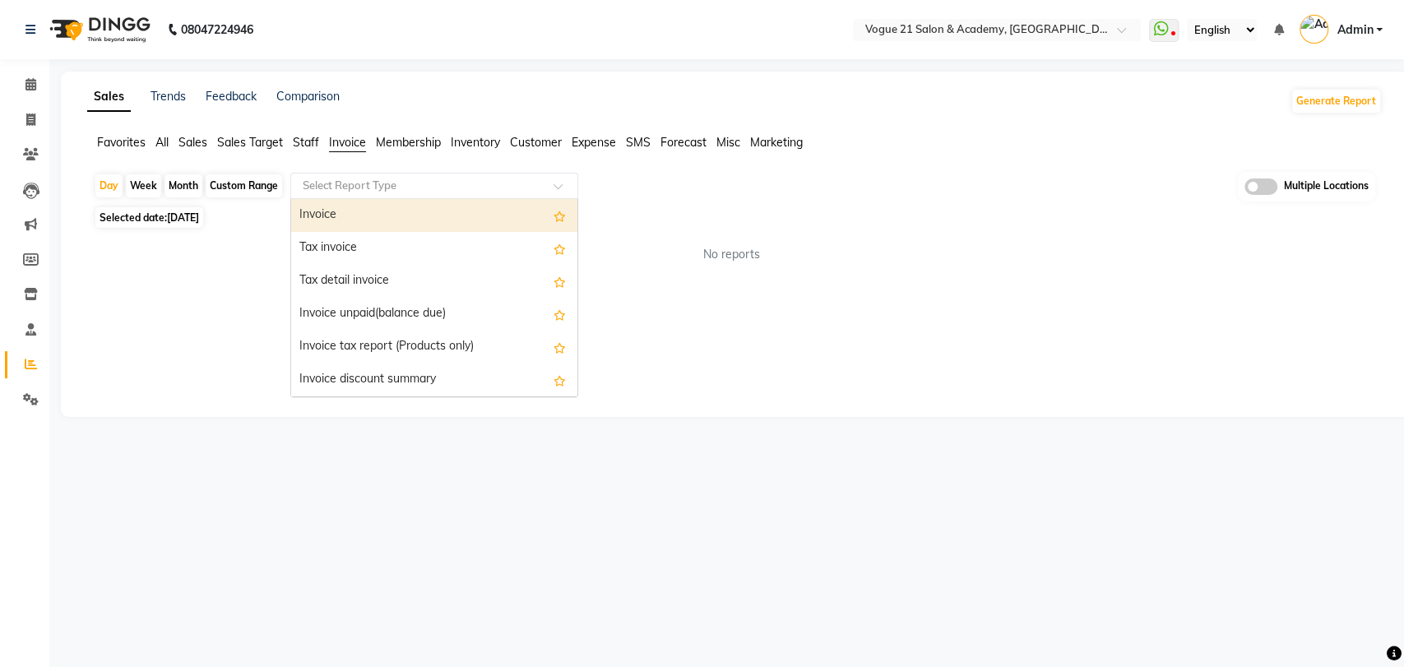
click at [355, 182] on input "text" at bounding box center [417, 186] width 237 height 16
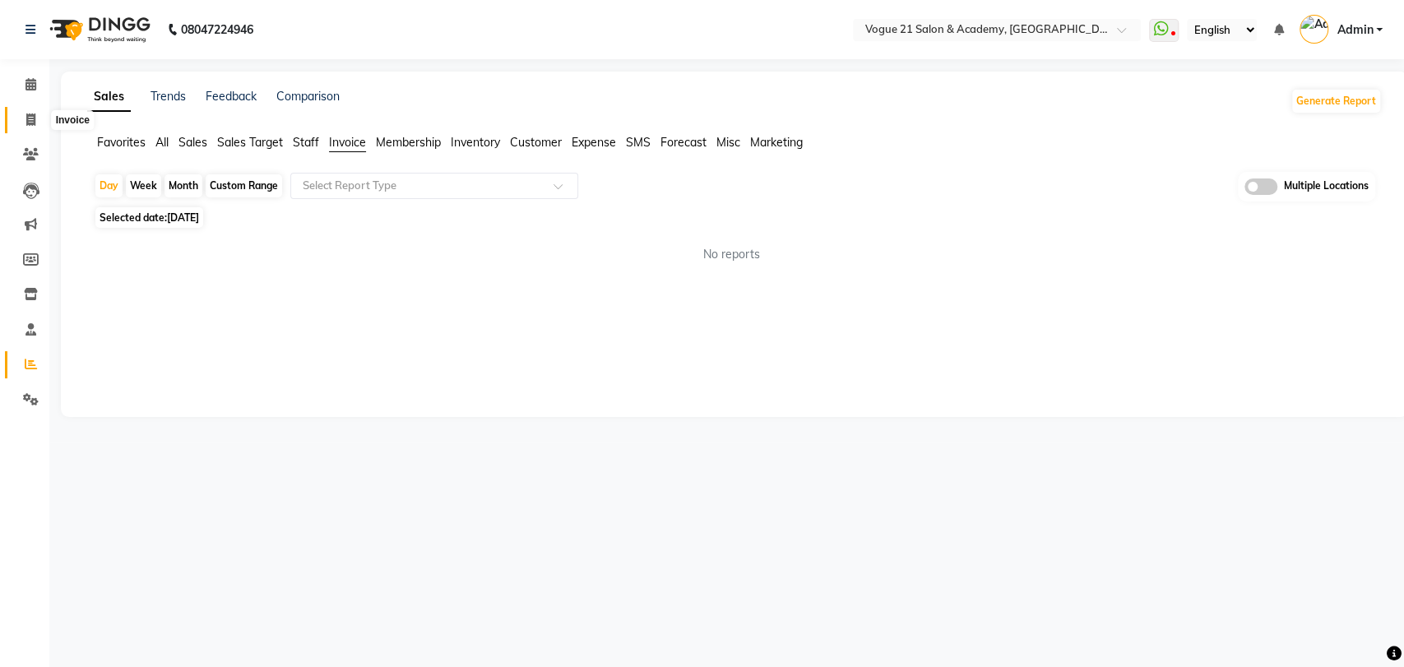
click at [29, 120] on icon at bounding box center [30, 120] width 9 height 12
select select "4433"
select select "service"
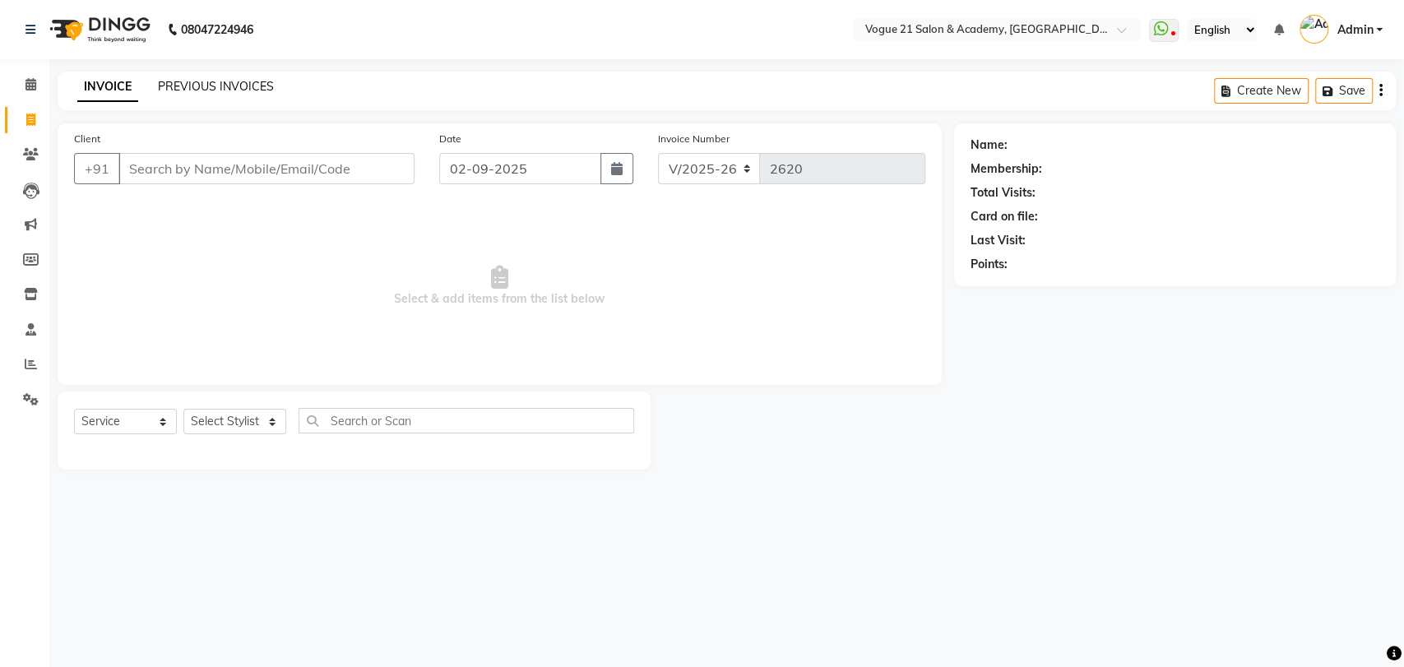
click at [211, 86] on link "PREVIOUS INVOICES" at bounding box center [216, 86] width 116 height 15
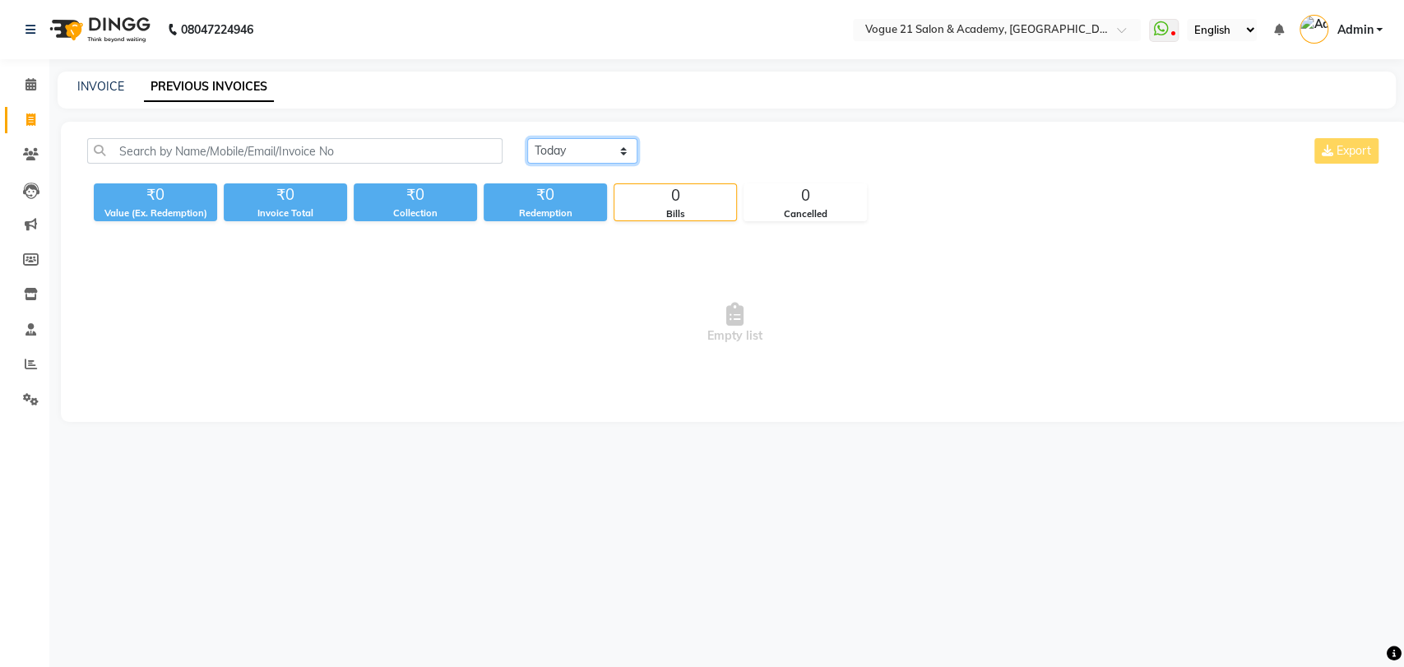
click at [624, 151] on select "[DATE] [DATE] Custom Range" at bounding box center [582, 151] width 110 height 26
select select "[DATE]"
click at [527, 138] on select "[DATE] [DATE] Custom Range" at bounding box center [582, 151] width 110 height 26
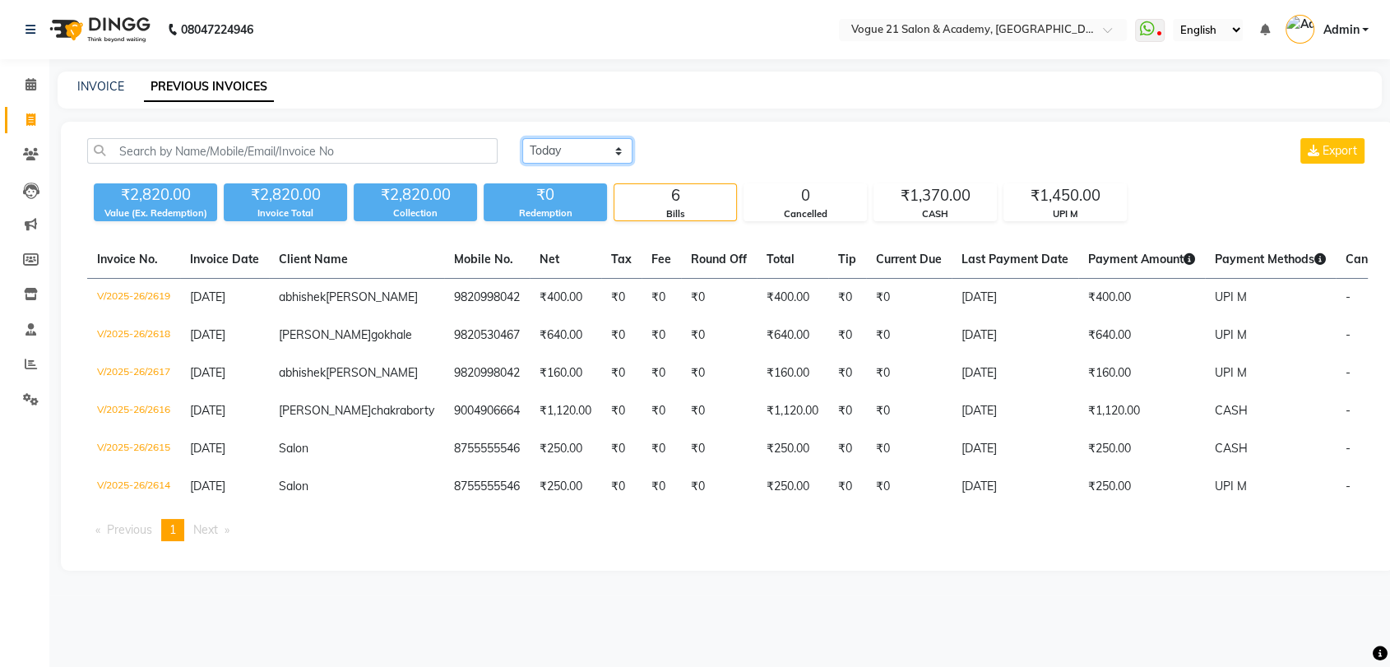
scroll to position [8, 0]
click at [1048, 184] on div "₹1,450.00" at bounding box center [1066, 195] width 122 height 23
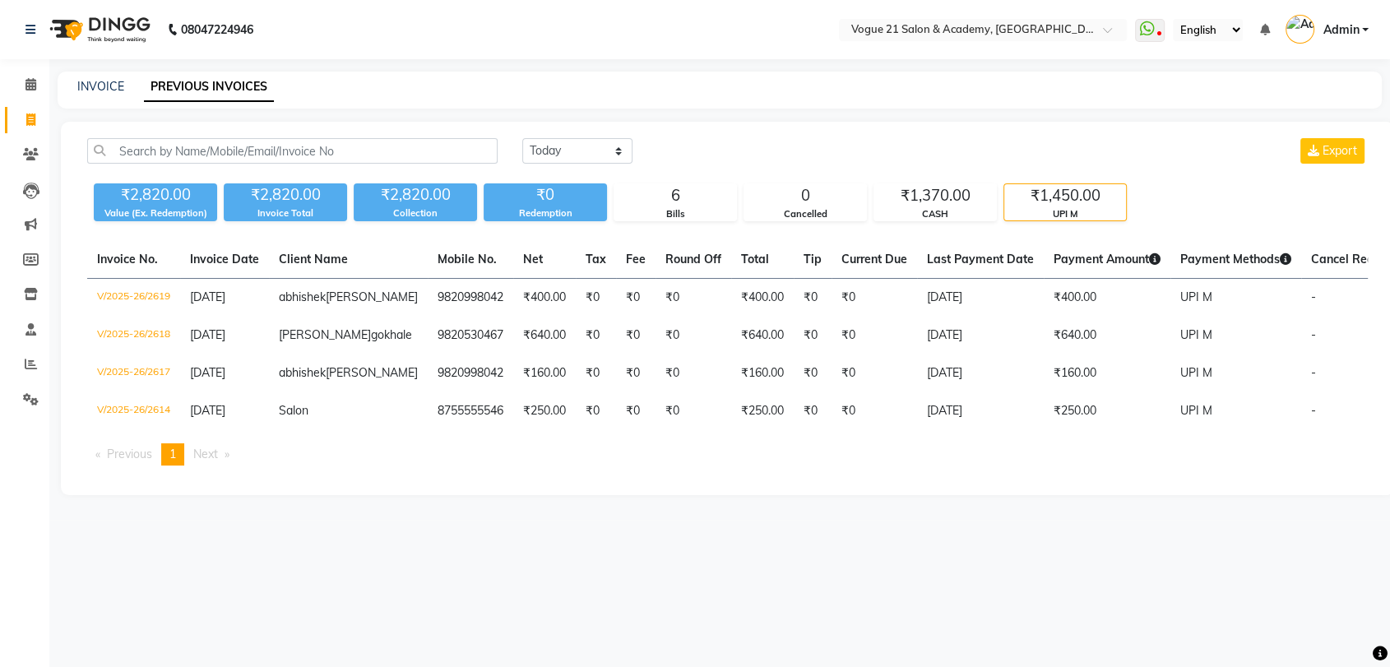
scroll to position [0, 0]
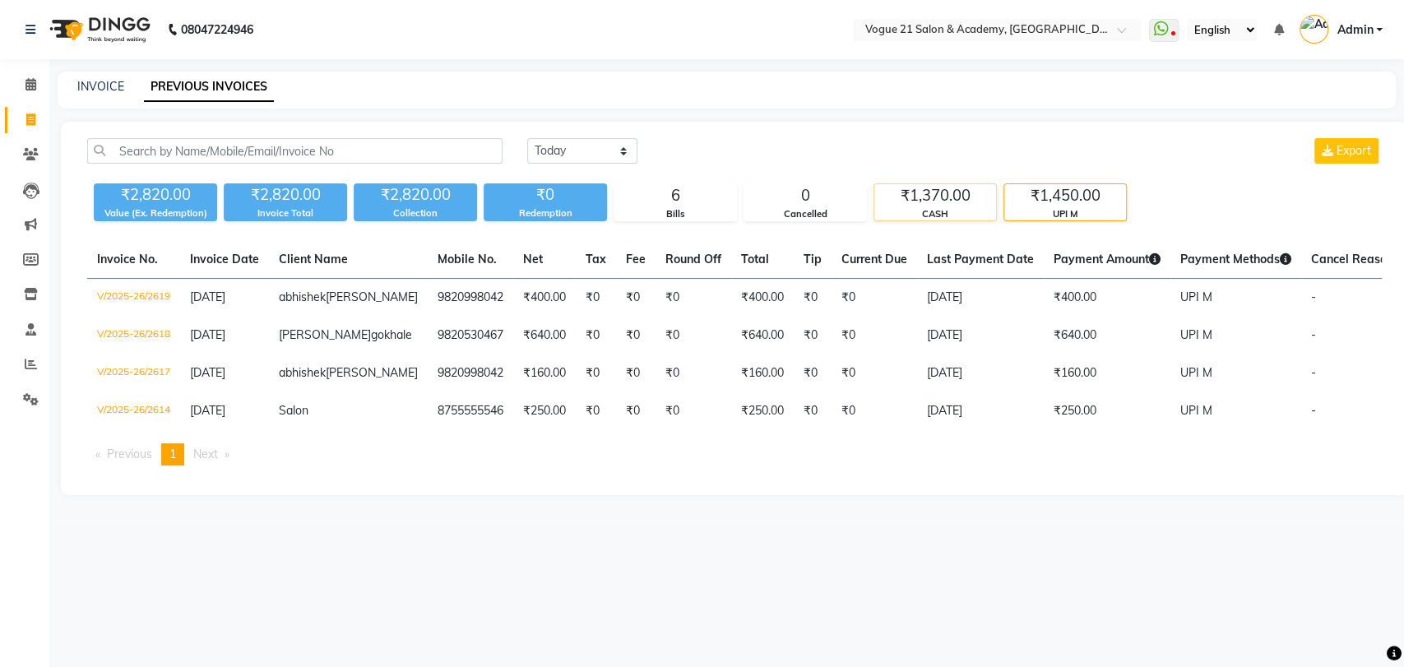
click at [941, 199] on div "₹1,370.00" at bounding box center [936, 195] width 122 height 23
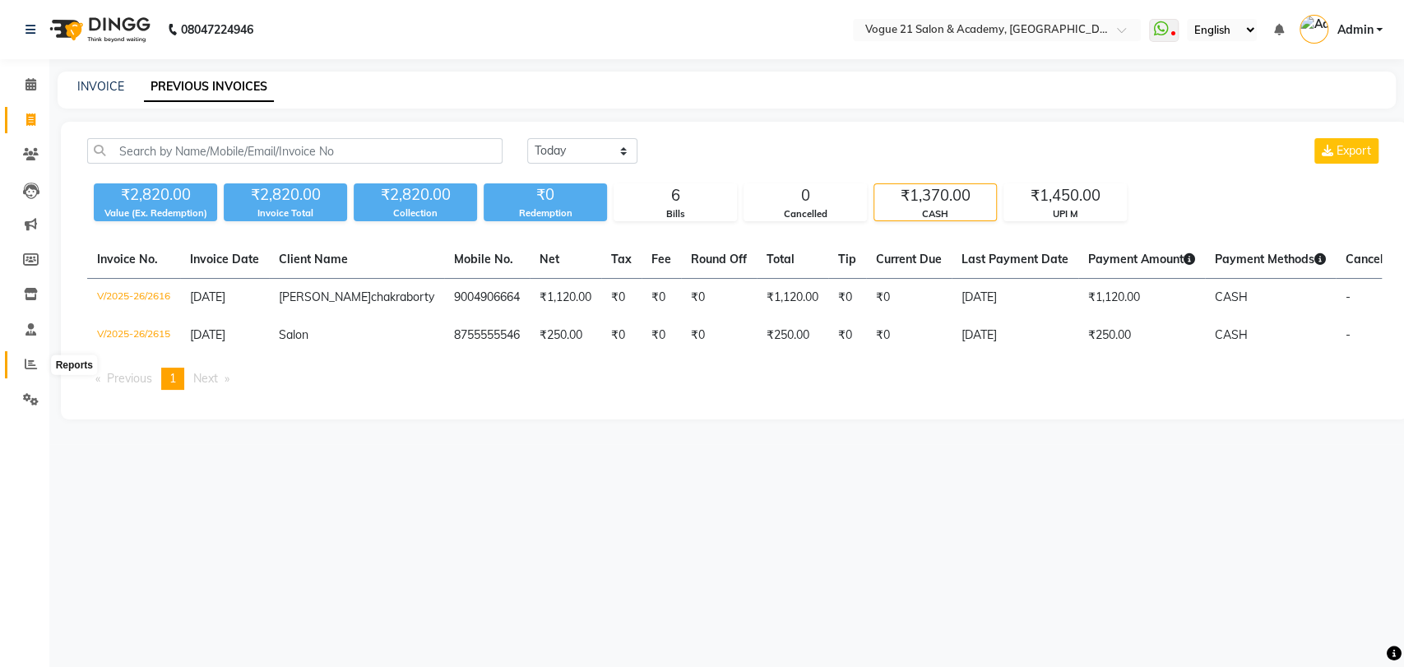
click at [33, 365] on icon at bounding box center [31, 364] width 12 height 12
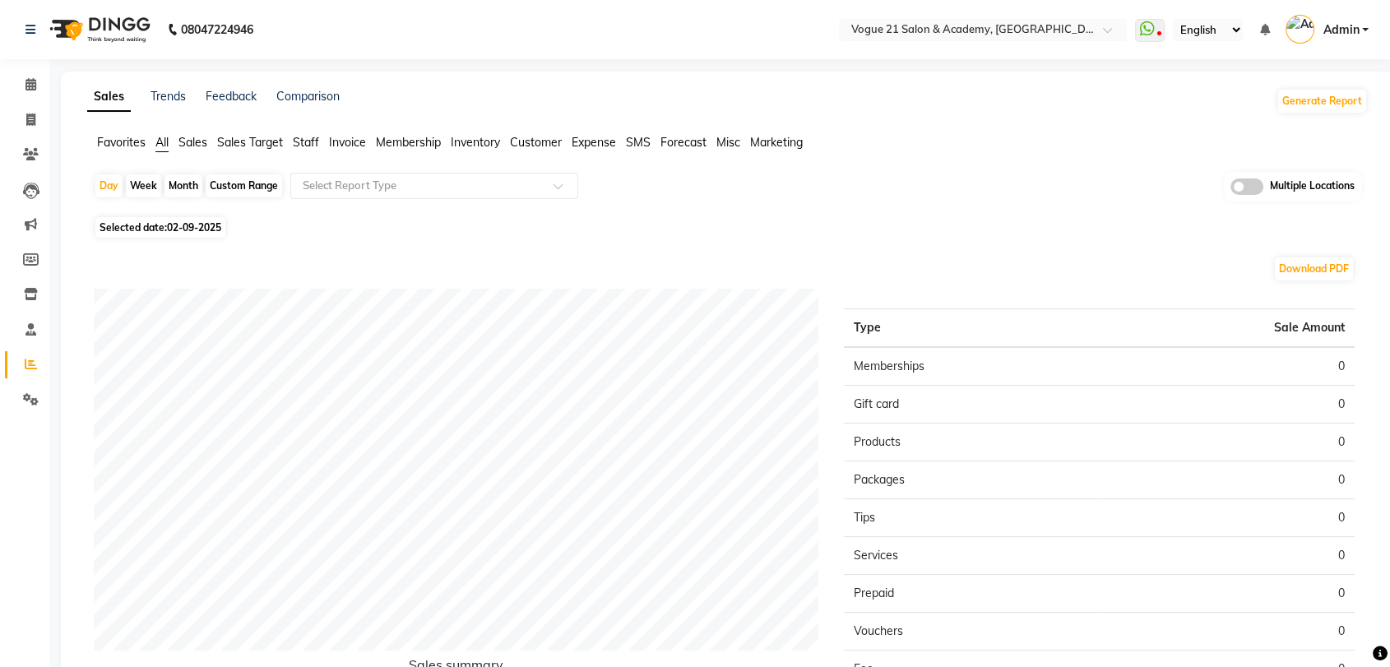
click at [191, 237] on span "Selected date: [DATE]" at bounding box center [160, 227] width 130 height 21
select select "9"
select select "2025"
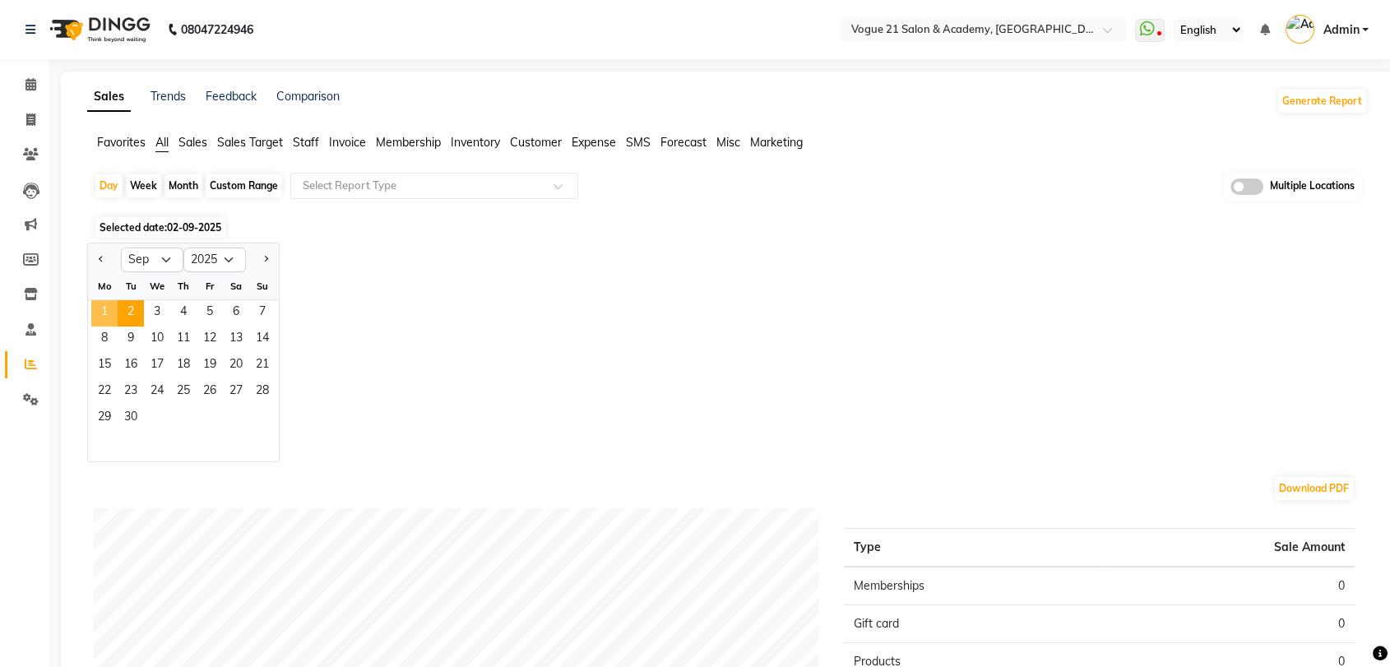
click at [101, 318] on span "1" at bounding box center [104, 313] width 26 height 26
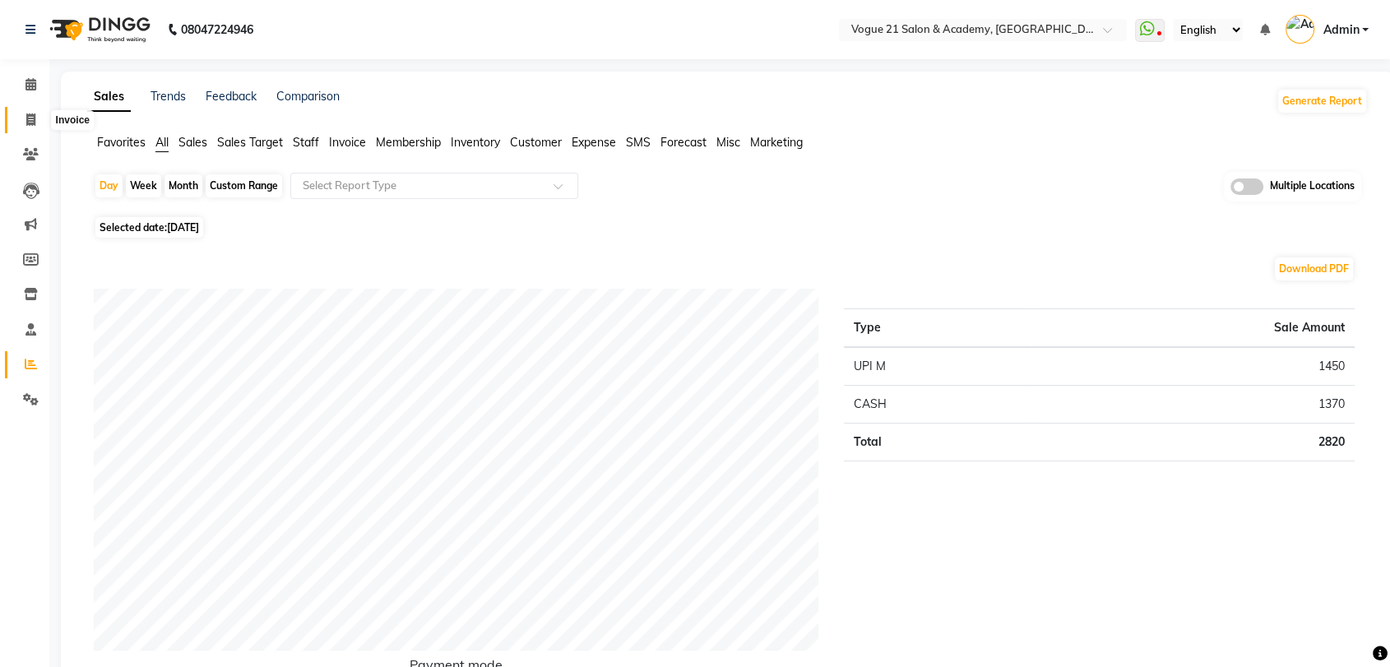
click at [27, 120] on icon at bounding box center [30, 120] width 9 height 12
select select "4433"
select select "service"
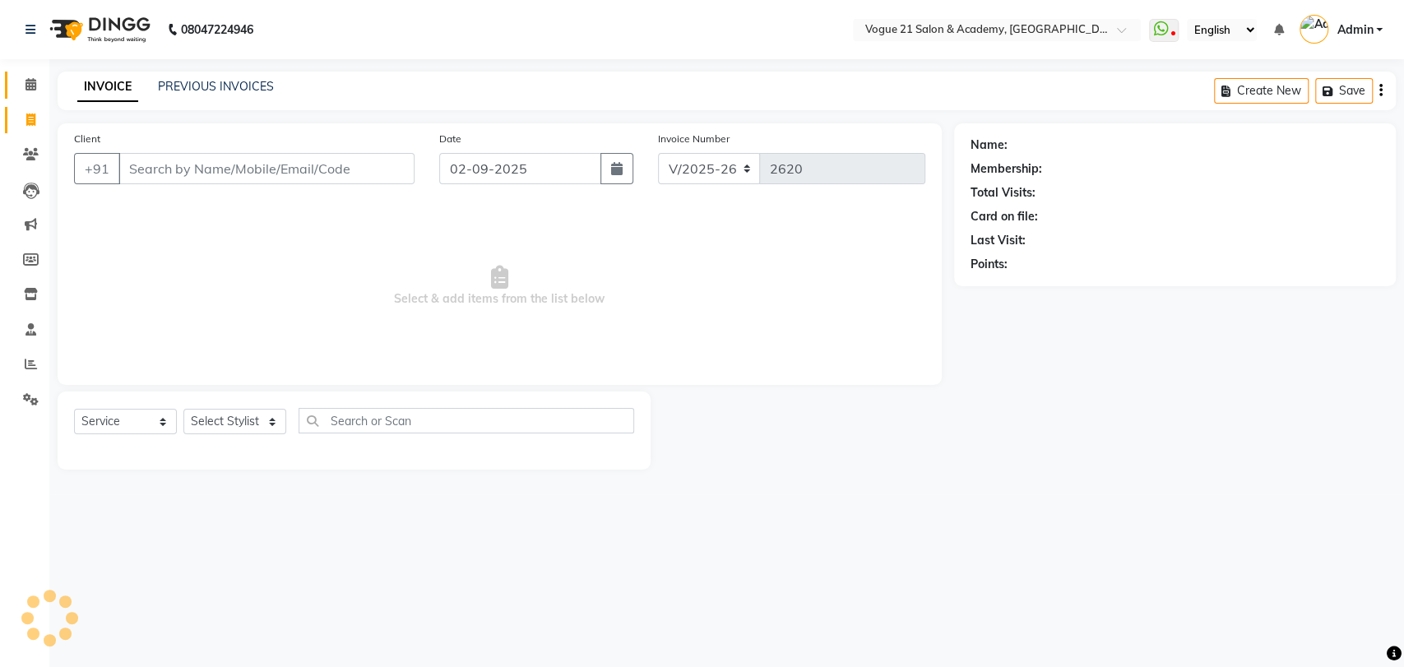
click at [29, 96] on link "Calendar" at bounding box center [24, 85] width 39 height 27
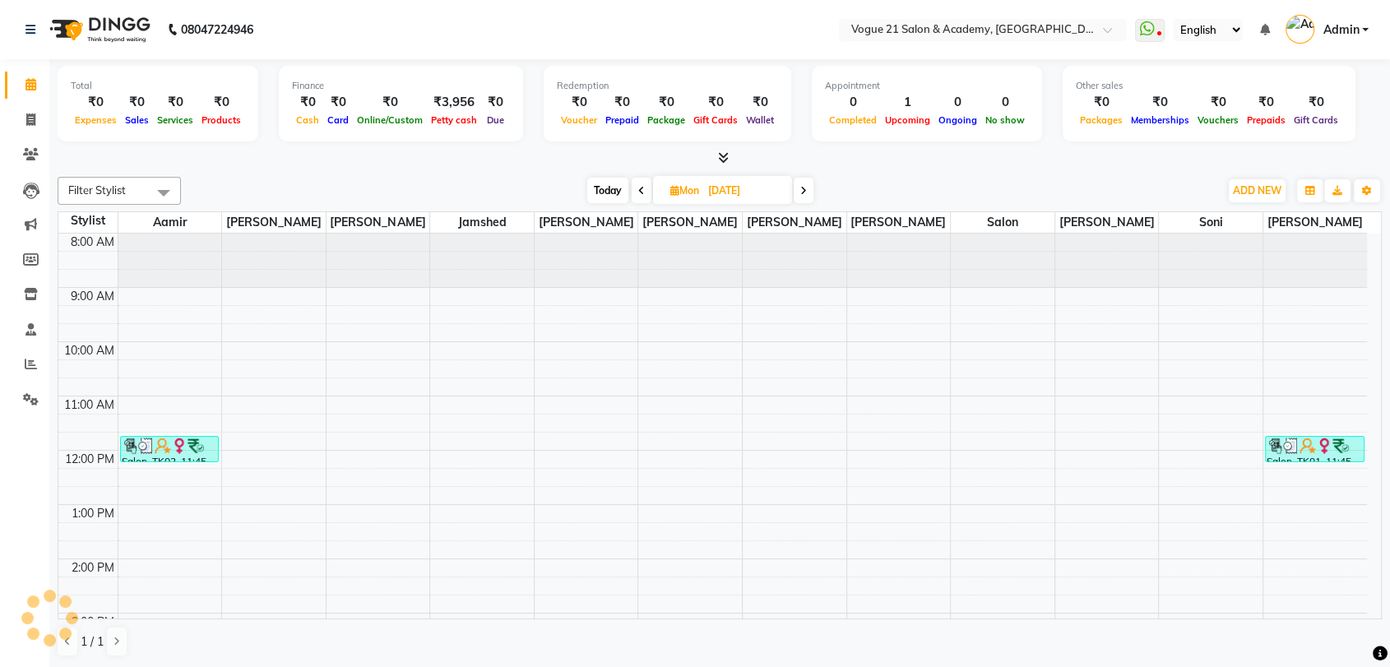
scroll to position [1, 0]
click at [1240, 185] on span "ADD NEW" at bounding box center [1257, 189] width 49 height 12
click at [1228, 268] on link "Add Expense" at bounding box center [1220, 263] width 130 height 21
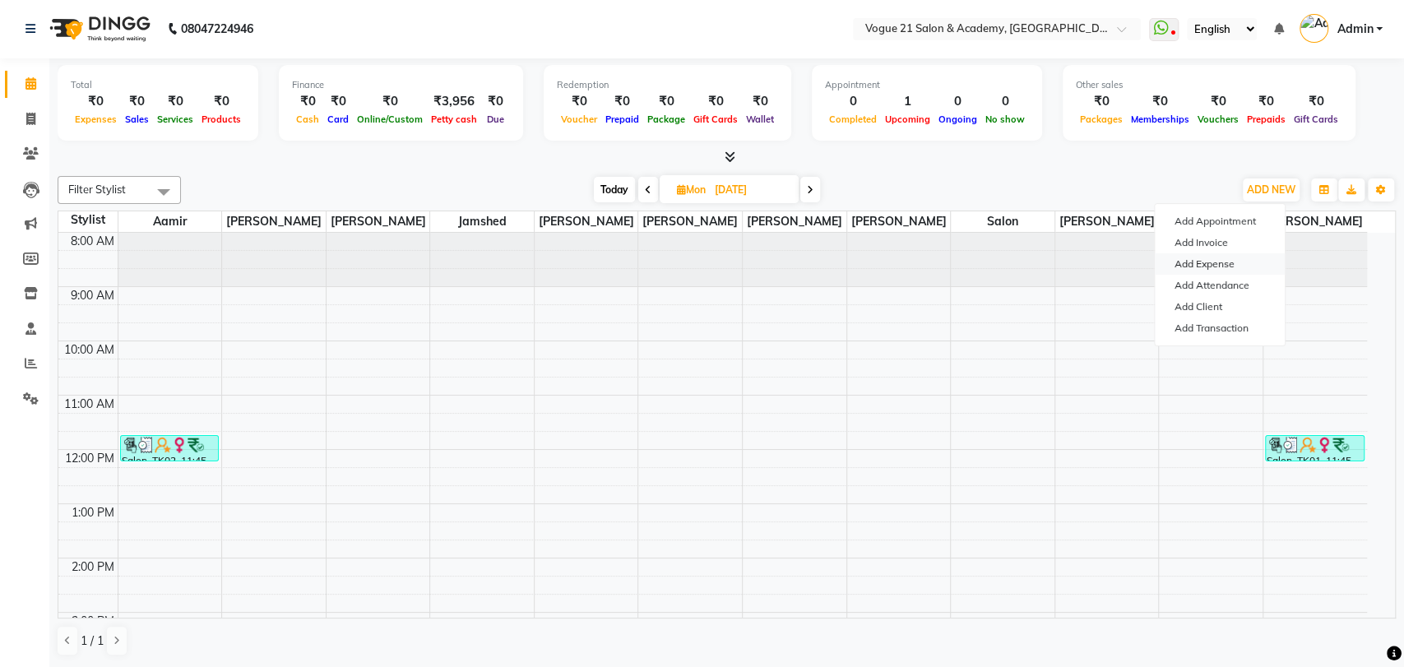
select select "1"
select select "3250"
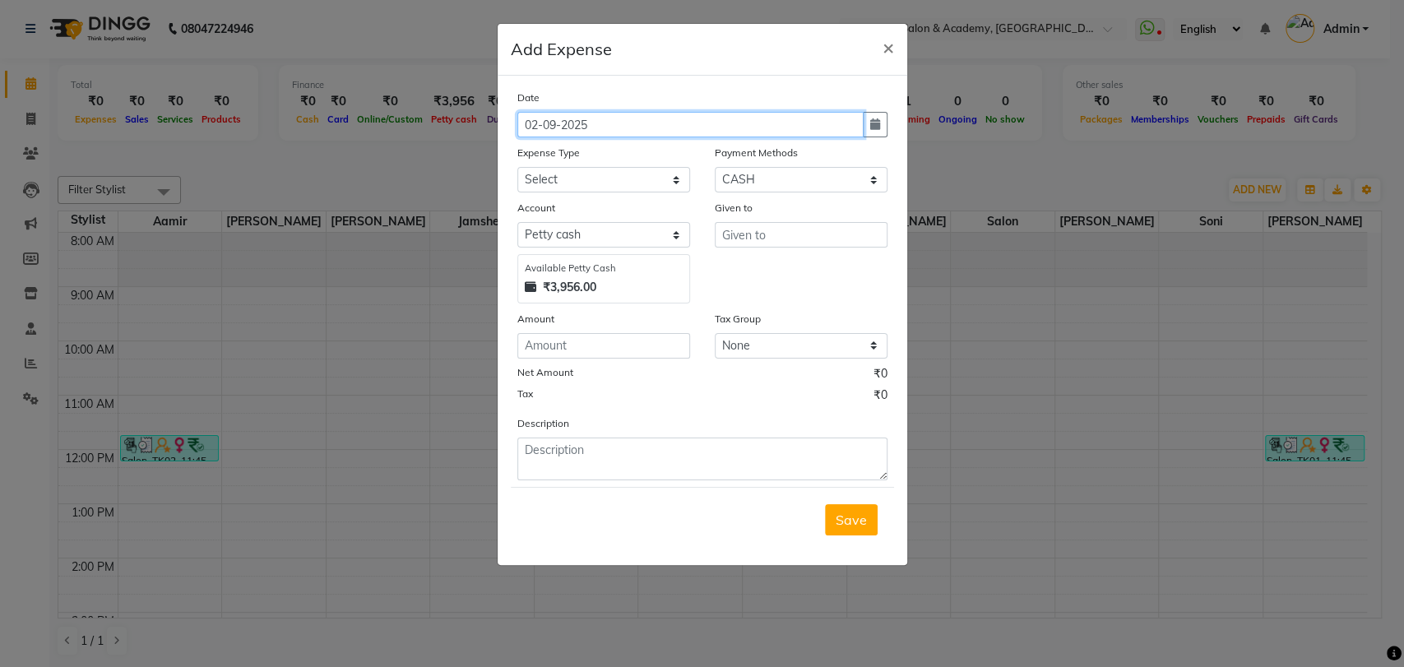
click at [624, 127] on input "02-09-2025" at bounding box center [691, 125] width 346 height 26
click at [870, 131] on button "button" at bounding box center [875, 125] width 25 height 26
select select "9"
select select "2025"
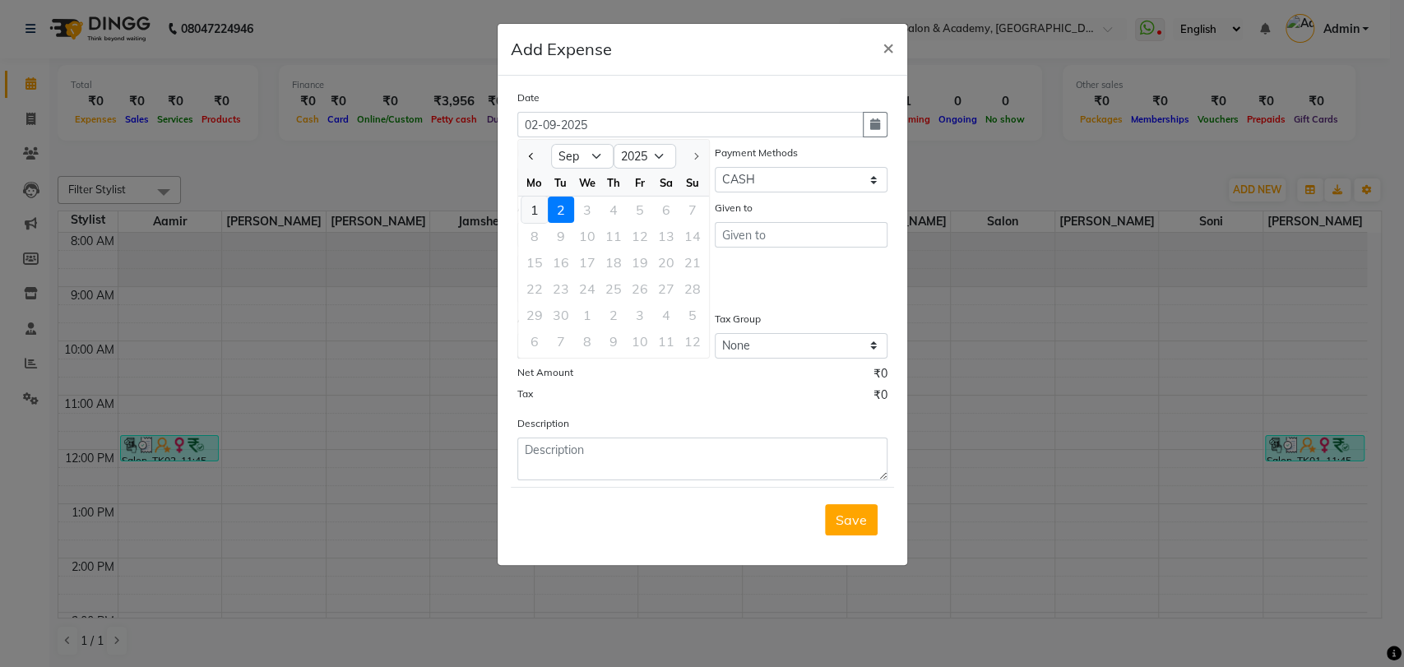
click at [525, 199] on div "1" at bounding box center [535, 210] width 26 height 26
type input "[DATE]"
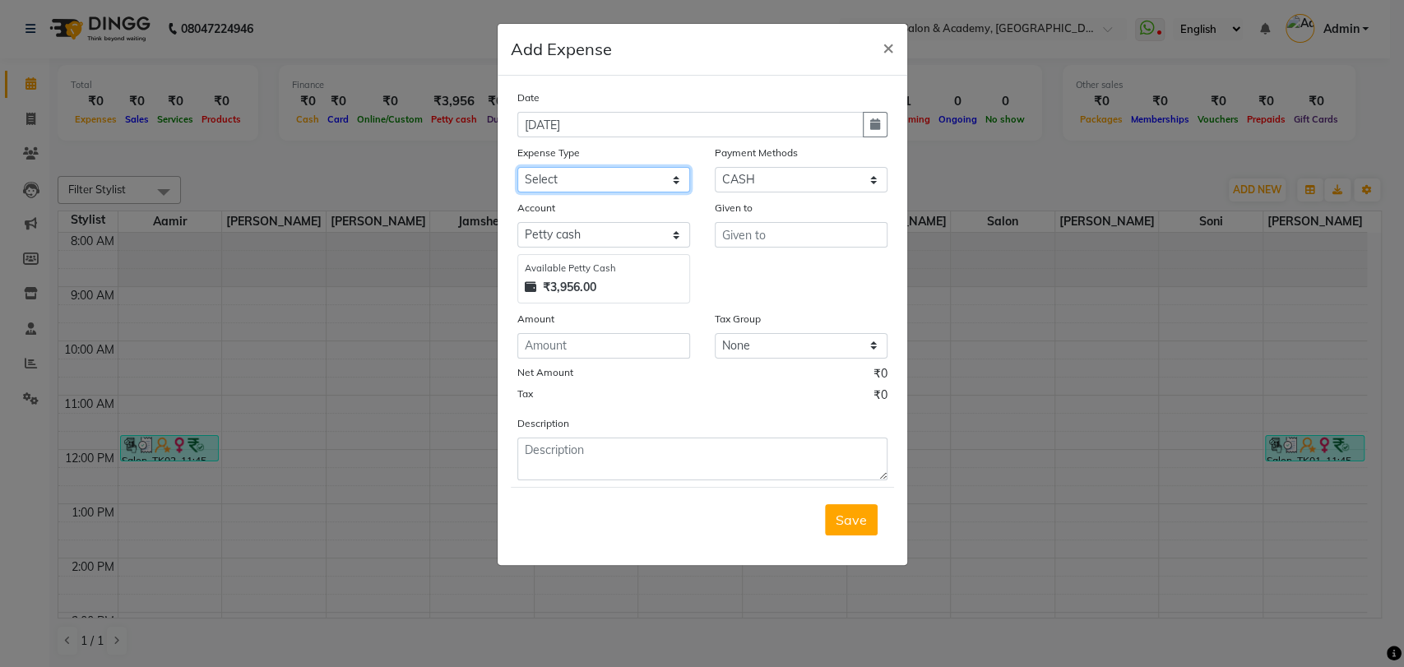
click at [615, 190] on select "Select Advance Salary Bank charges Cash transfer to bank Client Snacks Equipmen…" at bounding box center [604, 180] width 173 height 26
select select "23412"
click at [518, 167] on select "Select Advance Salary Bank charges Cash transfer to bank Client Snacks Equipmen…" at bounding box center [604, 180] width 173 height 26
click at [814, 245] on input "text" at bounding box center [801, 235] width 173 height 26
type input "himanshu"
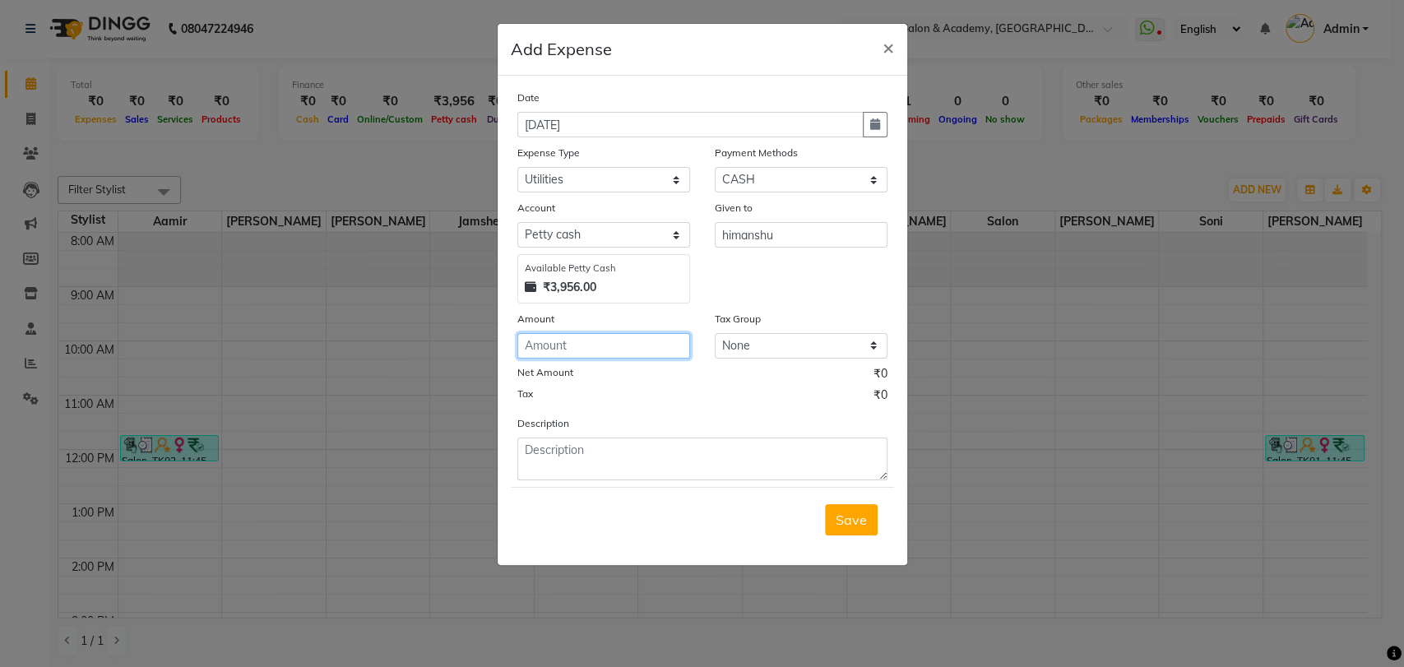
click at [628, 353] on input "number" at bounding box center [604, 346] width 173 height 26
type input "100"
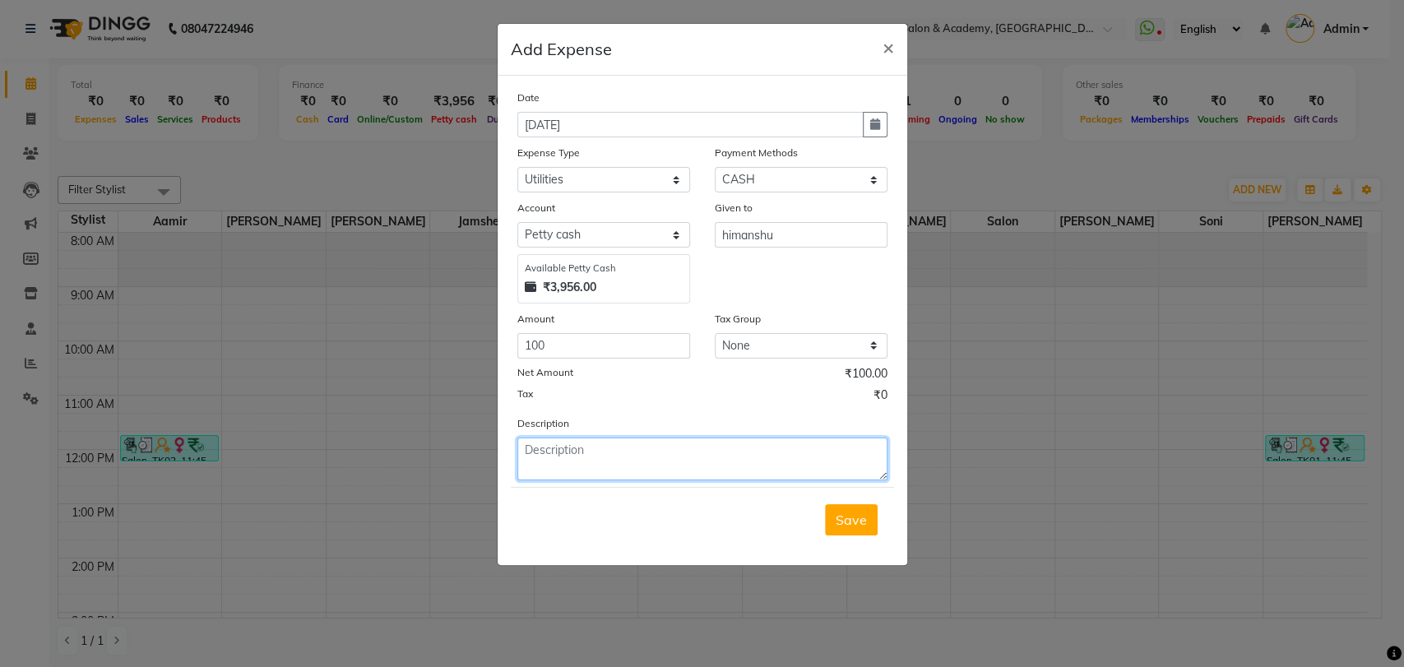
click at [722, 446] on textarea at bounding box center [703, 459] width 370 height 43
type textarea "[PERSON_NAME] water"
click at [853, 516] on span "Save" at bounding box center [851, 520] width 31 height 16
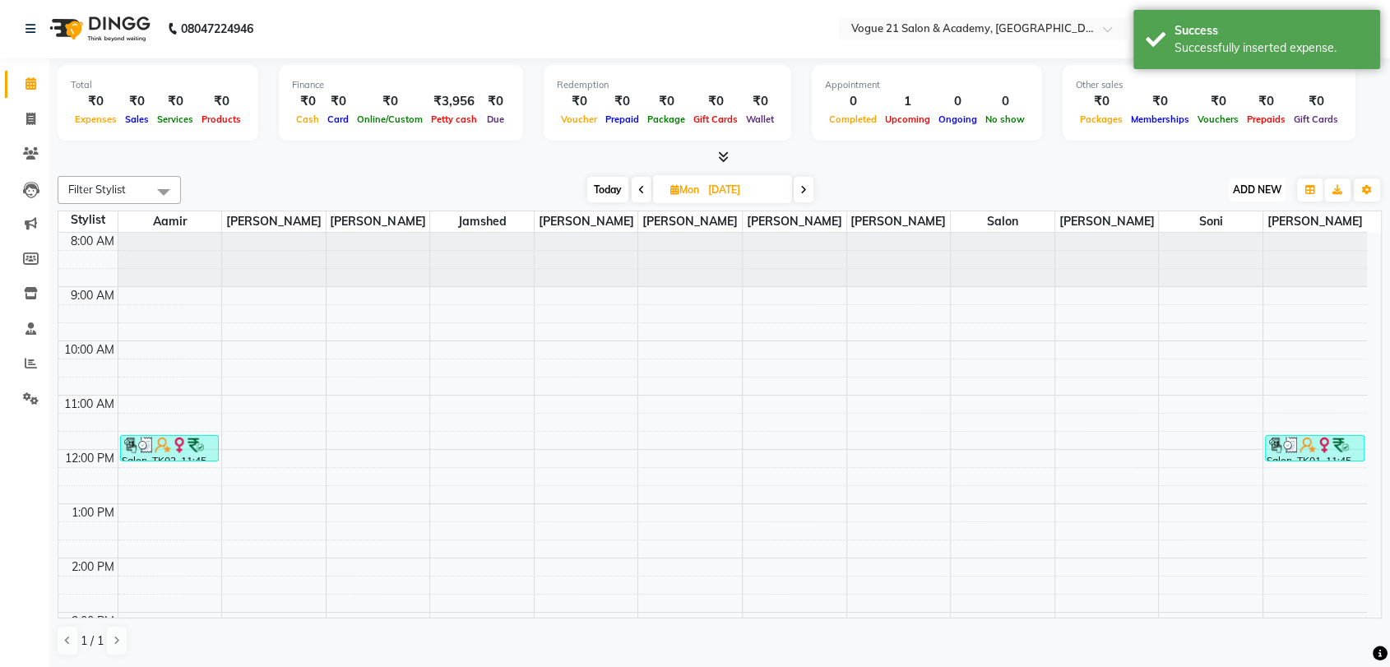
click at [1270, 187] on span "ADD NEW" at bounding box center [1257, 189] width 49 height 12
click at [1239, 265] on link "Add Expense" at bounding box center [1220, 263] width 130 height 21
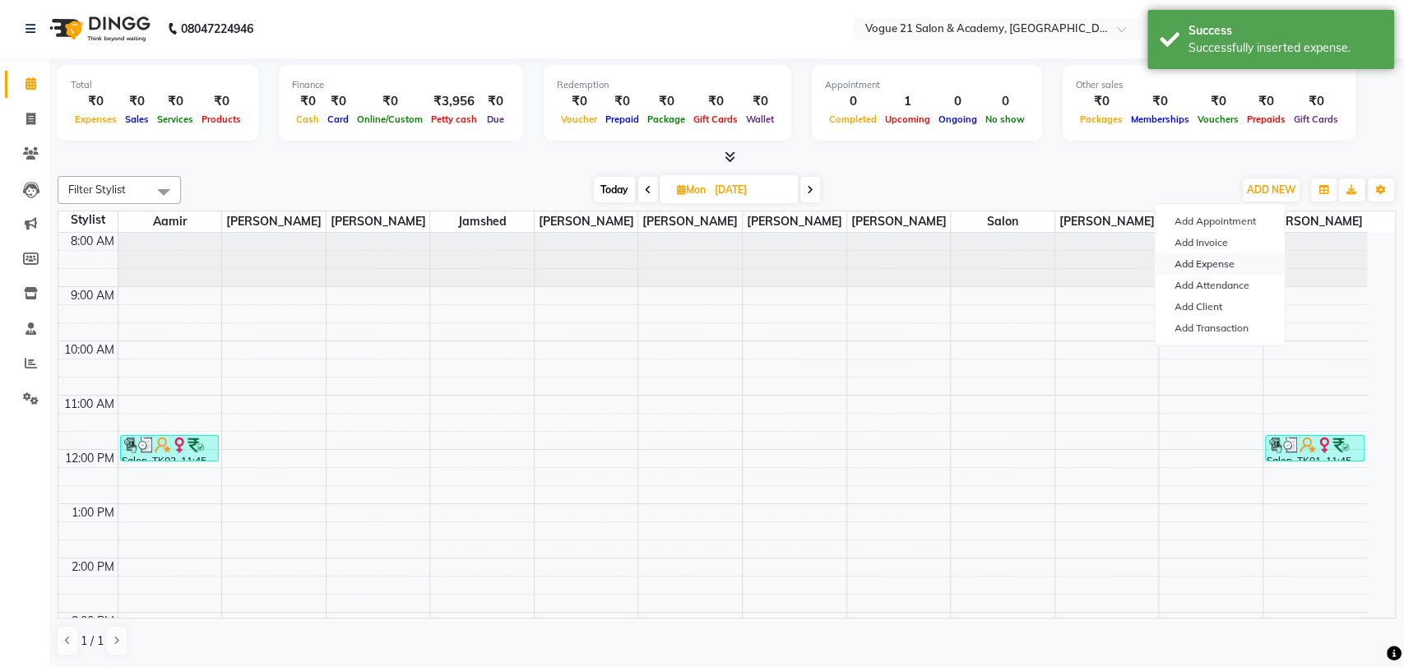
select select "1"
select select "3250"
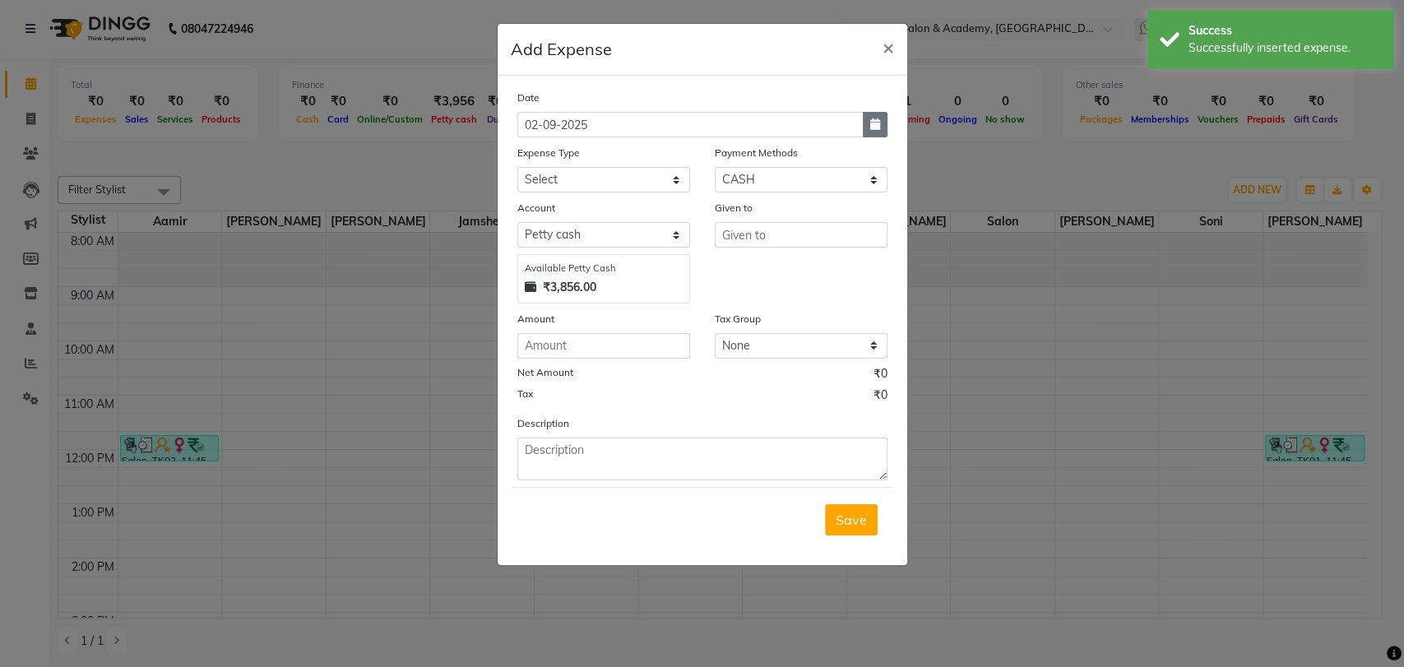
click at [875, 127] on icon "button" at bounding box center [875, 124] width 10 height 12
select select "9"
select select "2025"
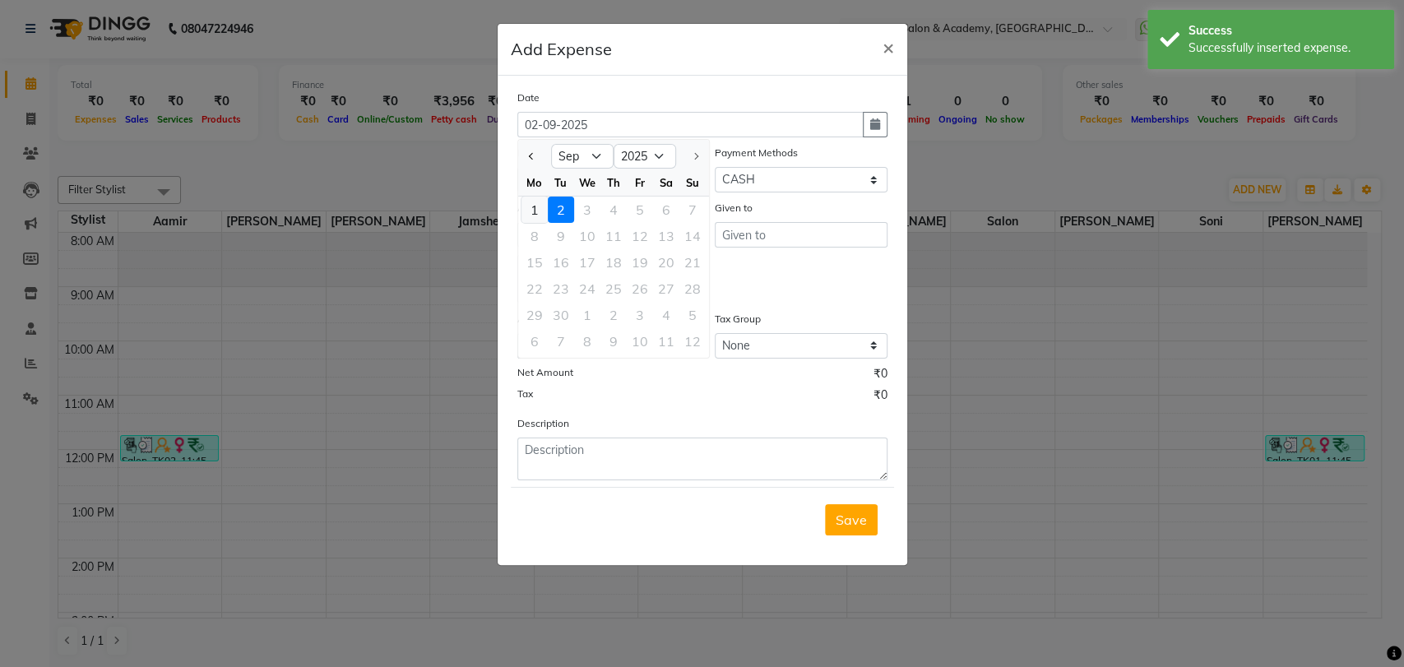
click at [537, 207] on div "1" at bounding box center [535, 210] width 26 height 26
type input "[DATE]"
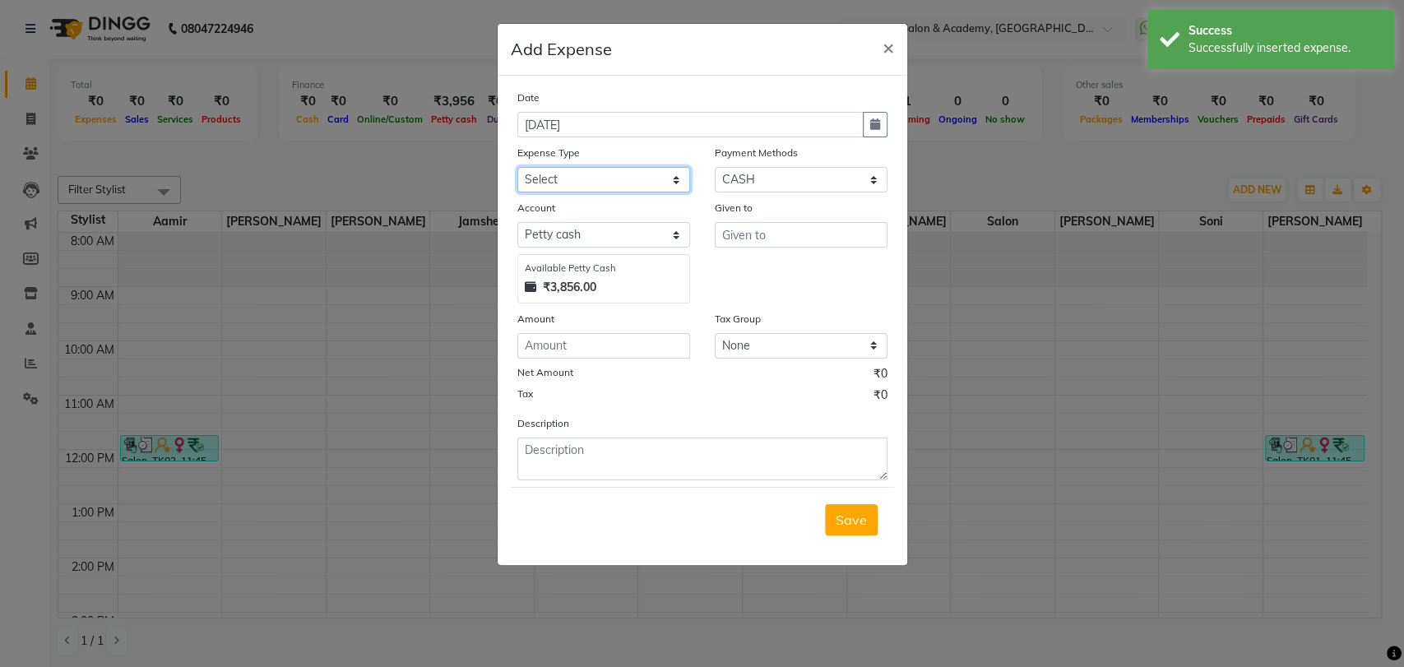
click at [660, 185] on select "Select Advance Salary Bank charges Cash transfer to bank Client Snacks Equipmen…" at bounding box center [604, 180] width 173 height 26
click at [518, 167] on select "Select Advance Salary Bank charges Cash transfer to bank Client Snacks Equipmen…" at bounding box center [604, 180] width 173 height 26
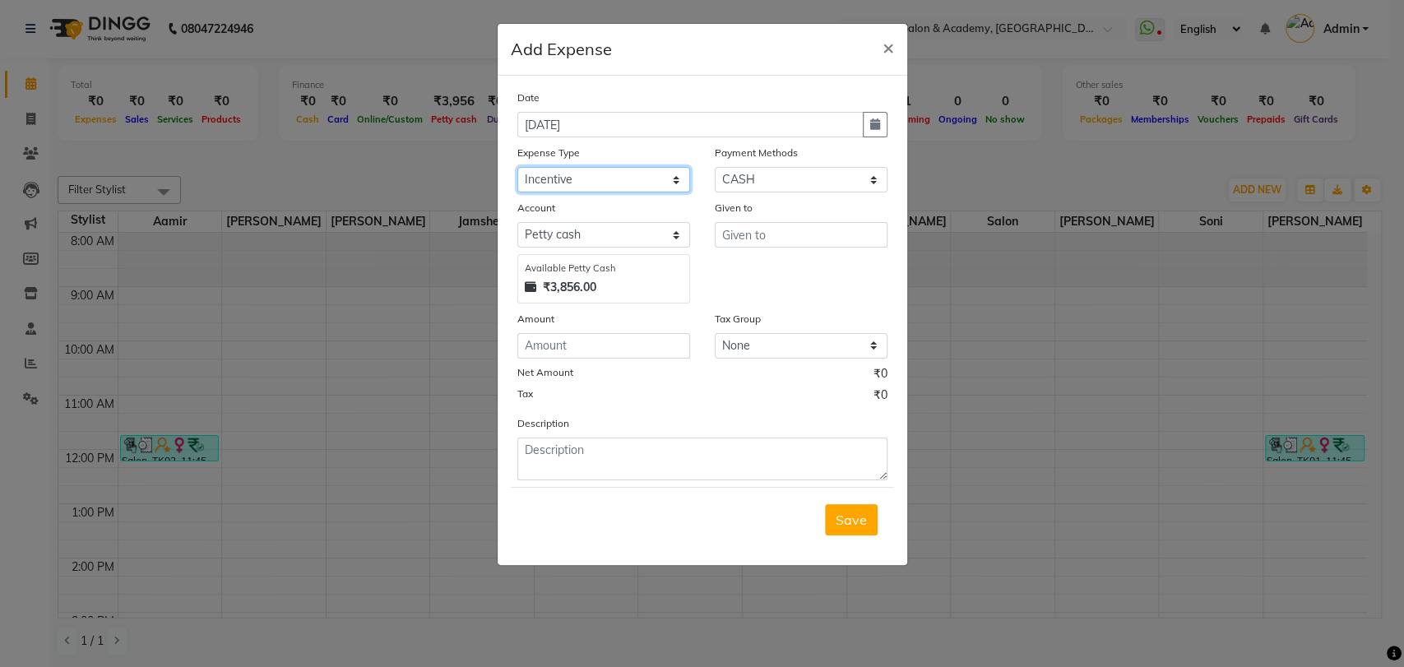
click at [661, 179] on select "Select Advance Salary Bank charges Cash transfer to bank Client Snacks Equipmen…" at bounding box center [604, 180] width 173 height 26
select select "23417"
click at [518, 167] on select "Select Advance Salary Bank charges Cash transfer to bank Client Snacks Equipmen…" at bounding box center [604, 180] width 173 height 26
click at [815, 240] on input "text" at bounding box center [801, 235] width 173 height 26
type input "sahil"
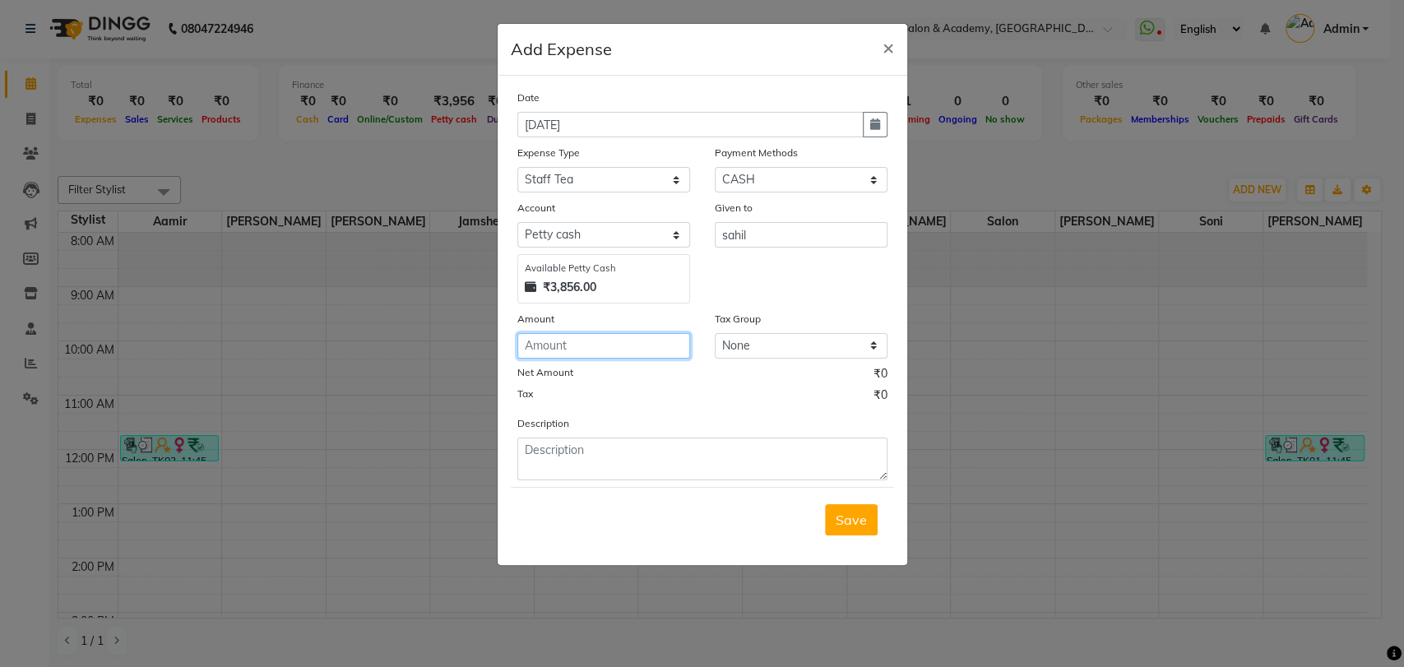
click at [601, 346] on input "number" at bounding box center [604, 346] width 173 height 26
type input "60"
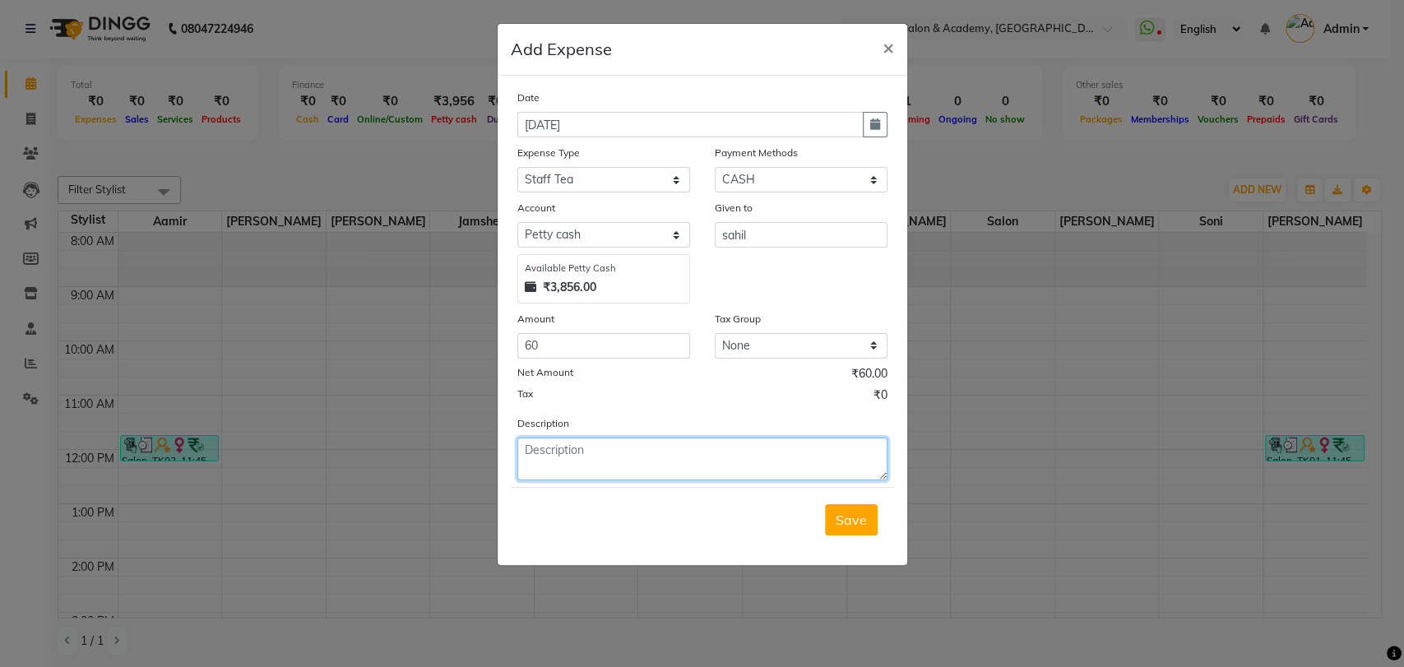
click at [662, 445] on textarea at bounding box center [703, 459] width 370 height 43
type textarea "staff tea"
click at [847, 515] on span "Save" at bounding box center [851, 520] width 31 height 16
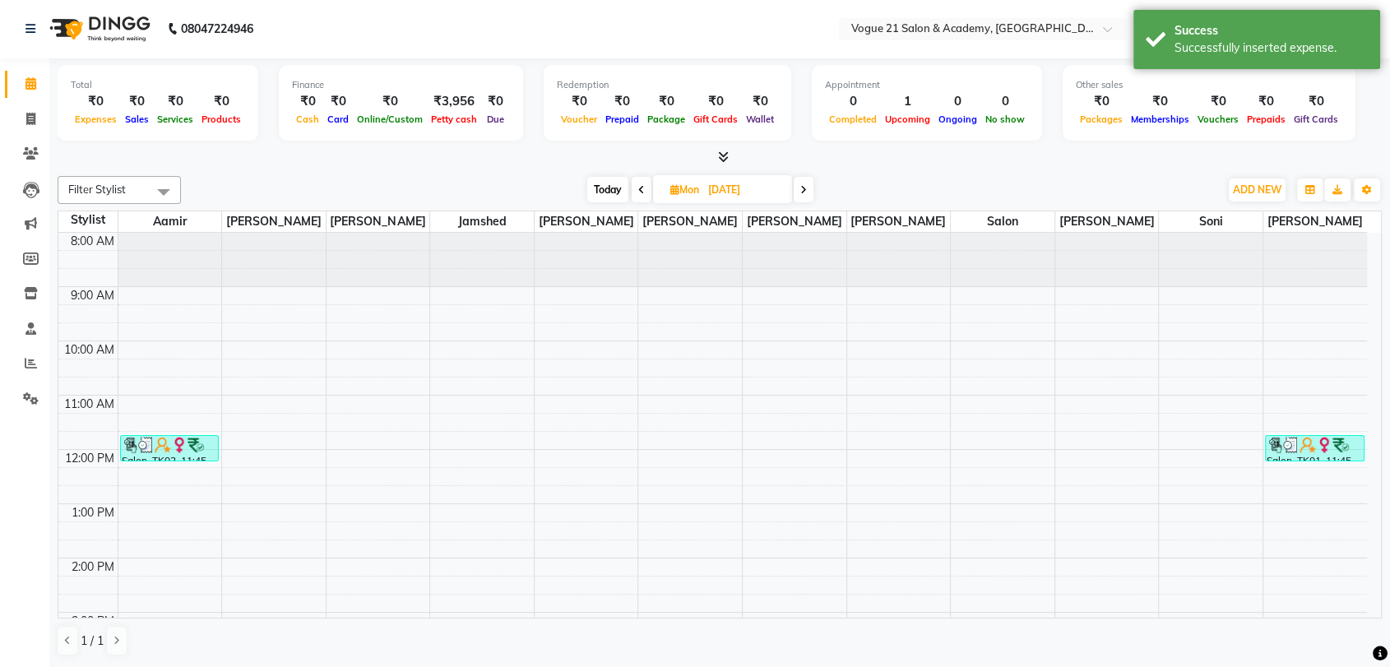
scroll to position [0, 0]
click at [26, 358] on icon at bounding box center [31, 364] width 12 height 12
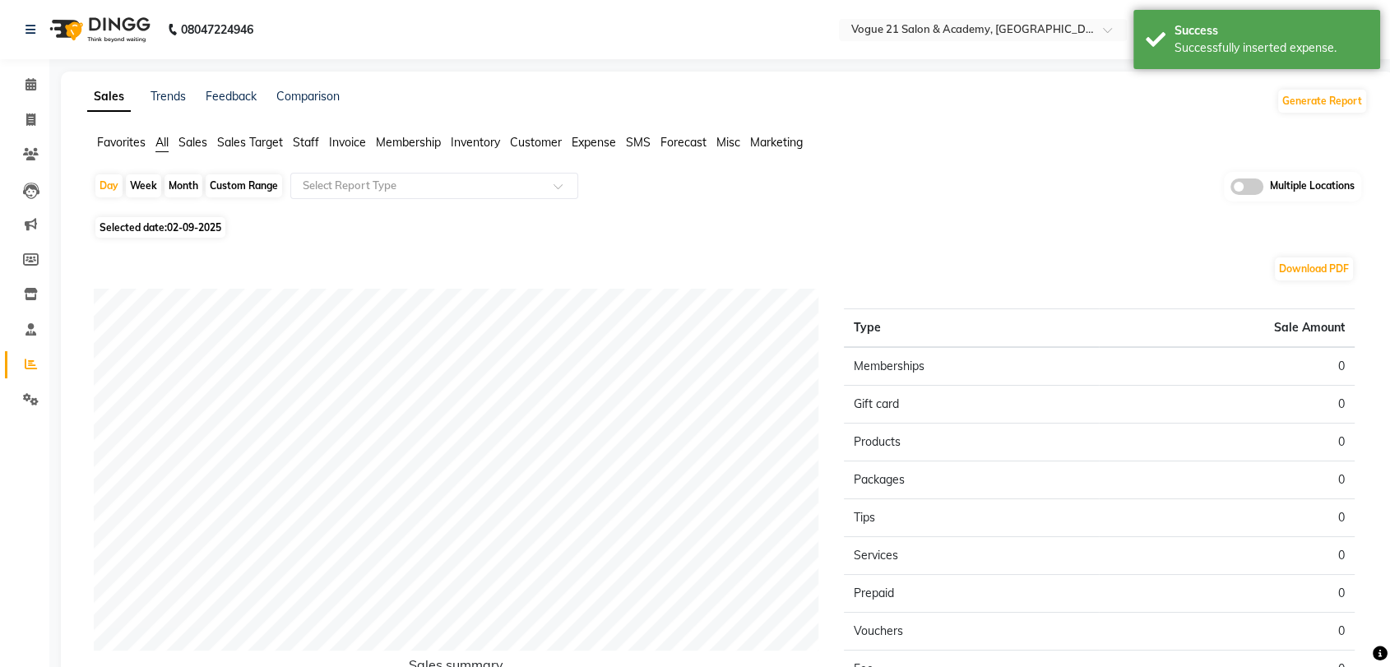
click at [202, 225] on span "02-09-2025" at bounding box center [194, 227] width 54 height 12
select select "9"
select select "2025"
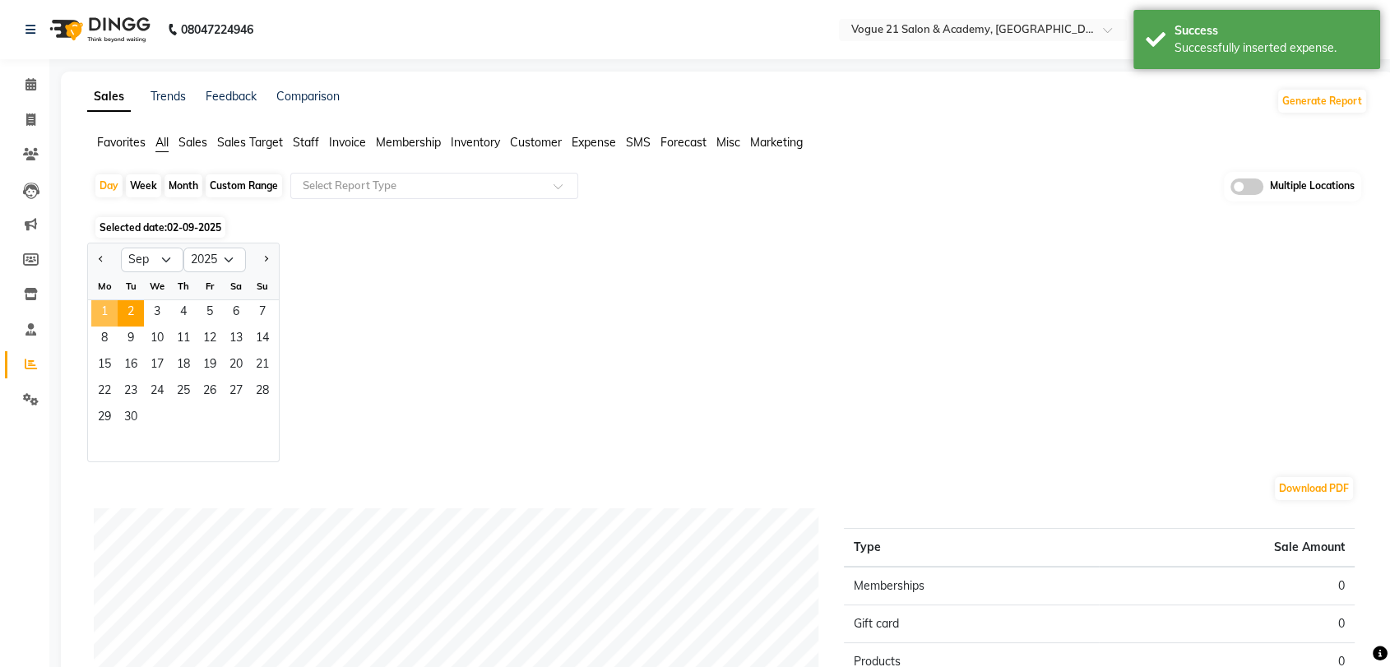
click at [111, 316] on span "1" at bounding box center [104, 313] width 26 height 26
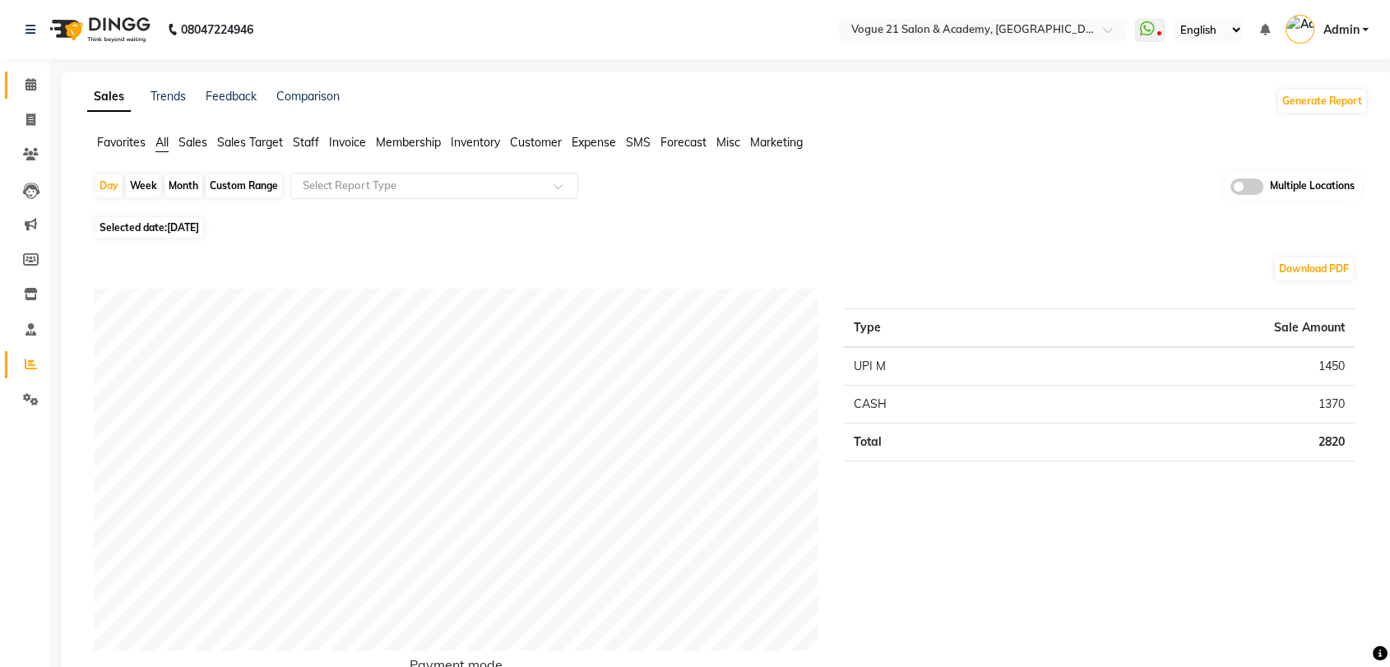
click at [35, 95] on link "Calendar" at bounding box center [24, 85] width 39 height 27
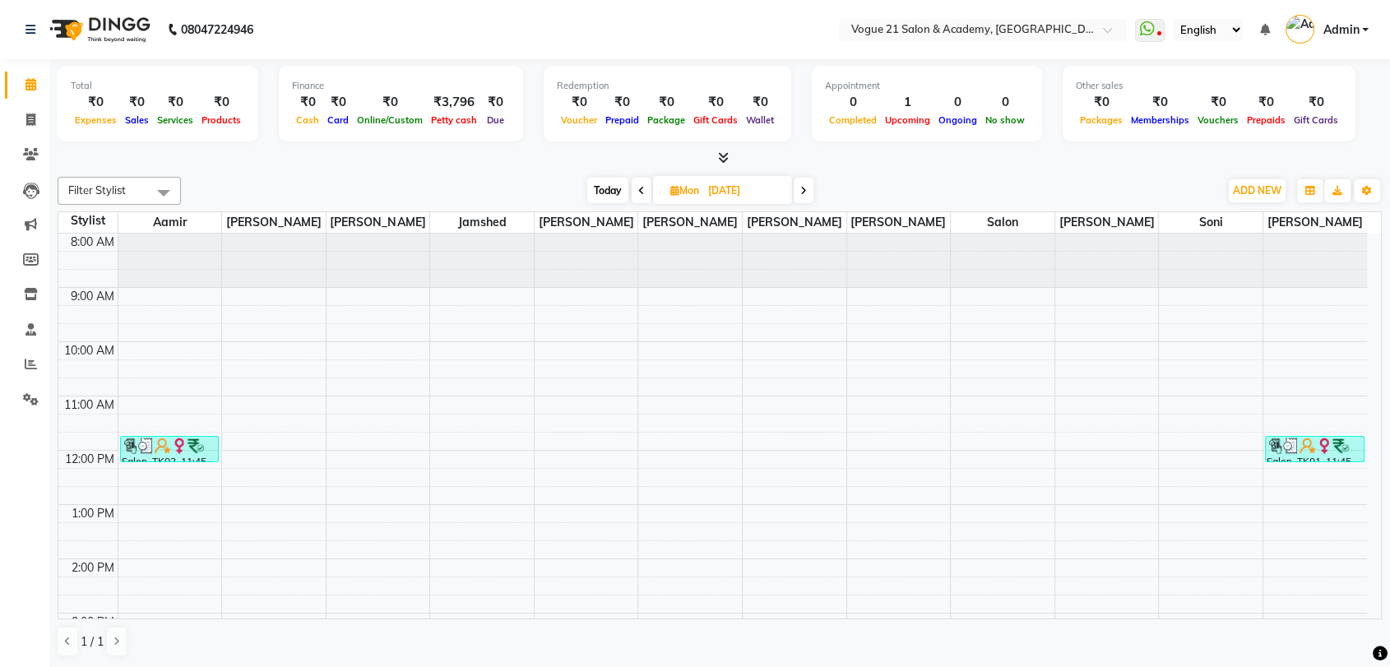
click at [602, 185] on span "Today" at bounding box center [607, 191] width 41 height 26
type input "02-09-2025"
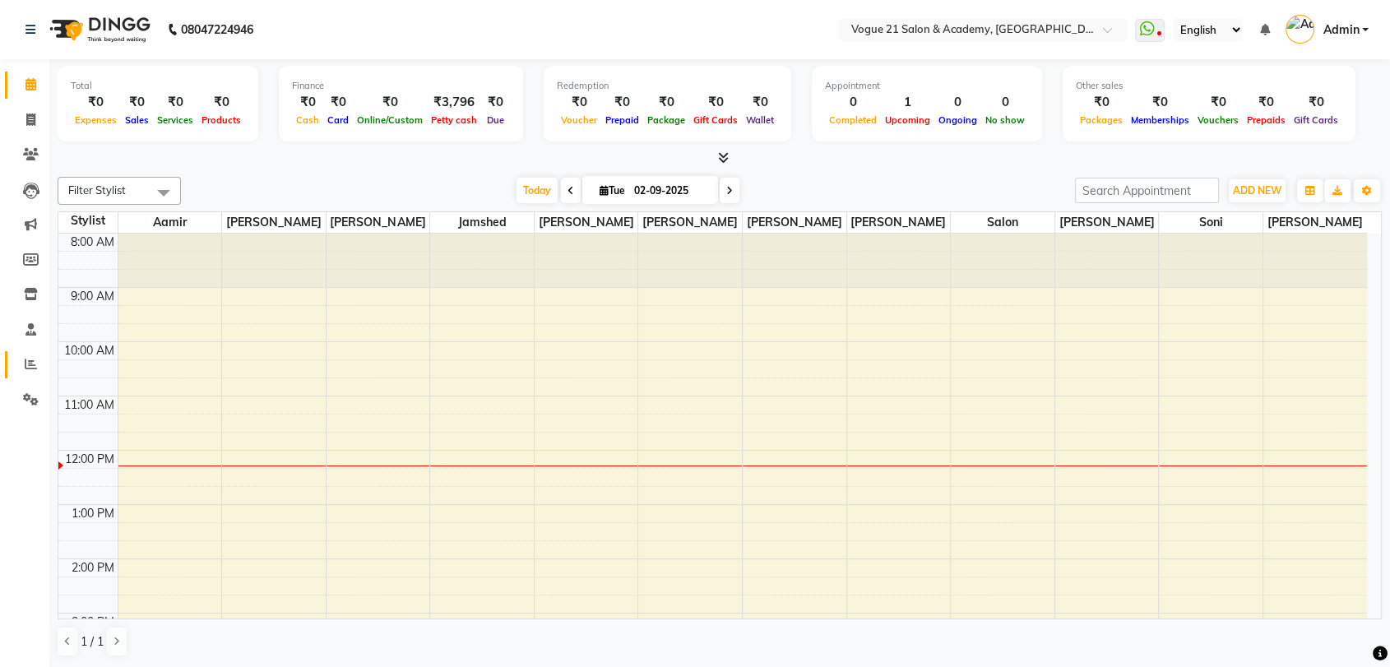
drag, startPoint x: 34, startPoint y: 348, endPoint x: 30, endPoint y: 361, distance: 13.6
click at [30, 361] on li "Reports" at bounding box center [24, 364] width 49 height 35
click at [30, 361] on icon at bounding box center [31, 364] width 12 height 12
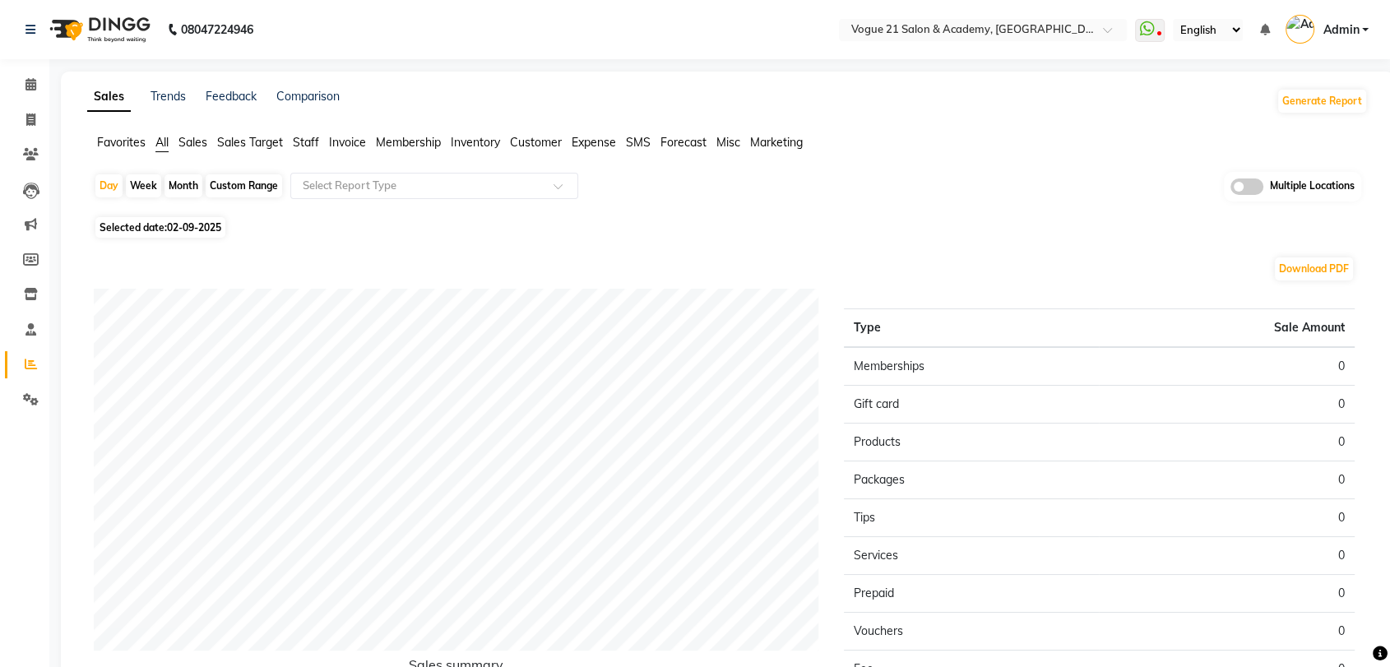
click at [189, 188] on div "Month" at bounding box center [184, 185] width 38 height 23
select select "9"
select select "2025"
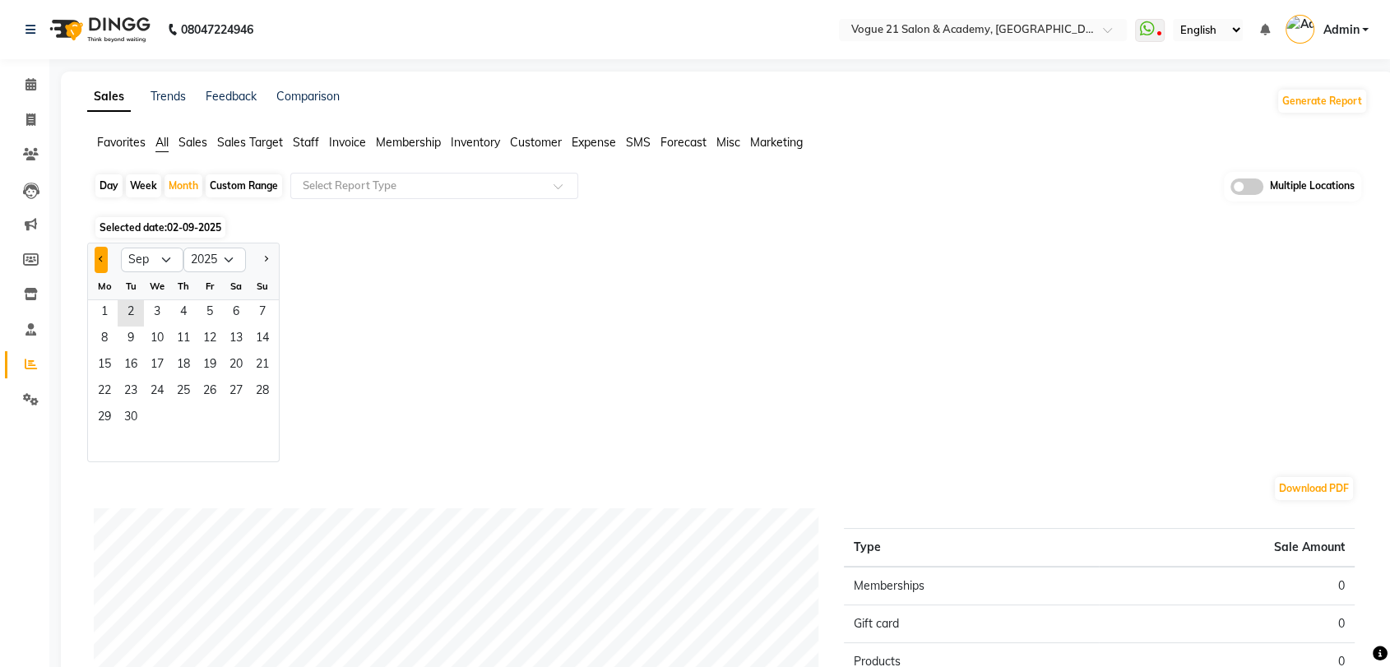
click at [105, 252] on button "Previous month" at bounding box center [101, 260] width 13 height 26
select select "8"
click at [157, 332] on span "6" at bounding box center [157, 340] width 26 height 26
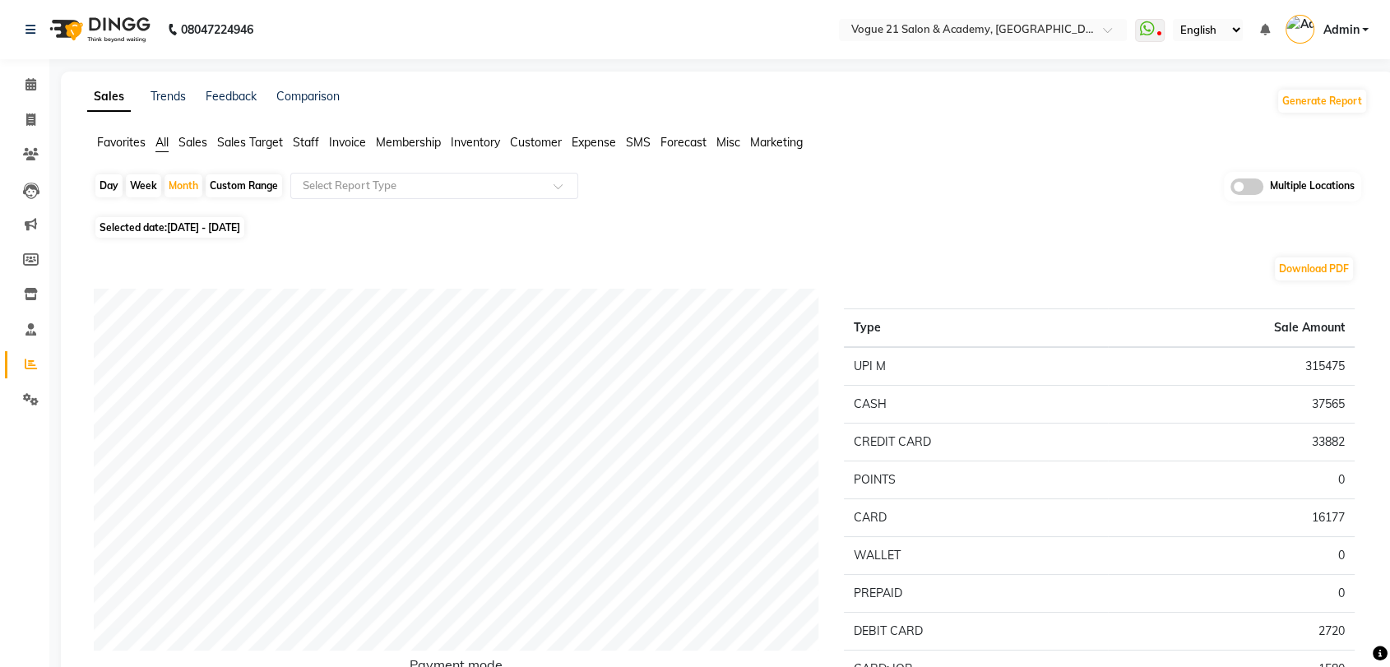
click at [579, 142] on span "Expense" at bounding box center [594, 142] width 44 height 15
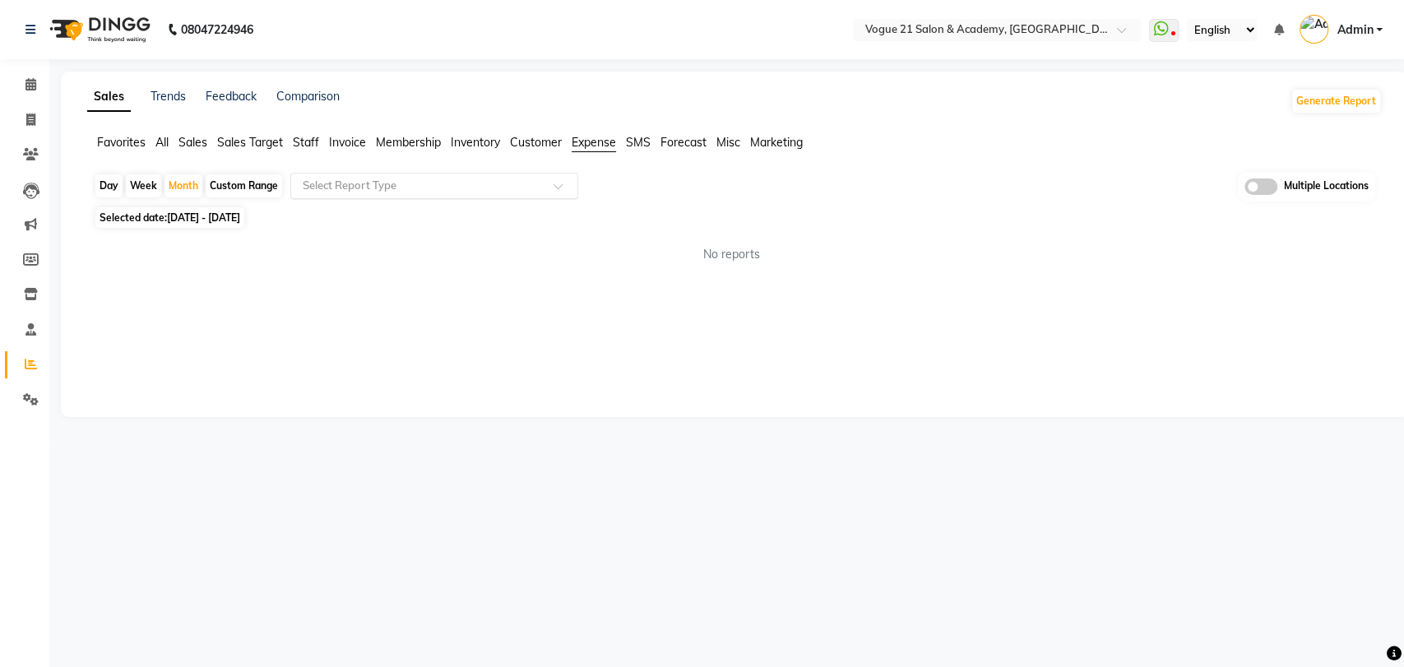
drag, startPoint x: 415, startPoint y: 202, endPoint x: 448, endPoint y: 193, distance: 33.9
click at [448, 193] on div "Day Week Month Custom Range Select Report Type Multiple Locations" at bounding box center [735, 187] width 1282 height 30
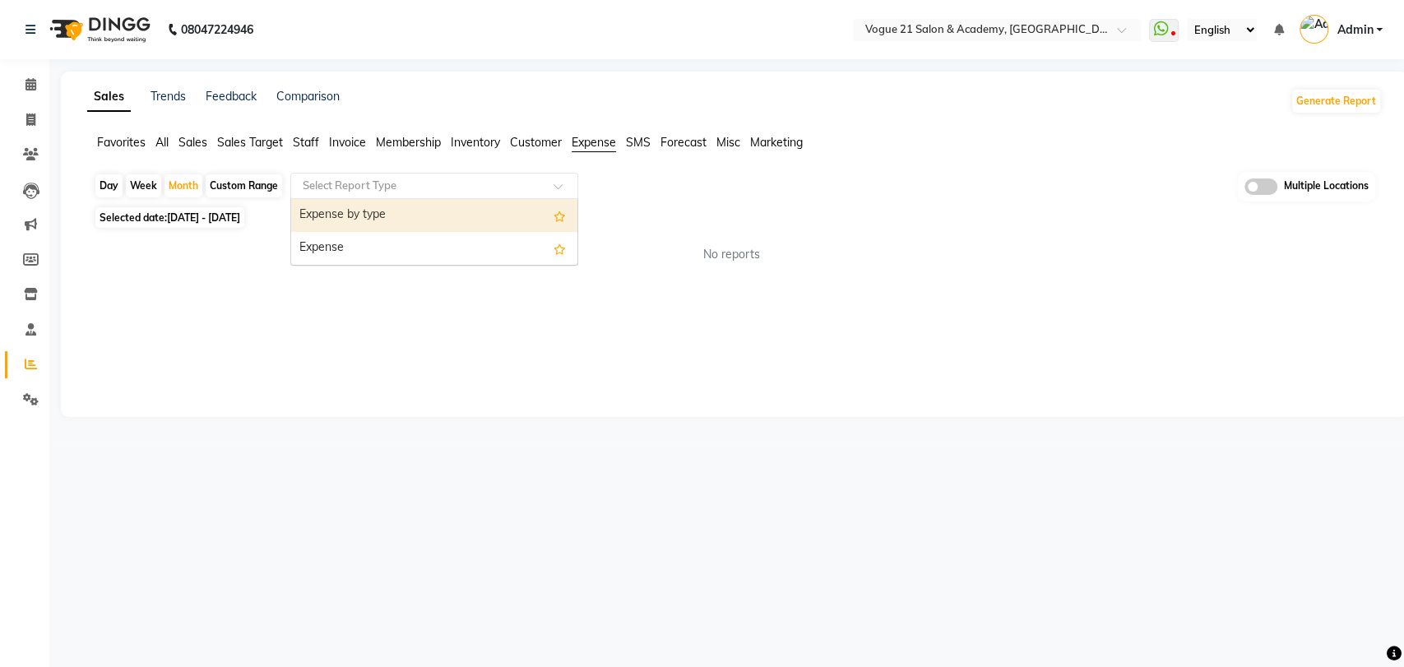
click at [448, 193] on div "Select Report Type" at bounding box center [434, 186] width 288 height 26
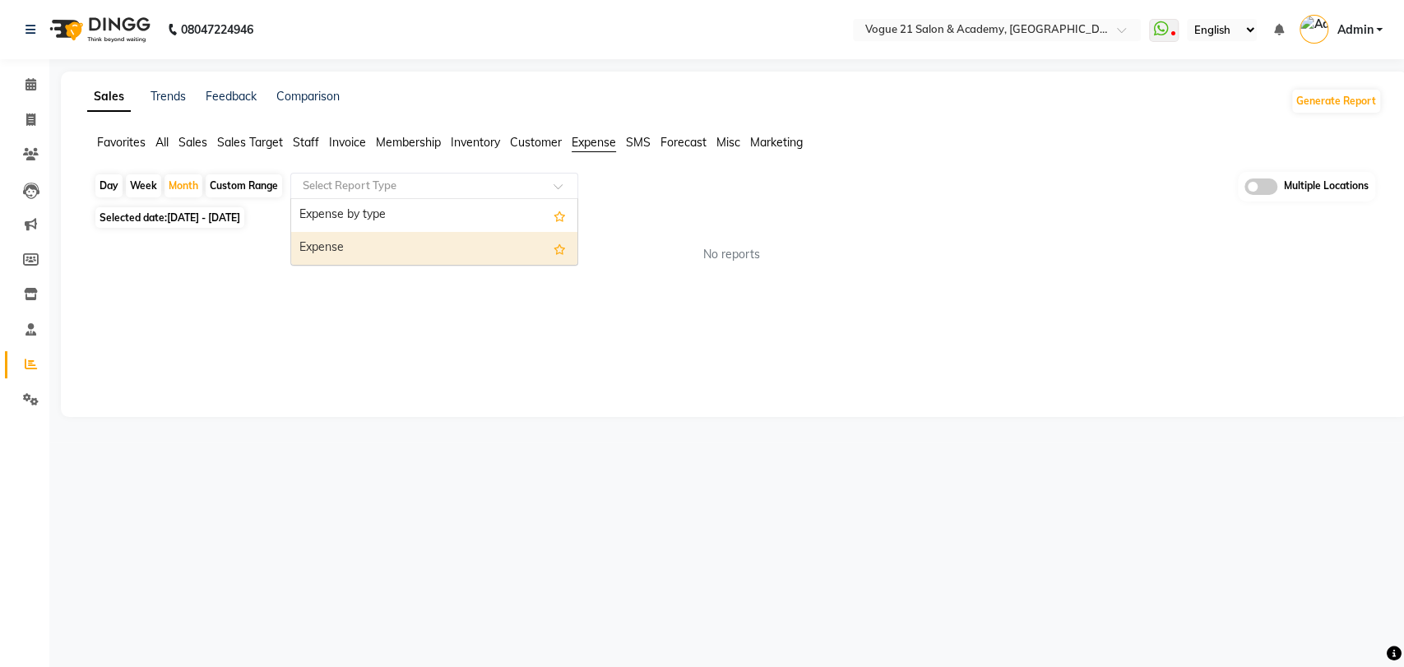
click at [408, 255] on div "Expense" at bounding box center [434, 248] width 286 height 33
select select "filtered_report"
select select "pdf"
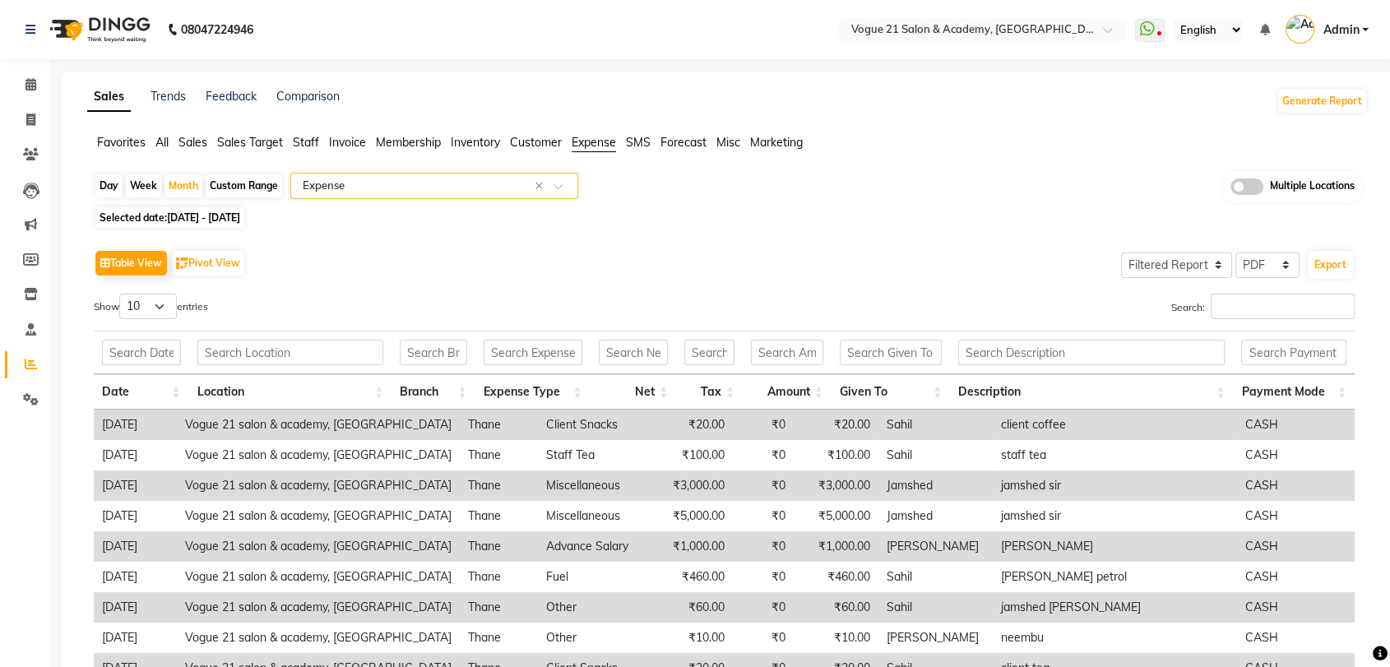
scroll to position [184, 0]
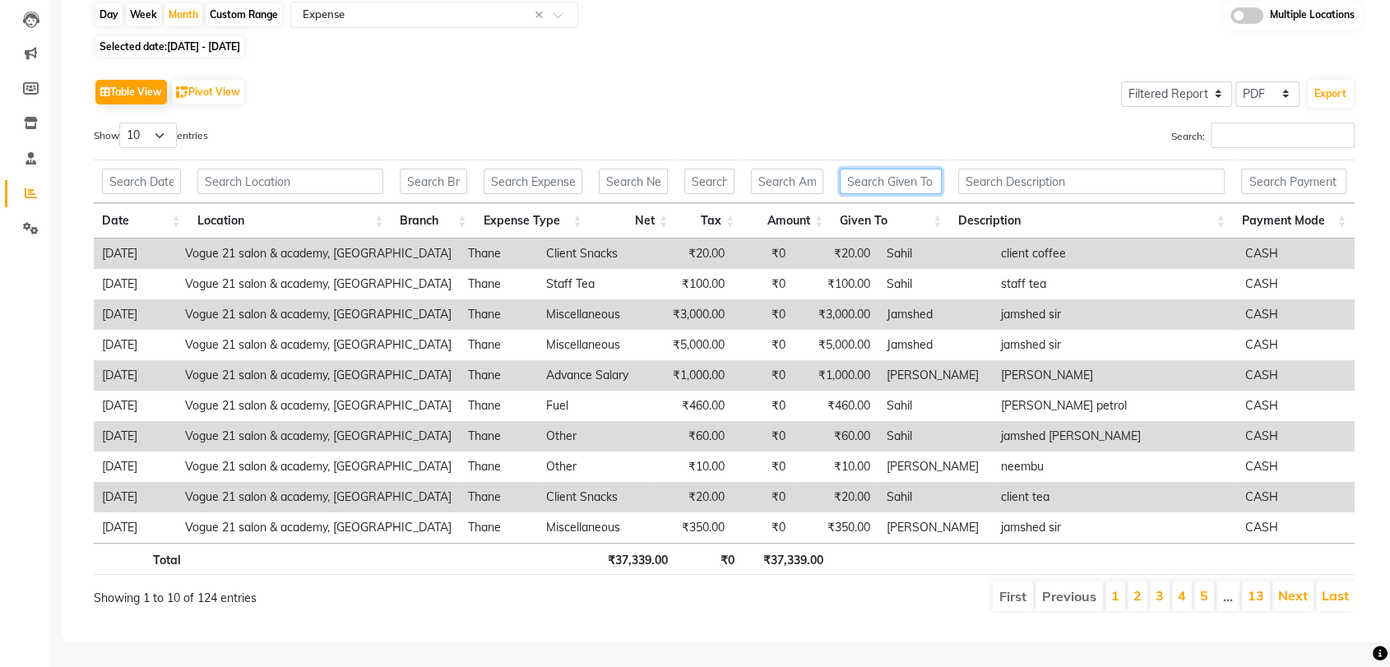
click at [903, 174] on input "text" at bounding box center [891, 182] width 102 height 26
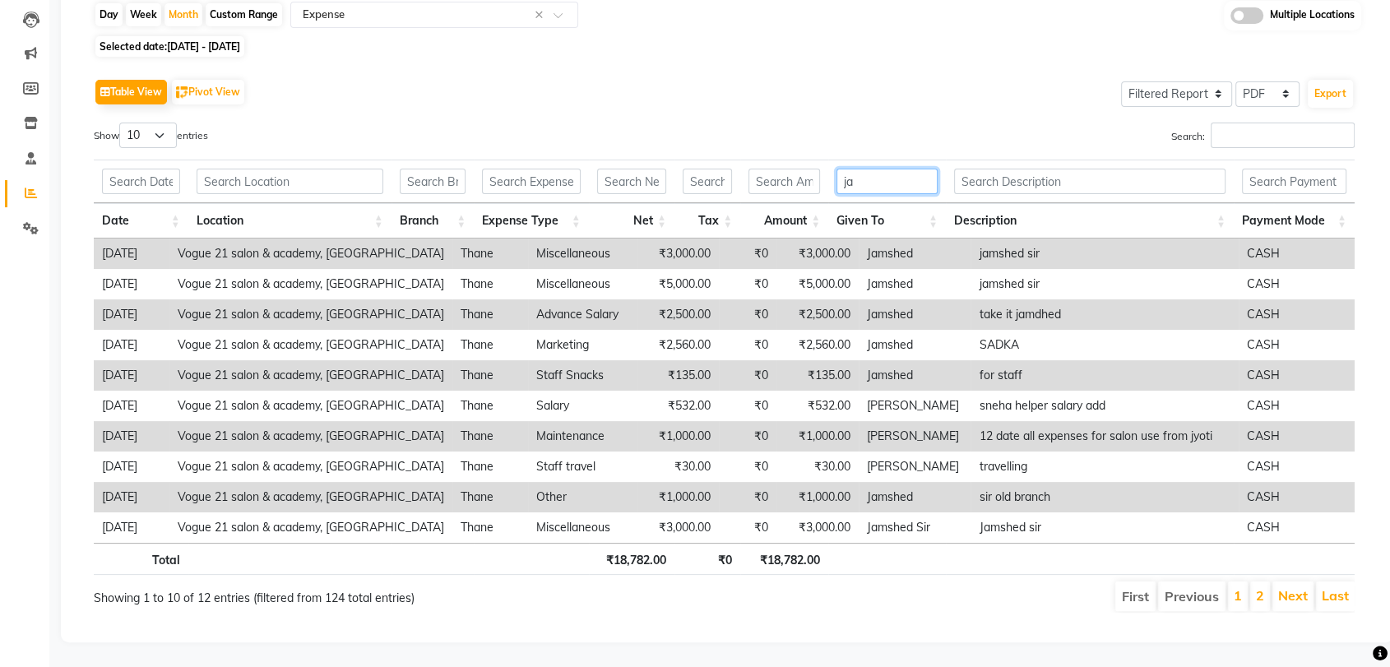
type input "j"
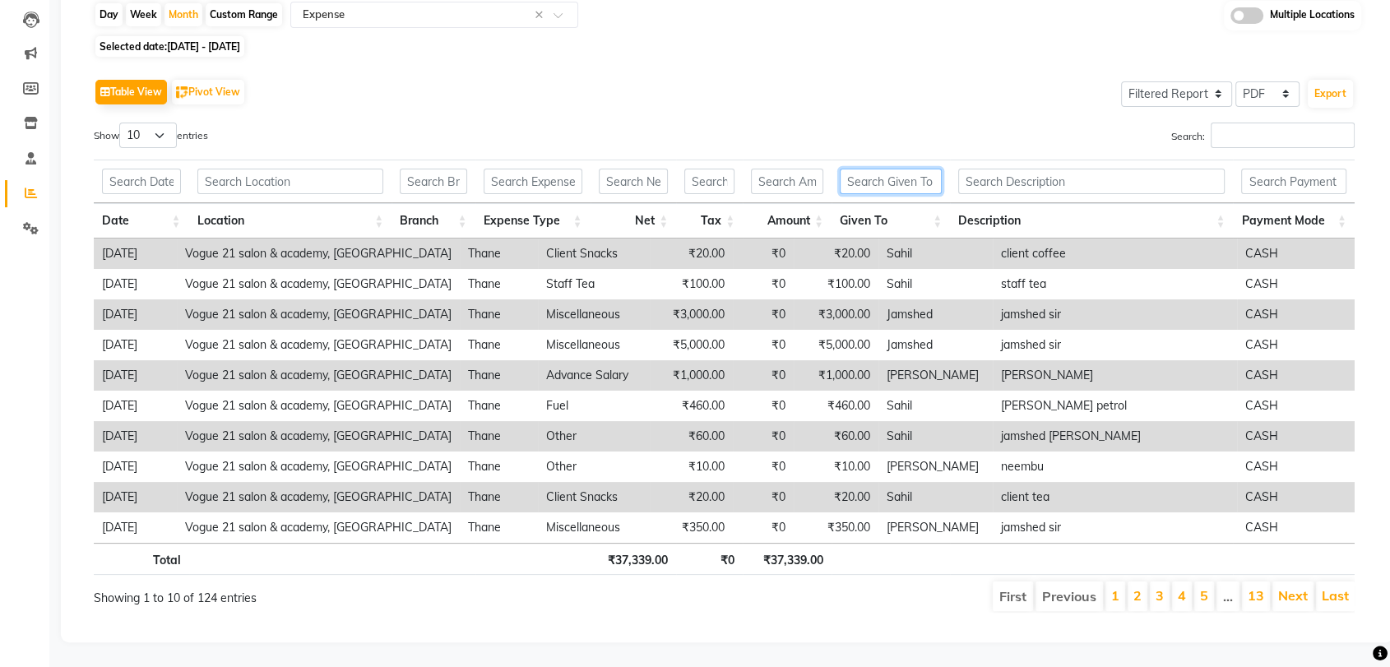
scroll to position [0, 0]
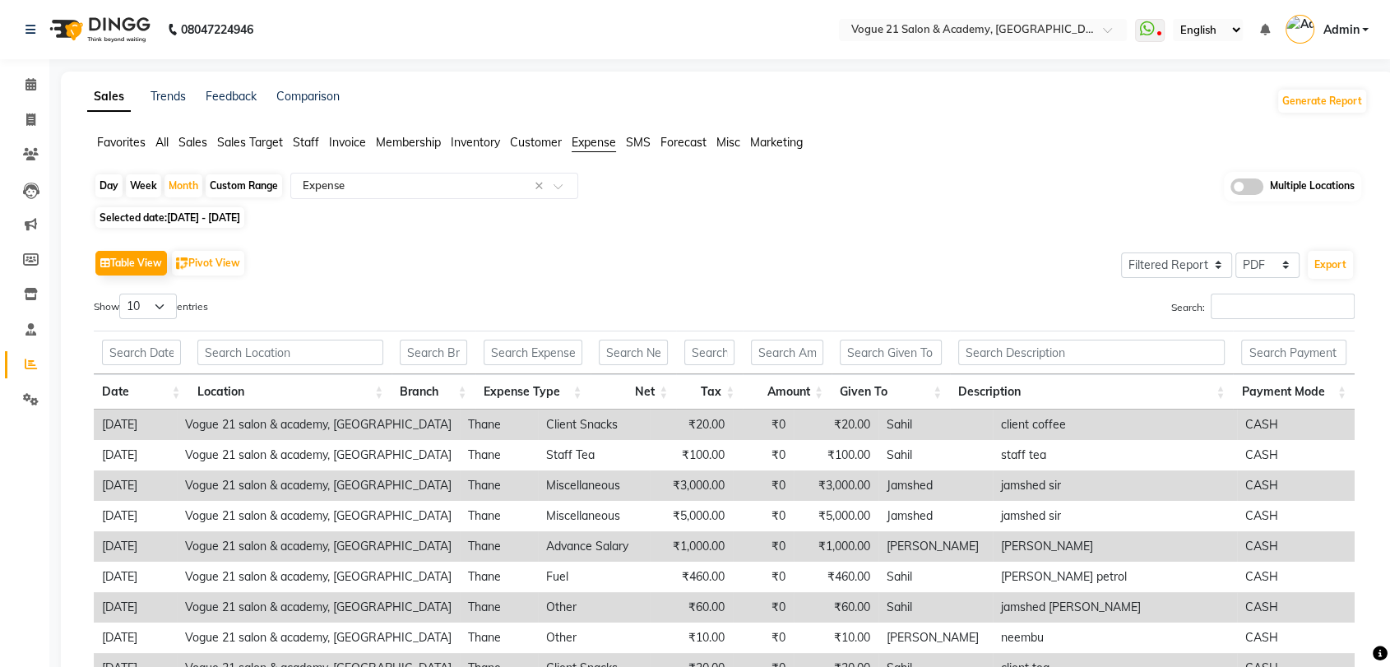
click at [309, 140] on span "Staff" at bounding box center [306, 142] width 26 height 15
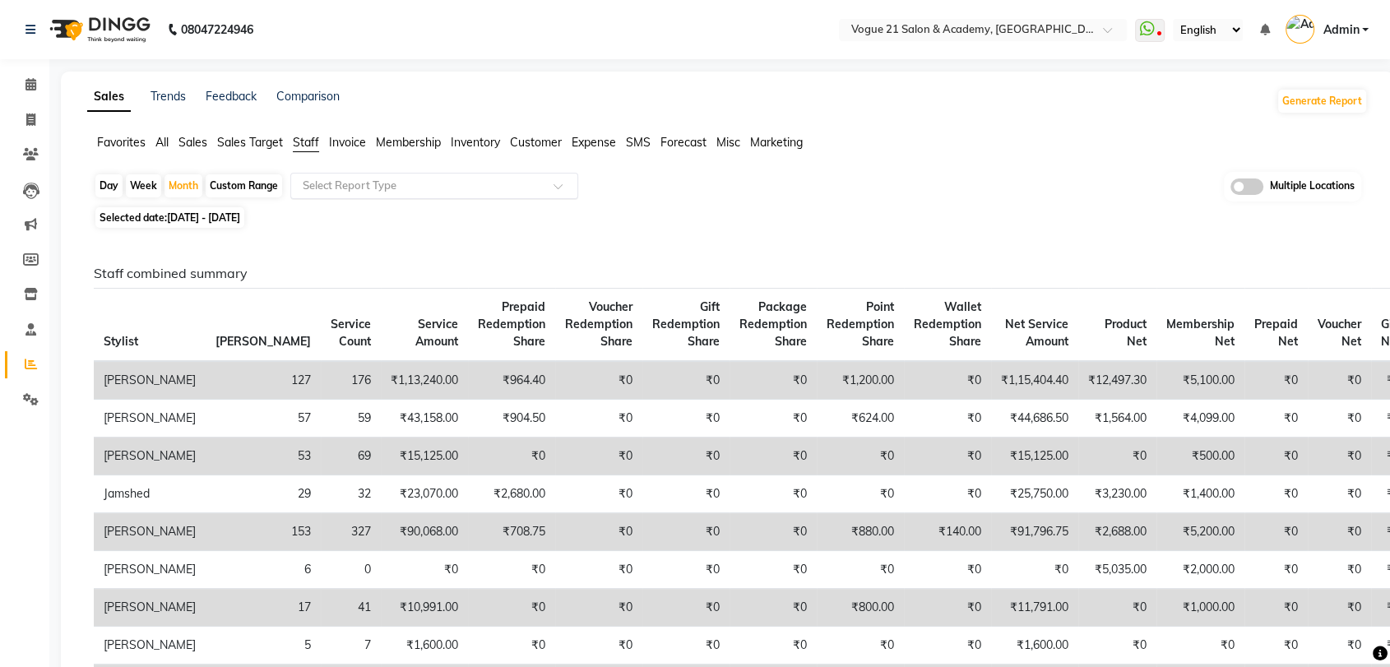
click at [373, 179] on input "text" at bounding box center [417, 186] width 237 height 16
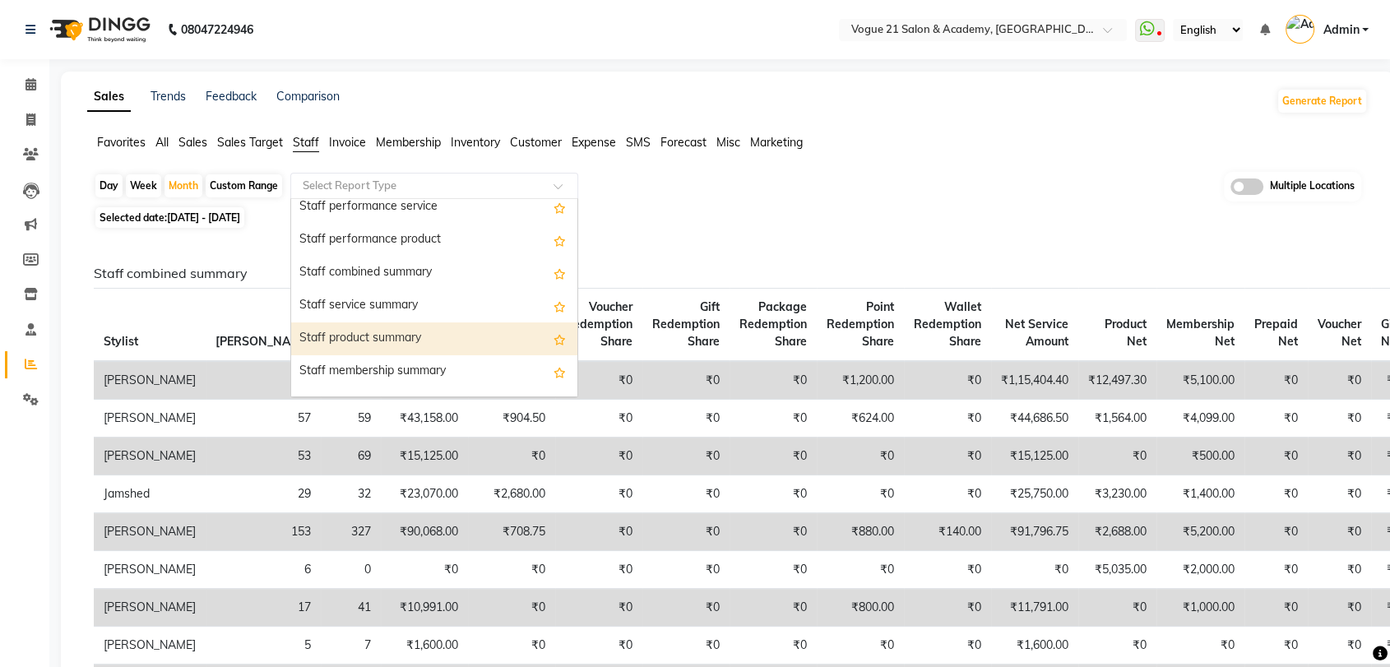
scroll to position [268, 0]
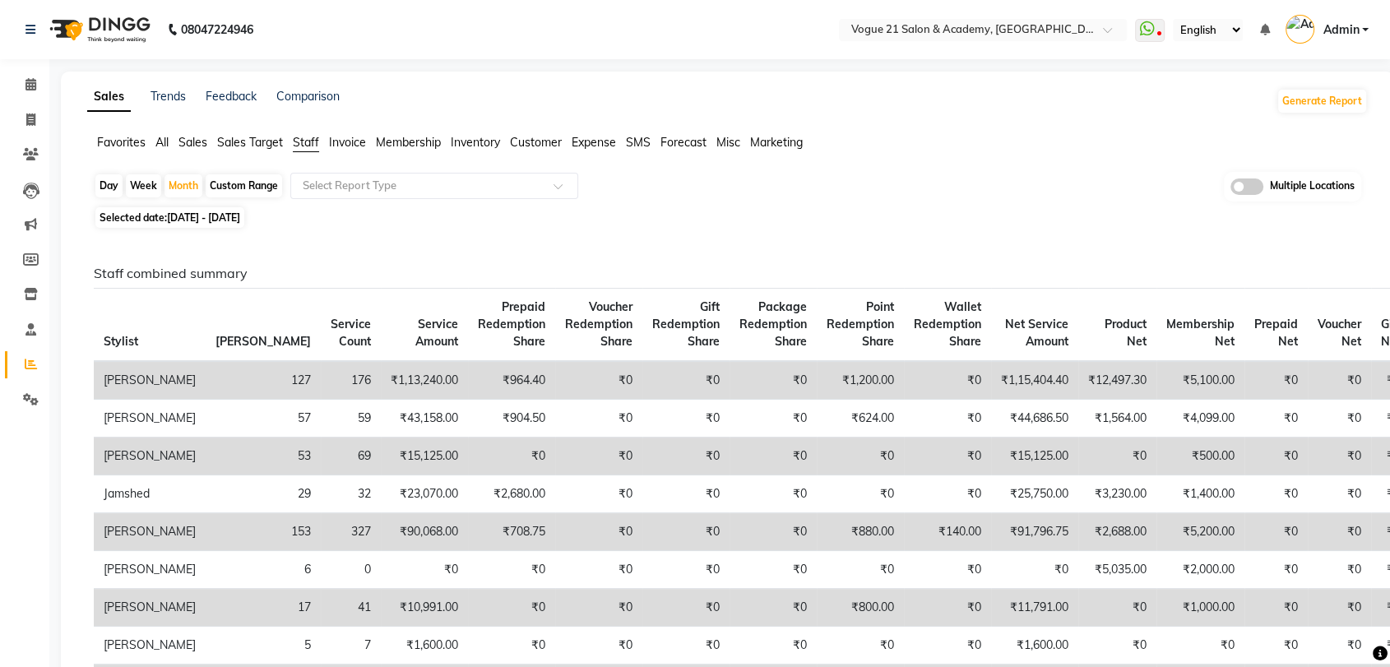
click at [193, 135] on span "Sales" at bounding box center [193, 142] width 29 height 15
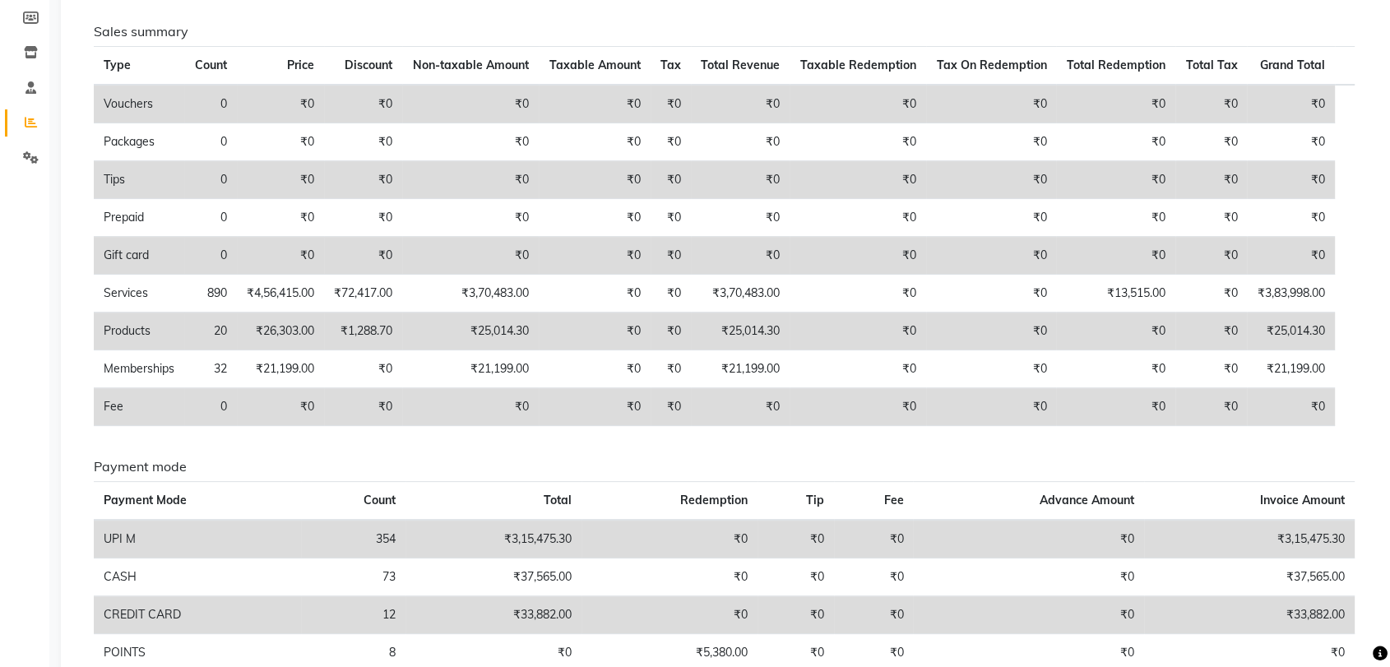
scroll to position [0, 0]
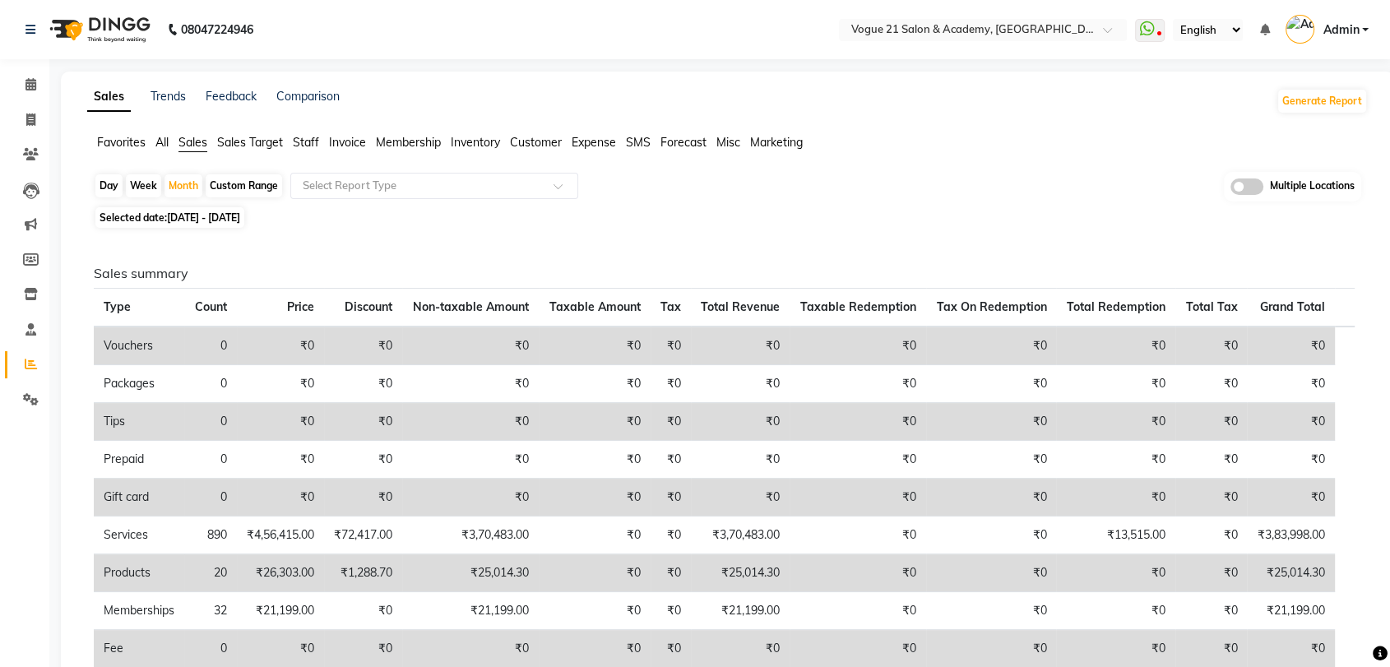
click at [299, 140] on span "Staff" at bounding box center [306, 142] width 26 height 15
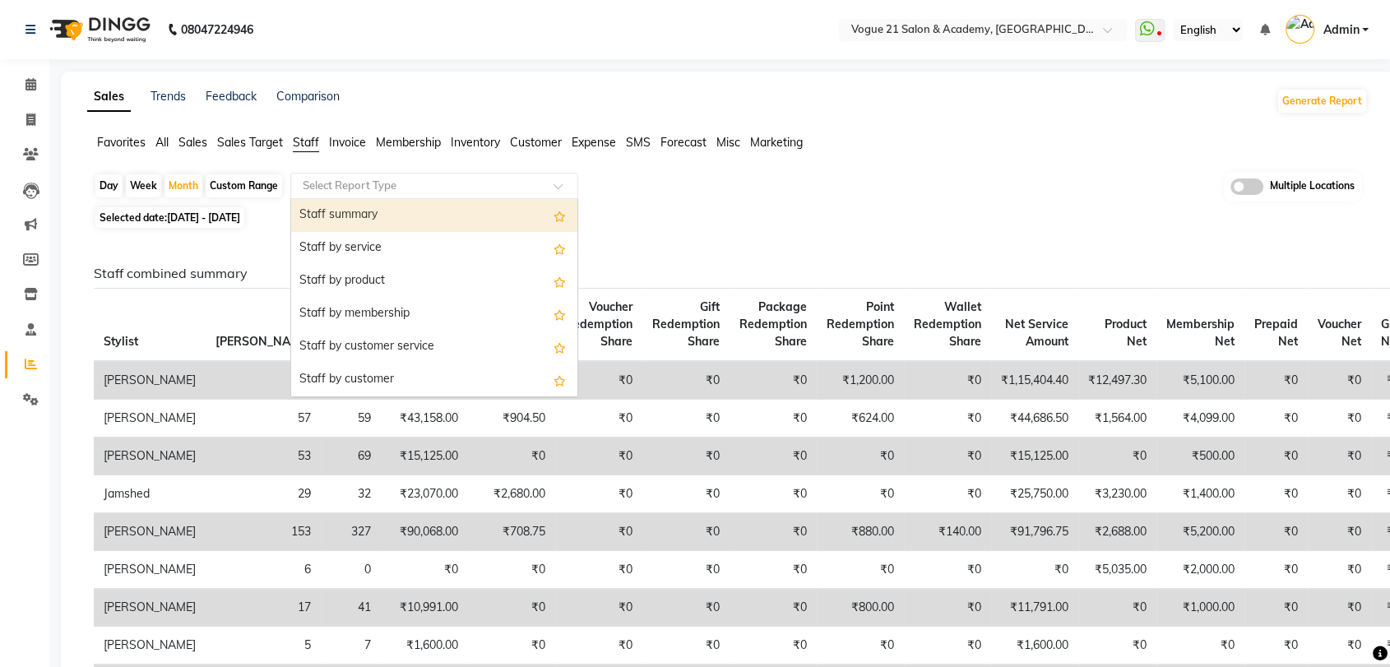
click at [365, 188] on input "text" at bounding box center [417, 186] width 237 height 16
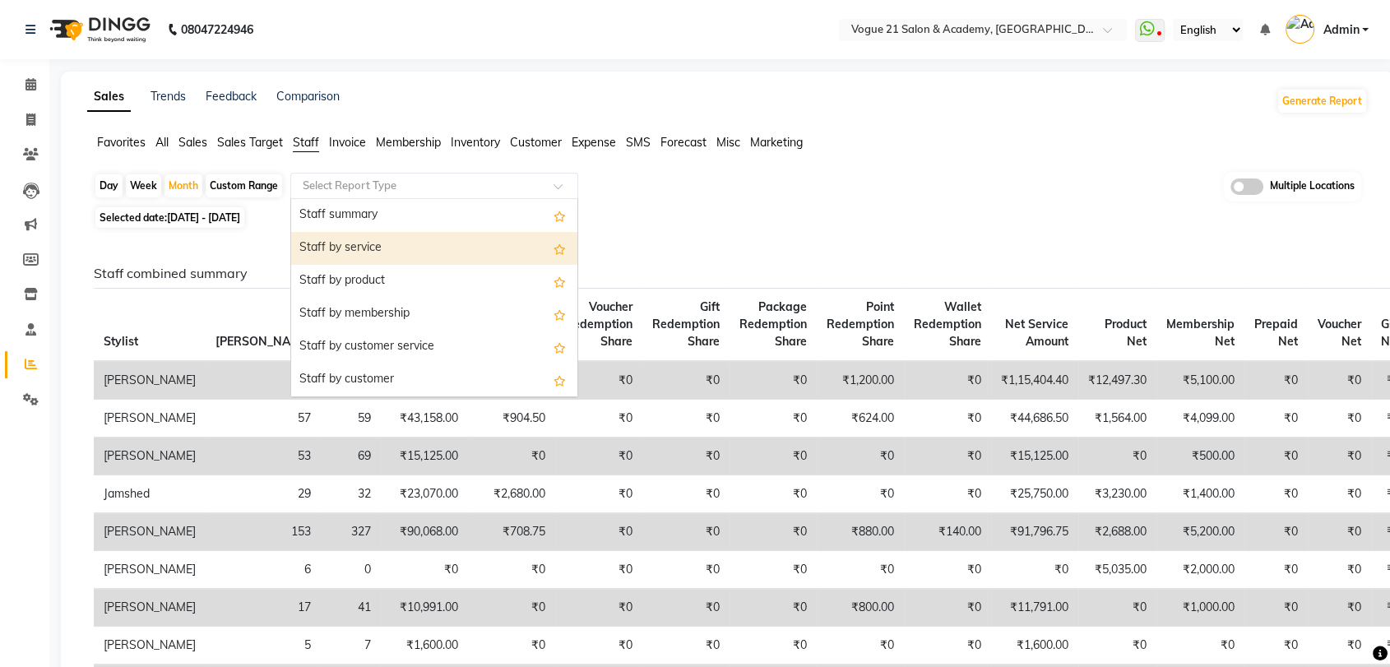
click at [355, 252] on div "Staff by service" at bounding box center [434, 248] width 286 height 33
select select "filtered_report"
select select "pdf"
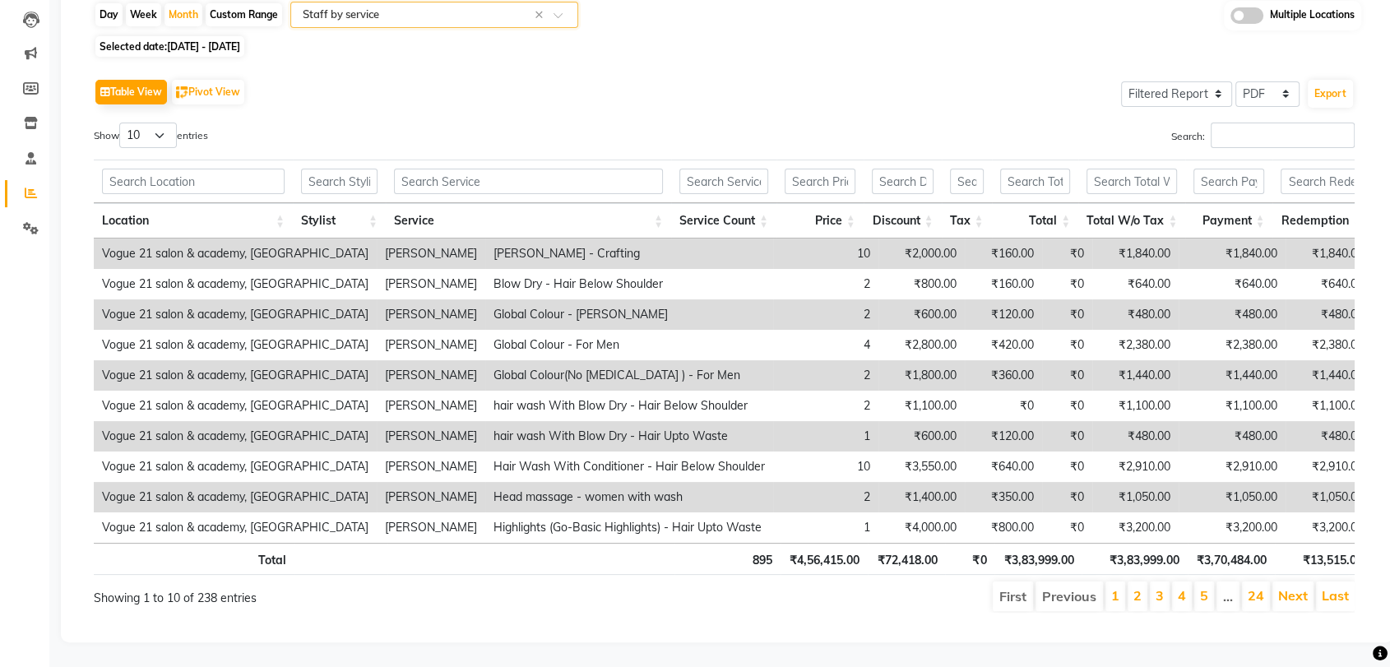
scroll to position [67, 0]
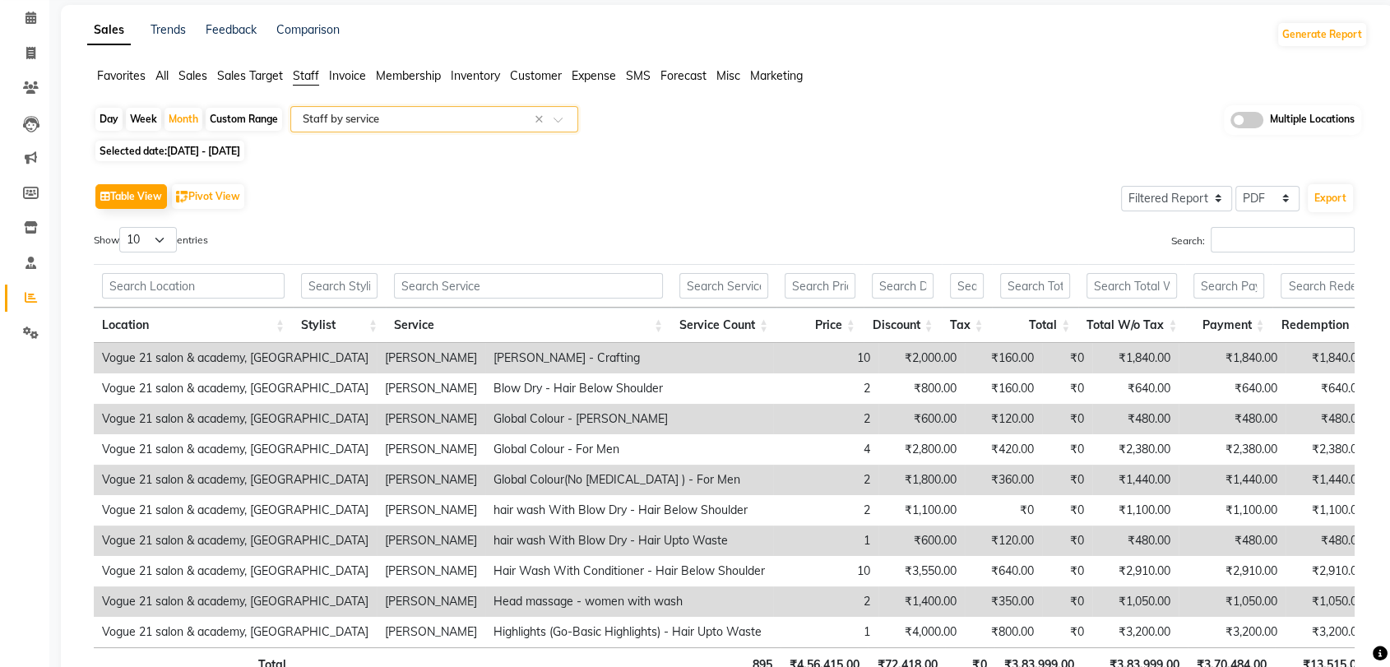
click at [349, 118] on input "text" at bounding box center [417, 119] width 237 height 16
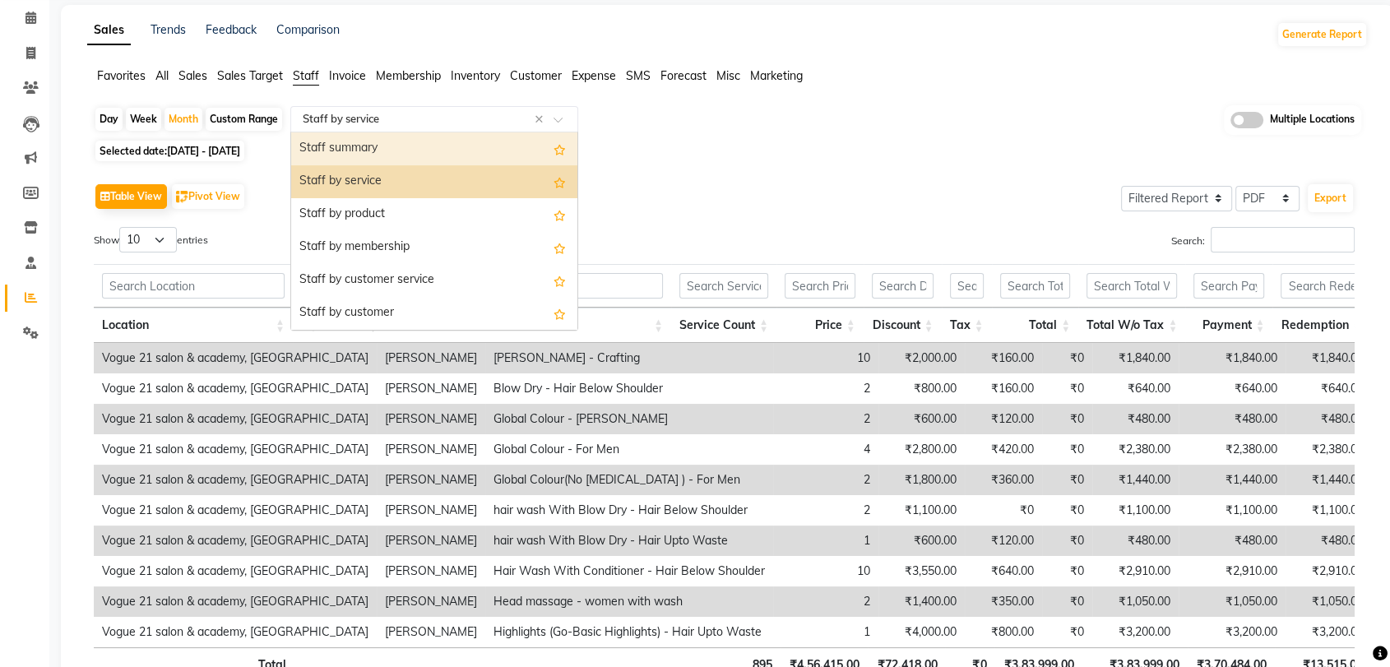
click at [370, 153] on div "Staff summary" at bounding box center [434, 148] width 286 height 33
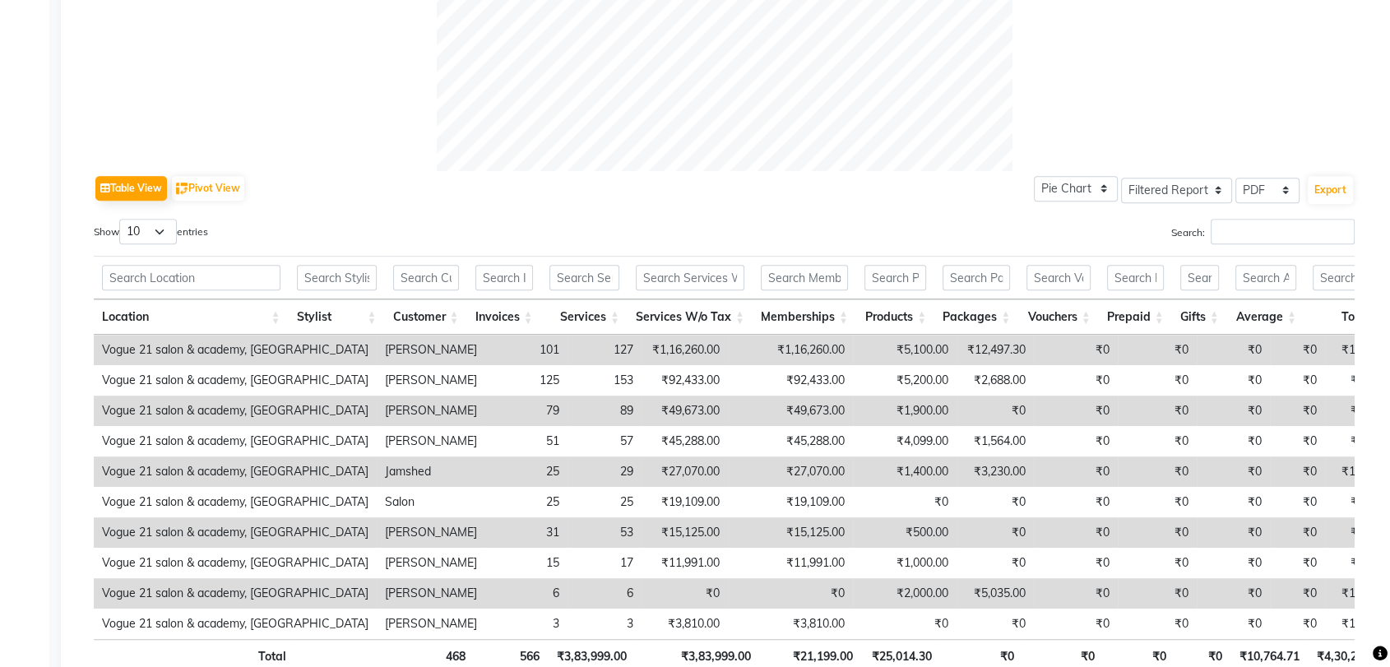
scroll to position [794, 0]
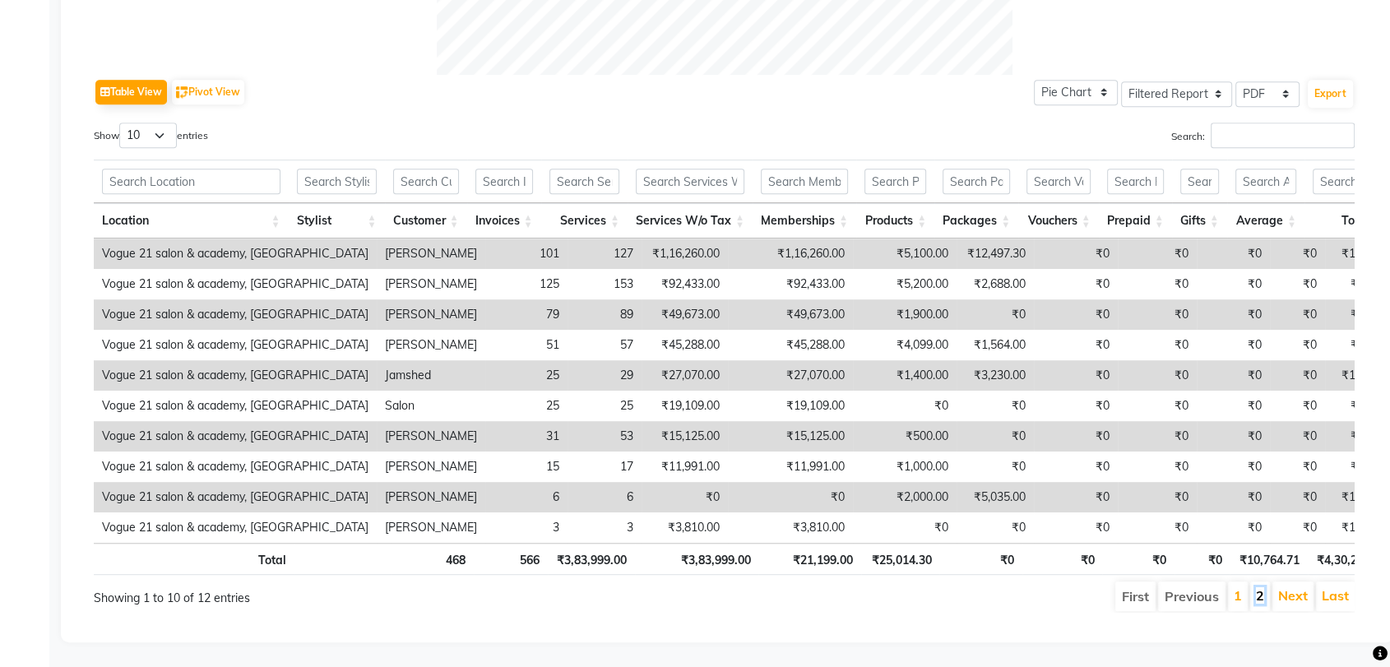
click at [1264, 587] on link "2" at bounding box center [1260, 595] width 8 height 16
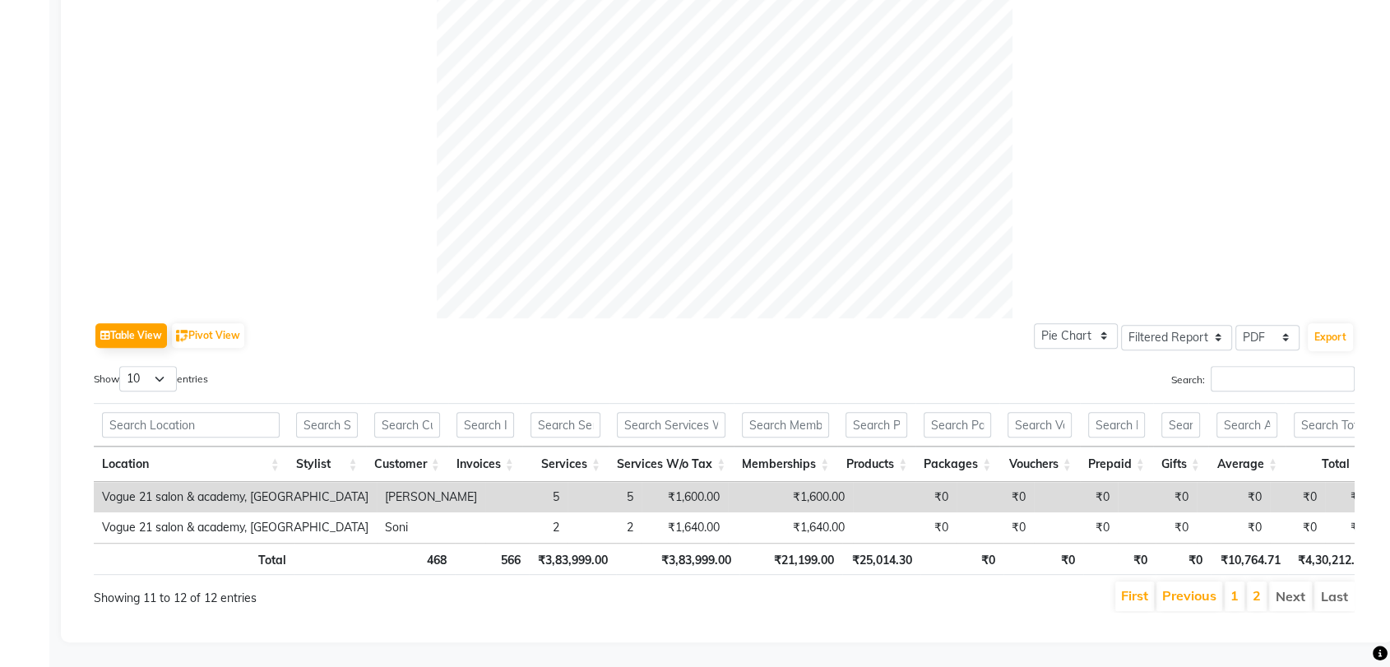
scroll to position [550, 0]
click at [1237, 596] on li "1" at bounding box center [1235, 597] width 20 height 30
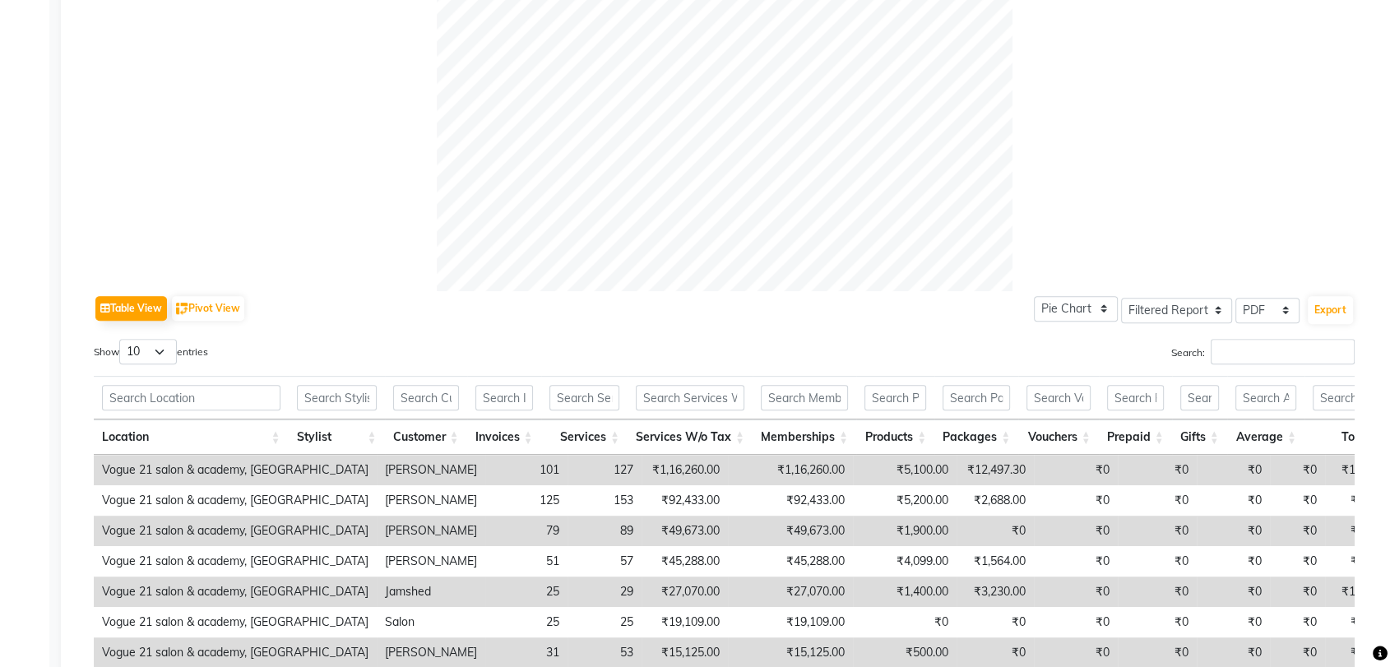
click at [1237, 596] on tbody "Vogue 21 salon & academy, Thane [PERSON_NAME] 101 127 ₹1,16,260.00 ₹1,16,260.00…" at bounding box center [1046, 607] width 1904 height 304
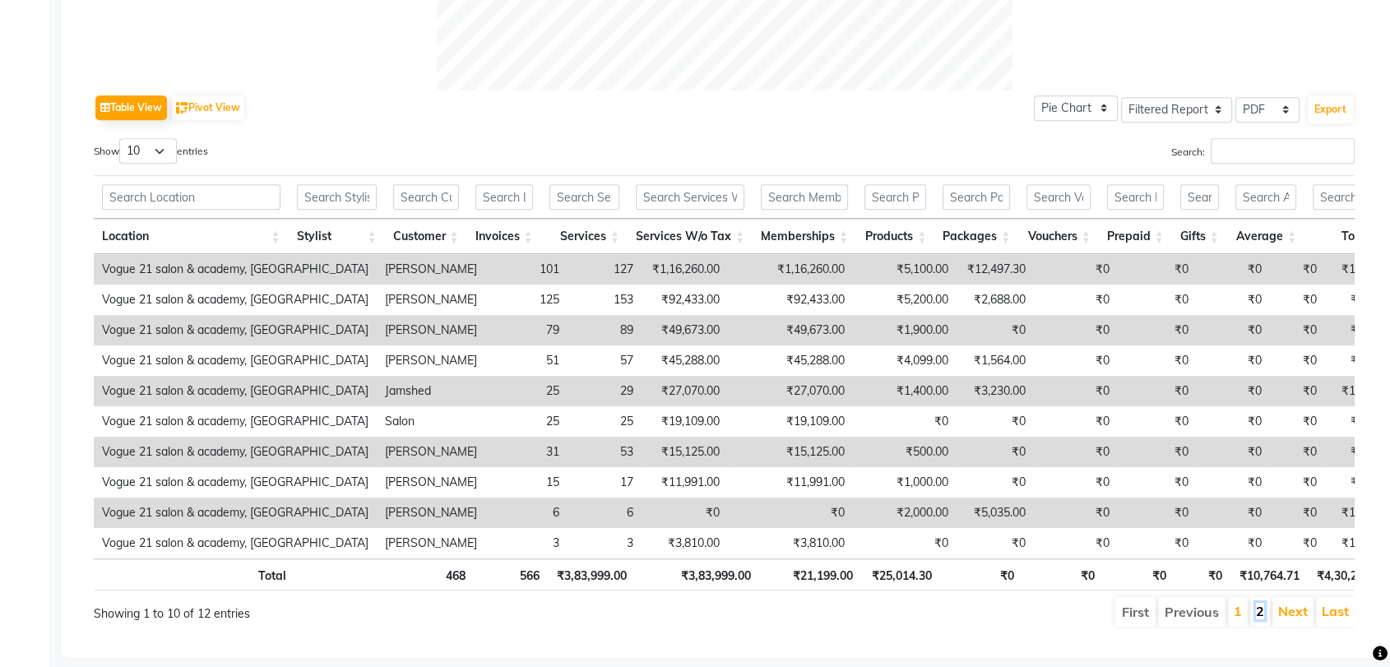
click at [1264, 620] on link "2" at bounding box center [1260, 611] width 8 height 16
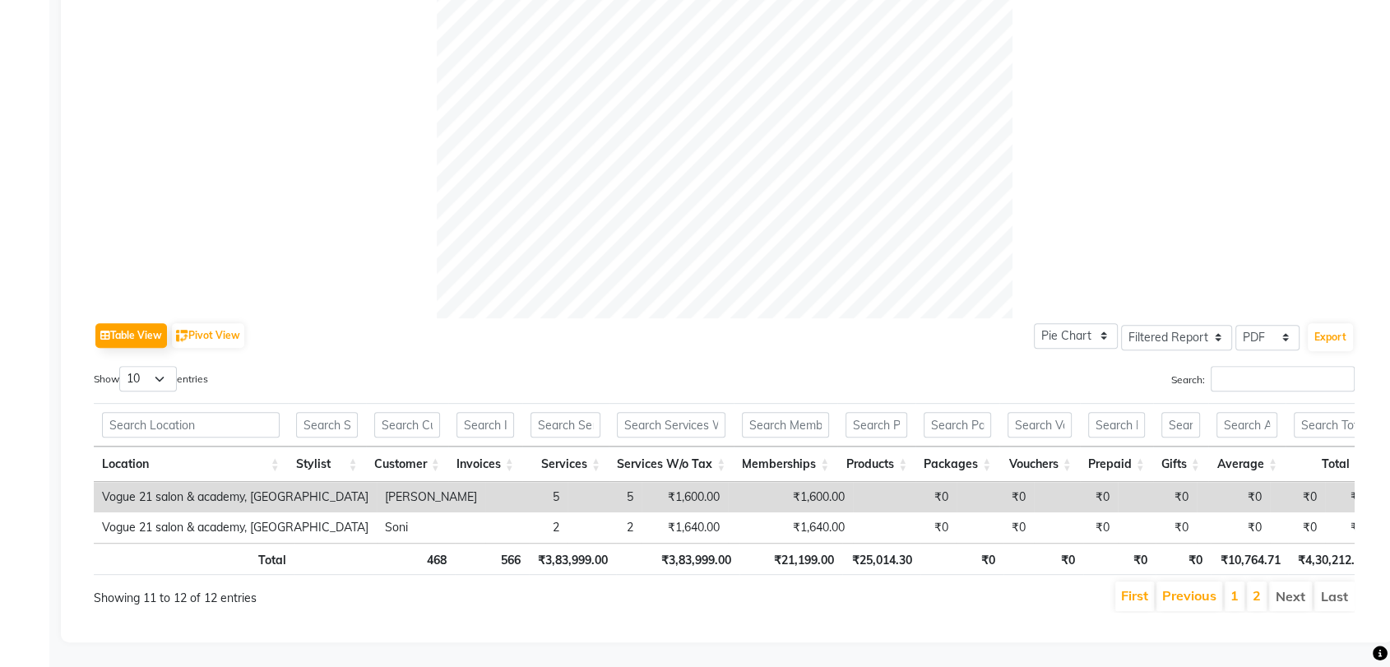
click at [1225, 583] on ul "First Previous 1 2 Next Last" at bounding box center [992, 597] width 726 height 30
click at [1233, 587] on link "1" at bounding box center [1235, 595] width 8 height 16
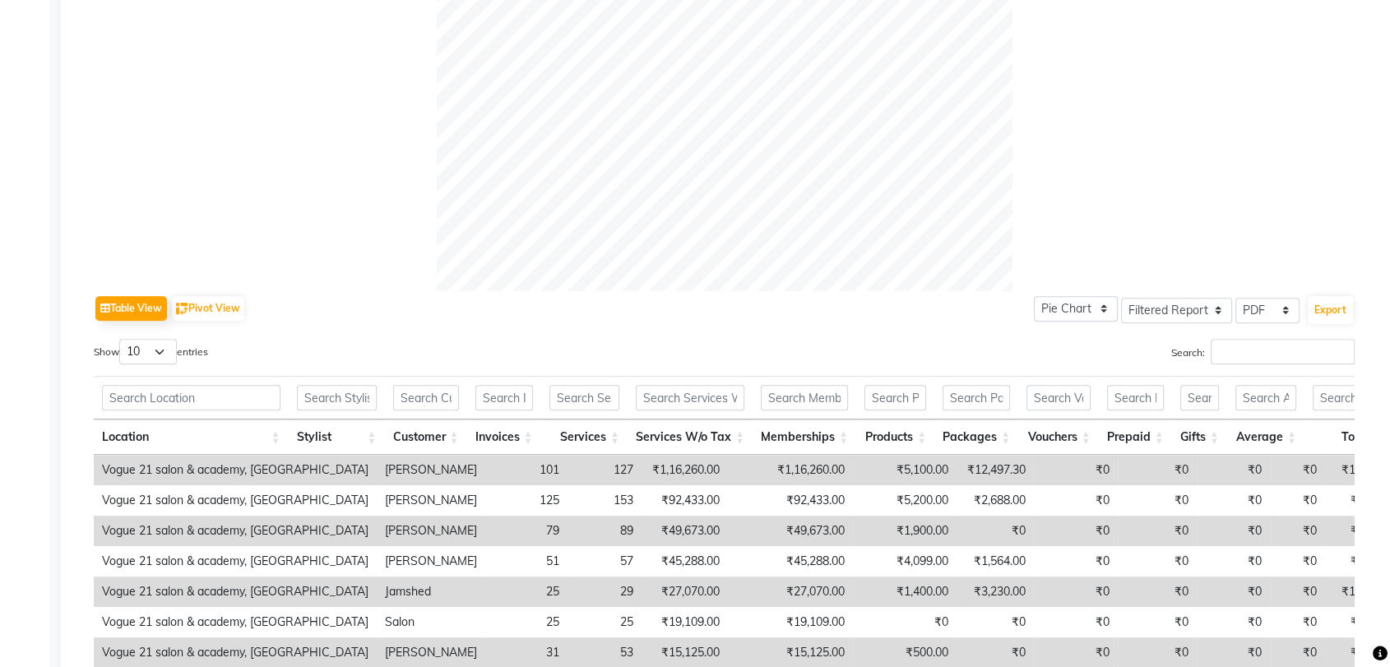
scroll to position [794, 0]
